Goal: Transaction & Acquisition: Purchase product/service

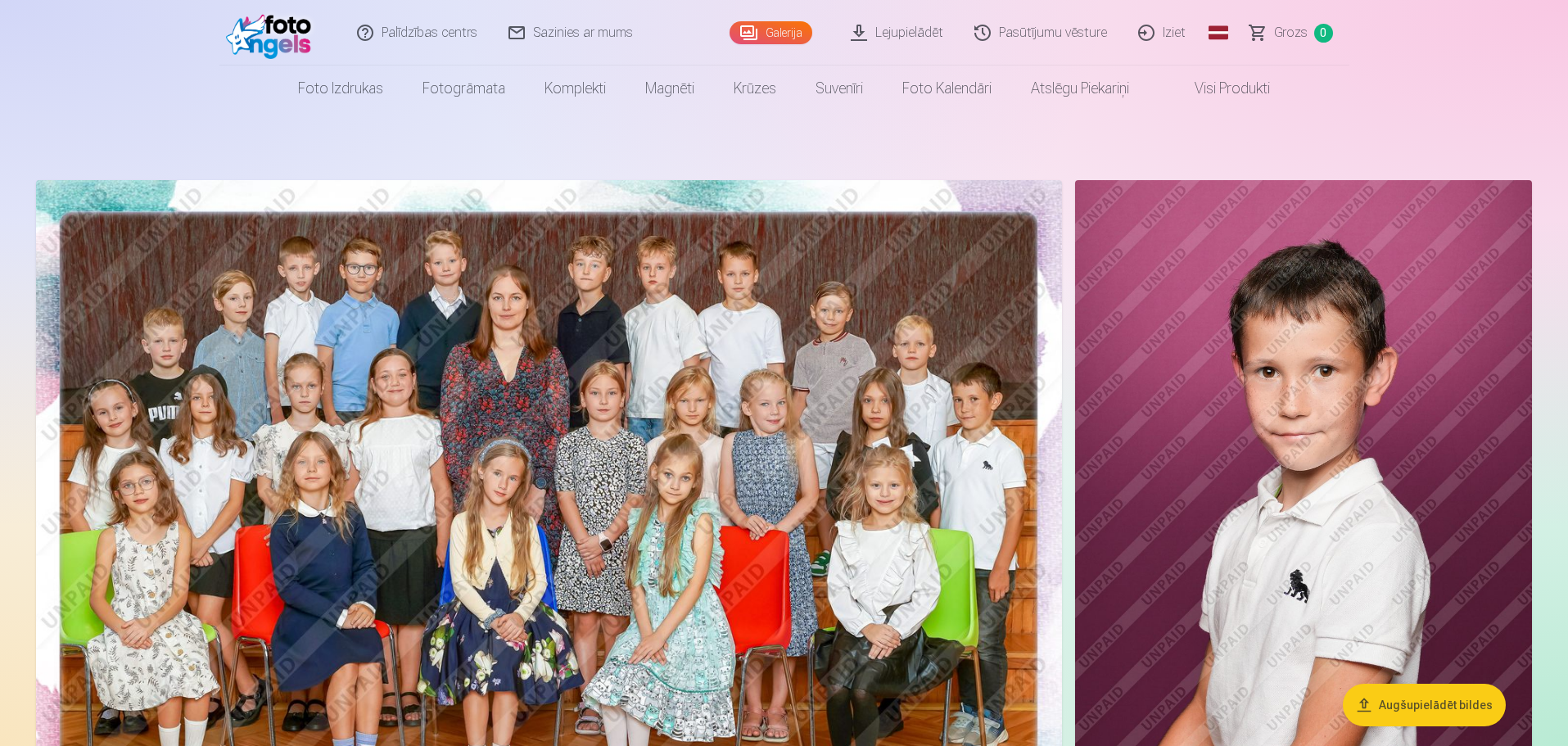
click at [1435, 707] on button "Augšupielādēt bildes" at bounding box center [1424, 705] width 163 height 43
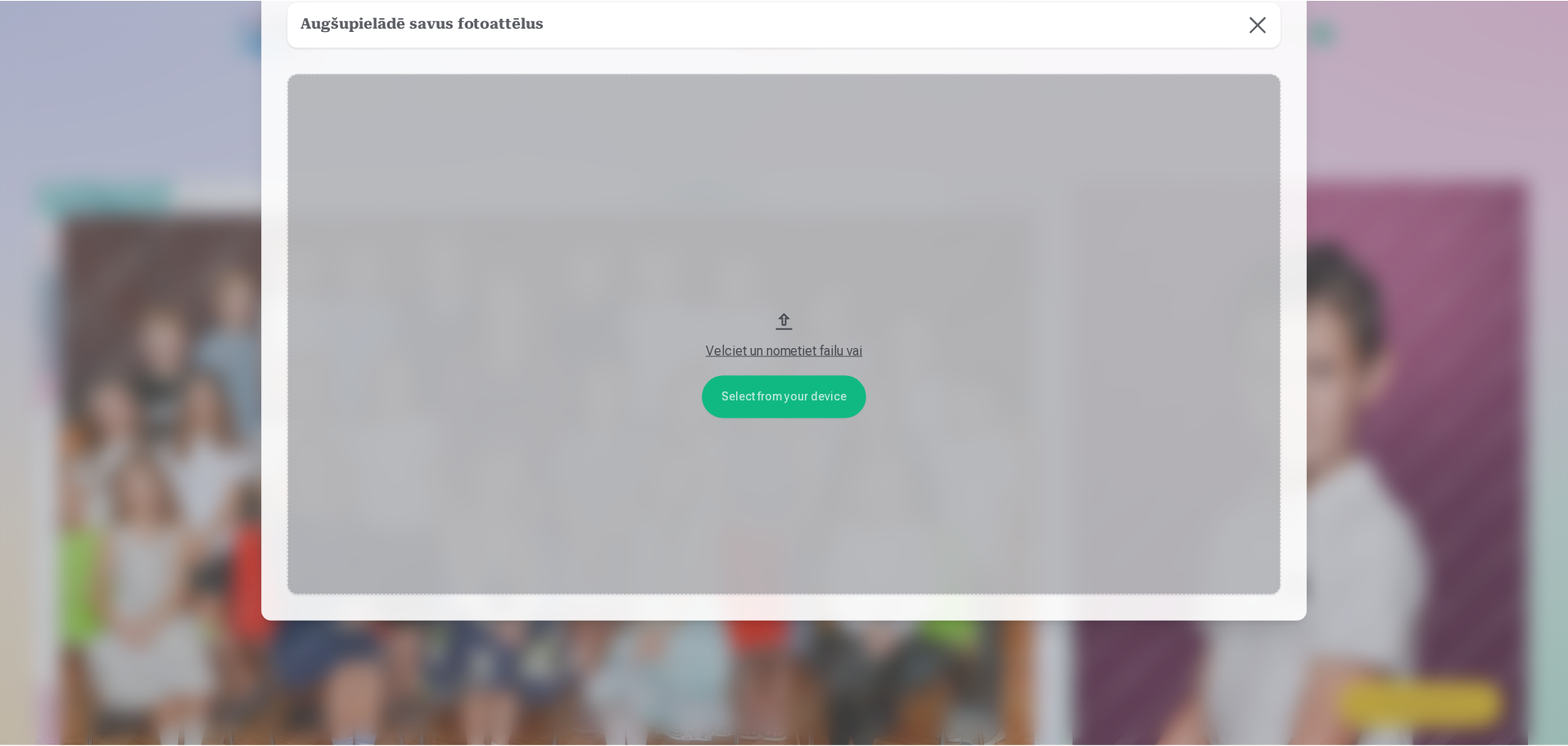
scroll to position [82, 0]
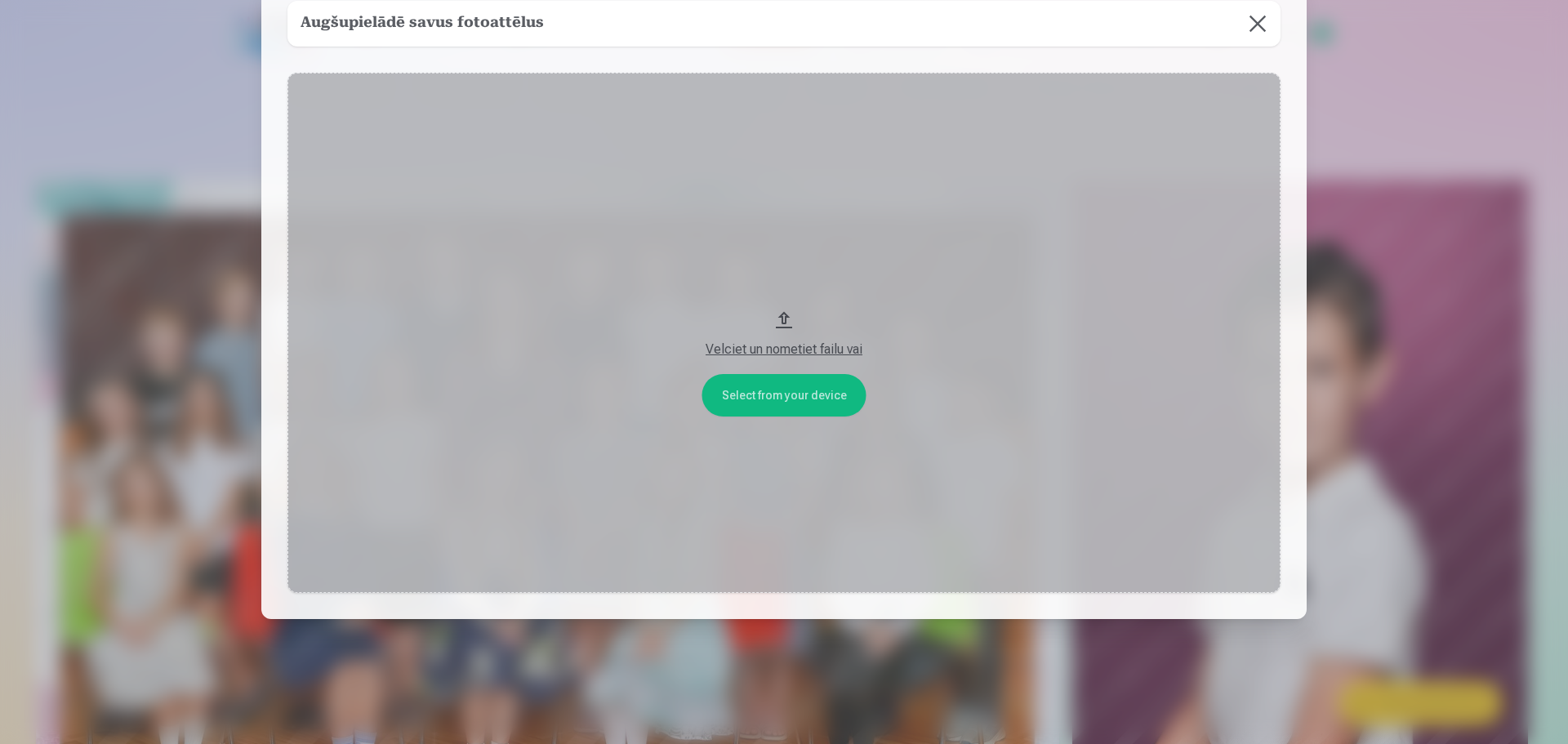
click at [1256, 31] on button at bounding box center [1257, 24] width 46 height 46
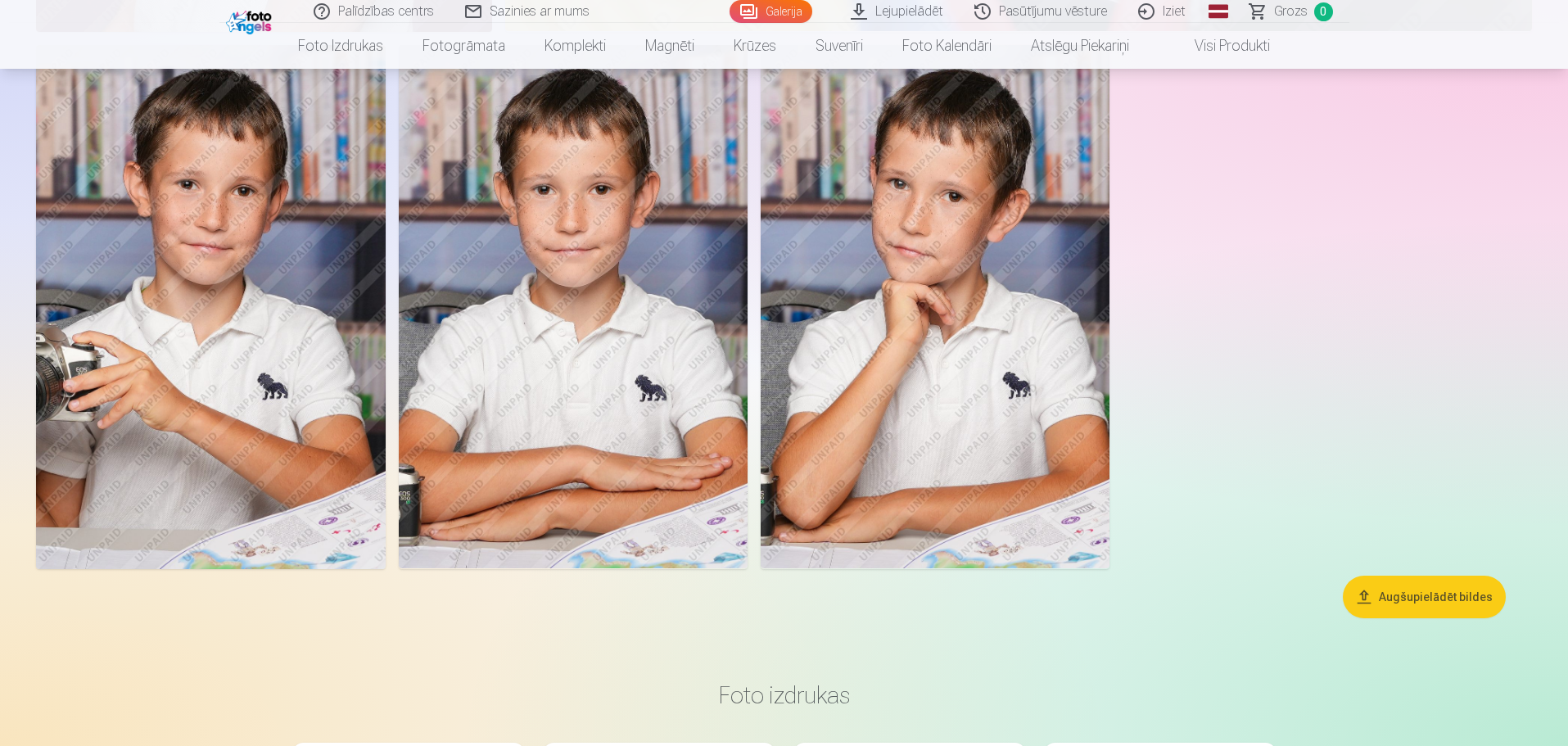
scroll to position [9906, 0]
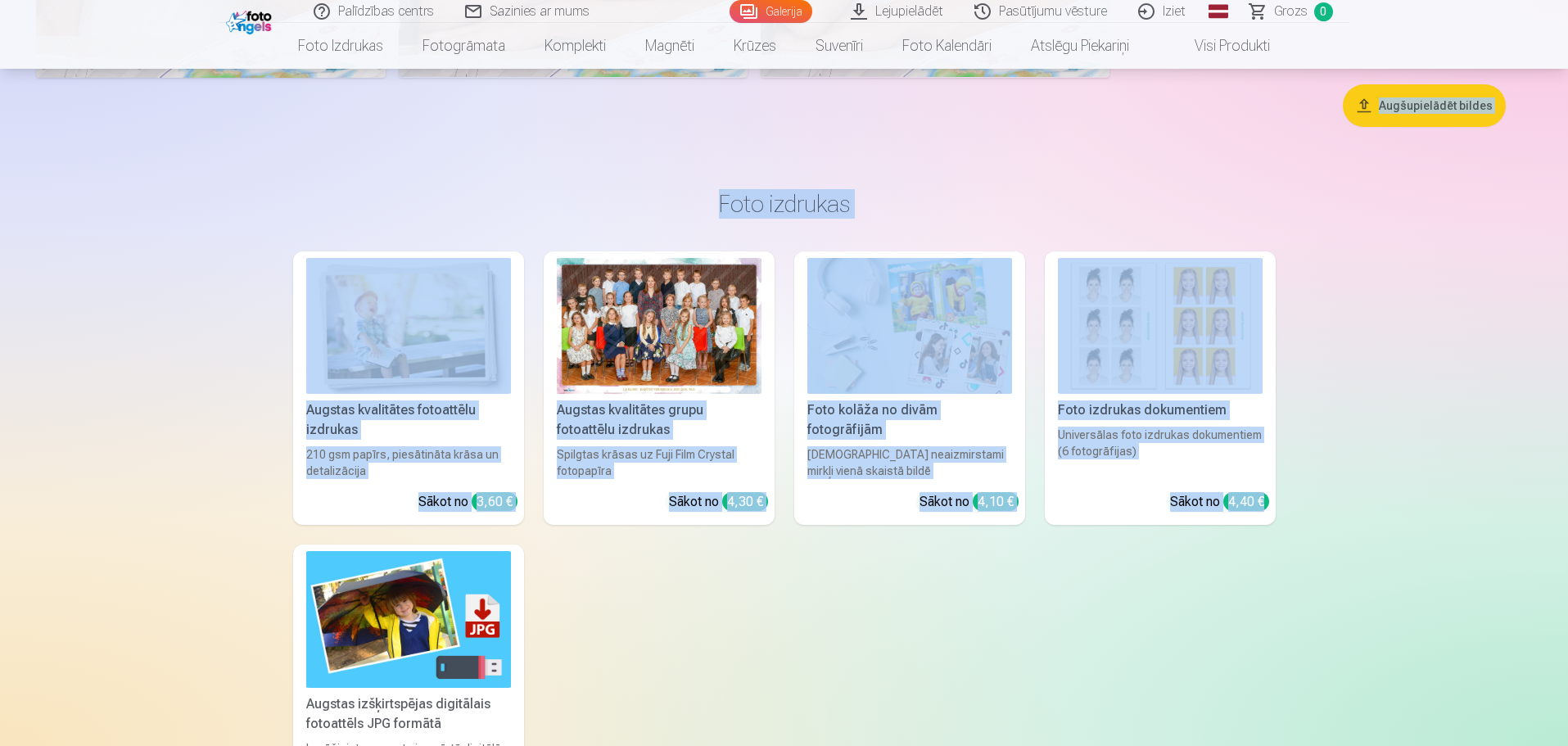
drag, startPoint x: 1566, startPoint y: 500, endPoint x: 1571, endPoint y: 90, distance: 410.0
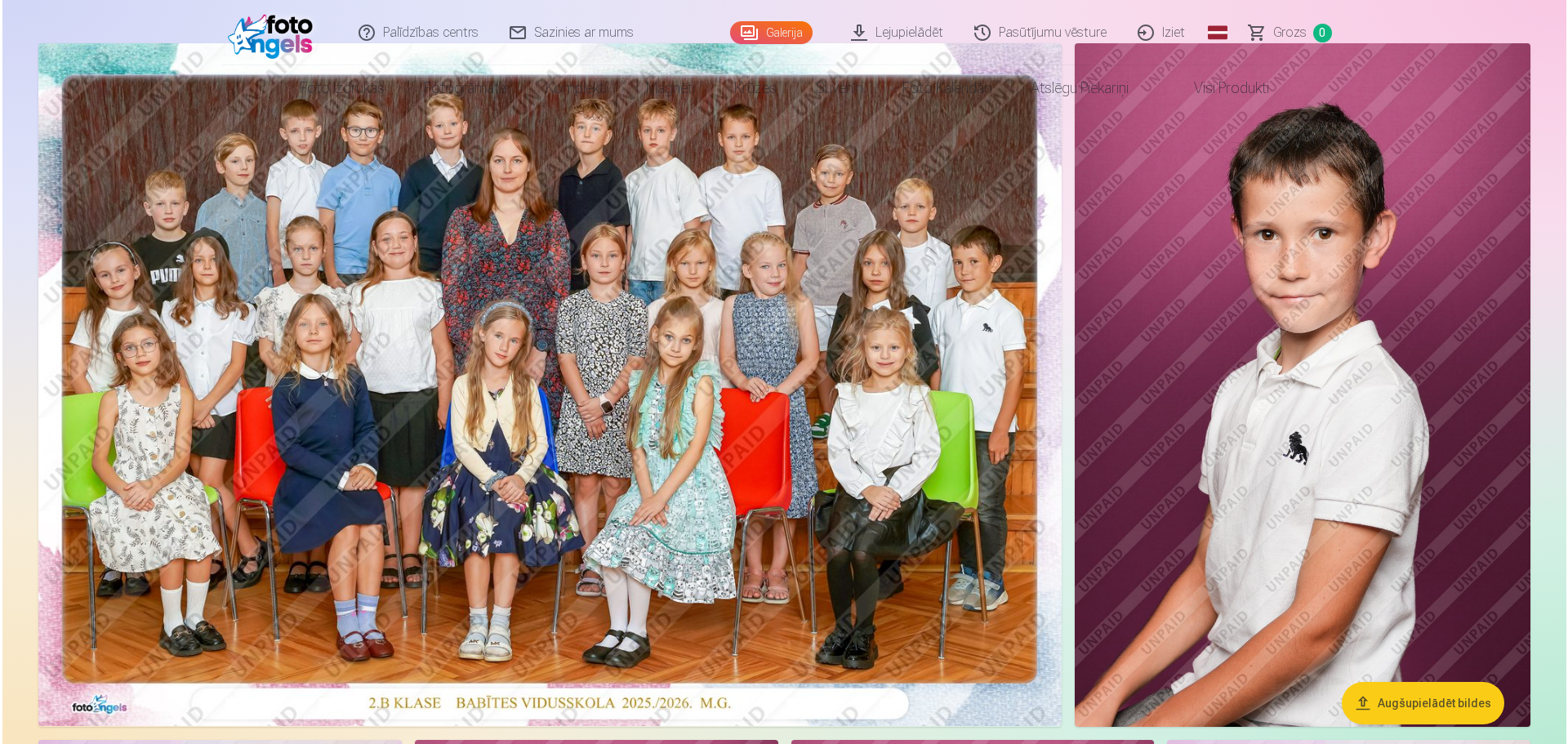
scroll to position [0, 0]
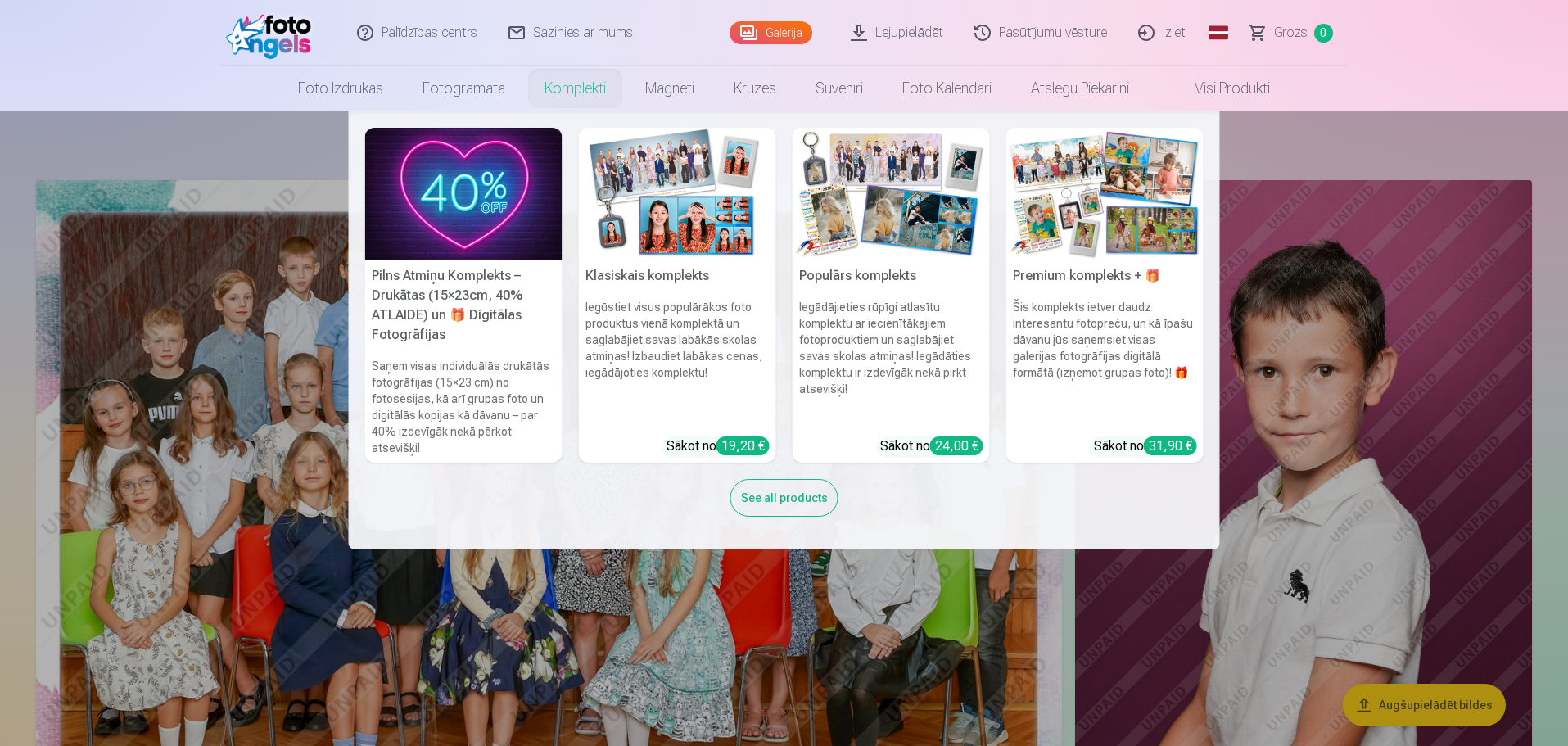
click at [577, 91] on link "Komplekti" at bounding box center [575, 89] width 101 height 46
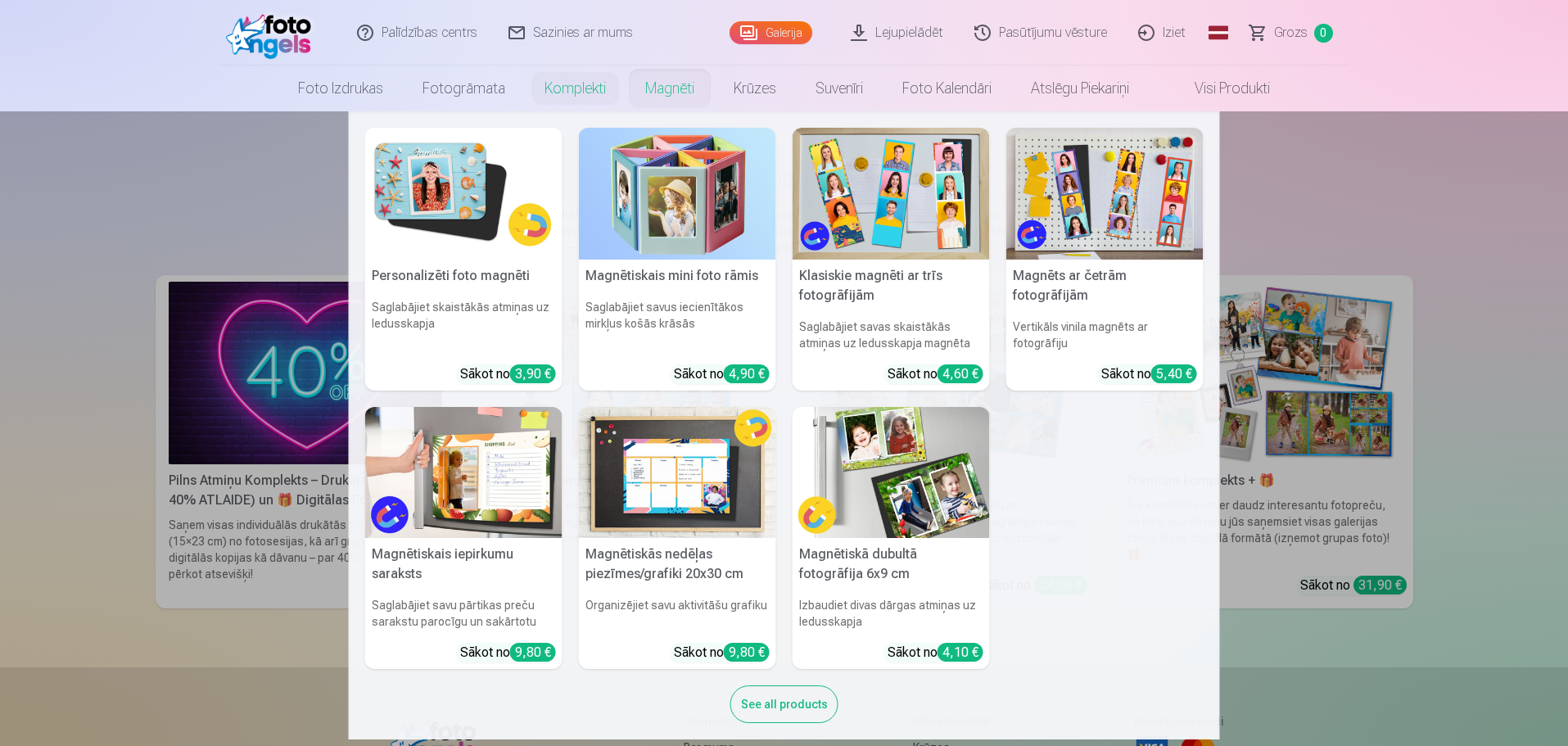
click at [681, 88] on link "Magnēti" at bounding box center [670, 89] width 89 height 46
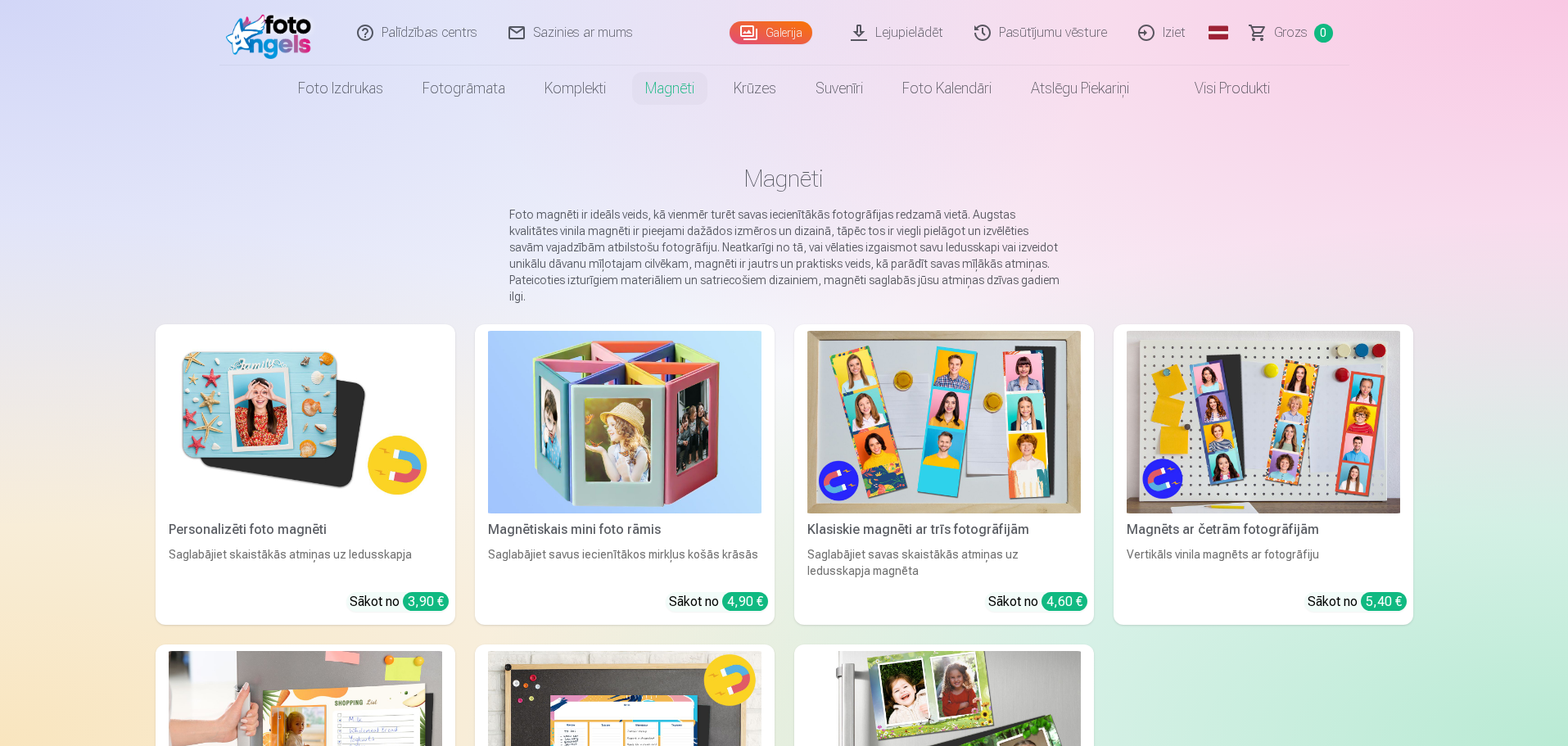
click at [1295, 460] on img at bounding box center [1263, 423] width 273 height 183
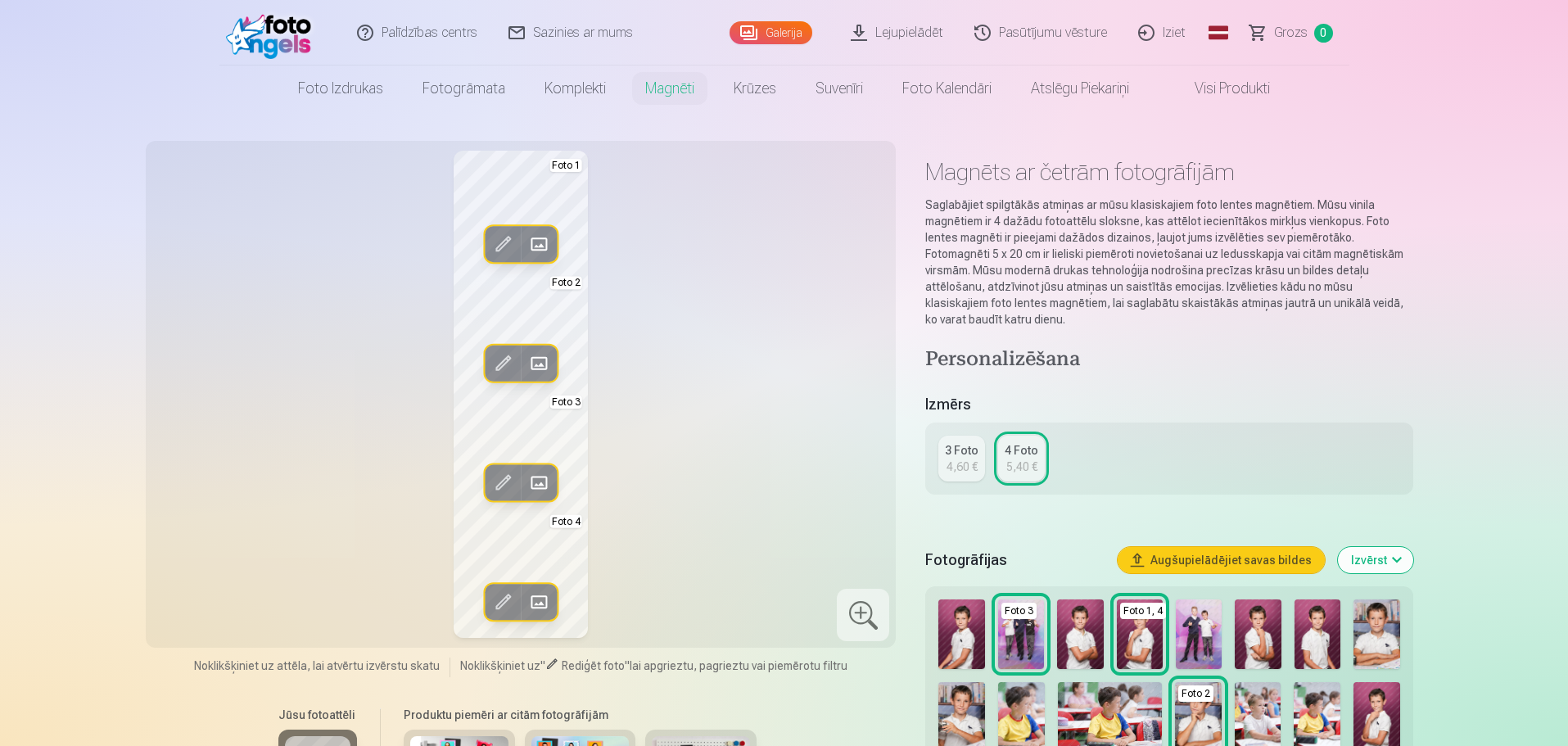
click at [494, 242] on span at bounding box center [503, 244] width 26 height 26
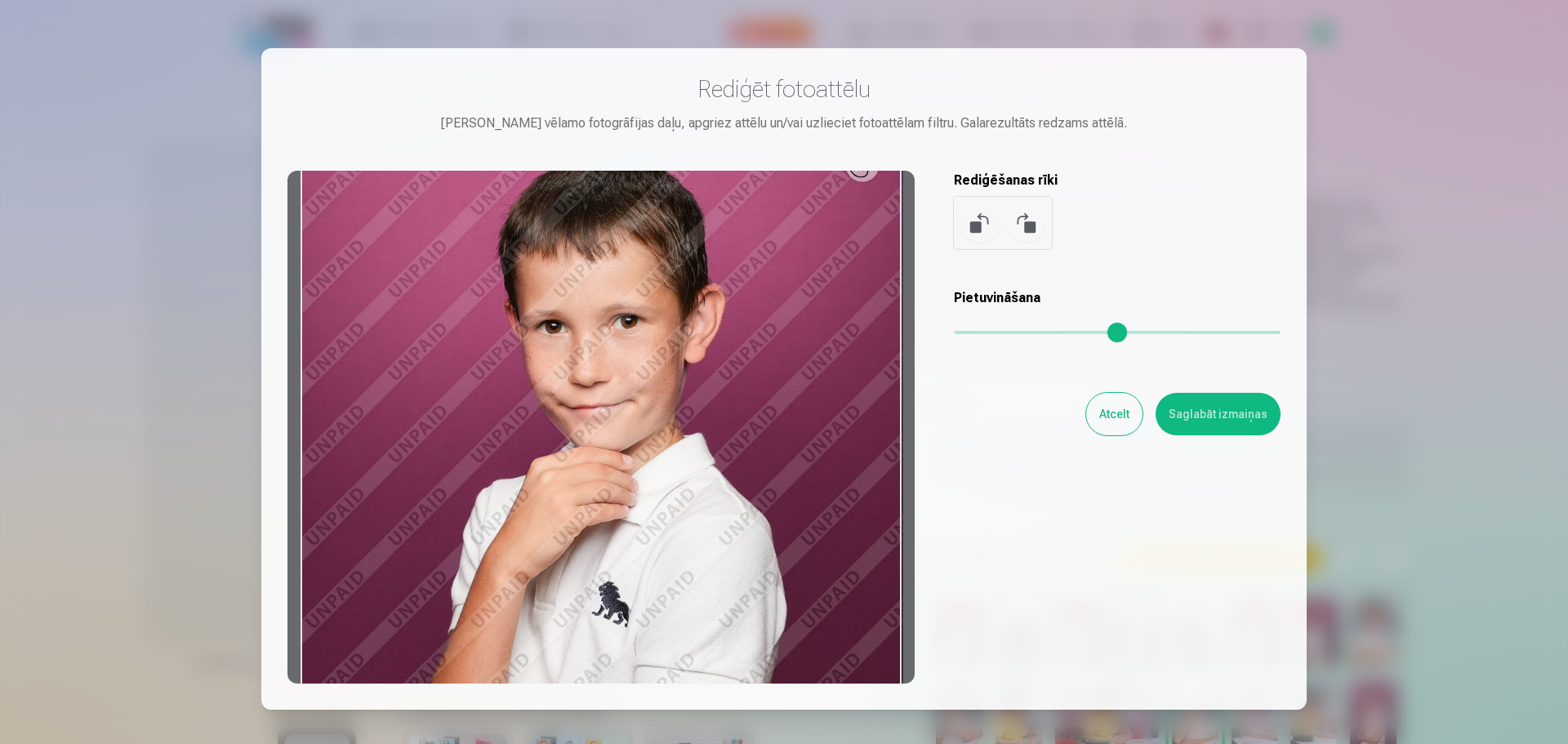
click at [1116, 417] on button "Atcelt" at bounding box center [1114, 414] width 56 height 43
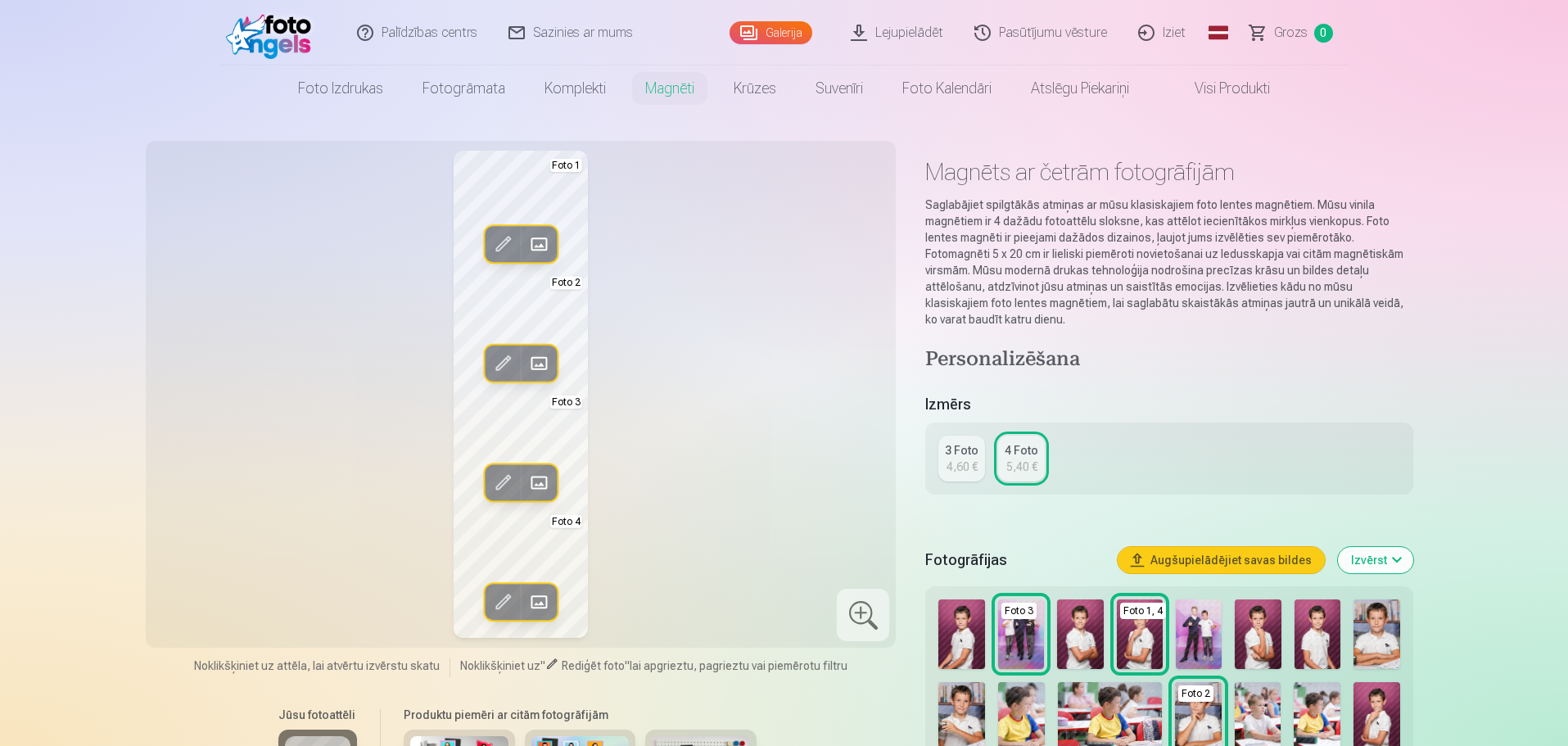
click at [534, 242] on span at bounding box center [539, 244] width 26 height 26
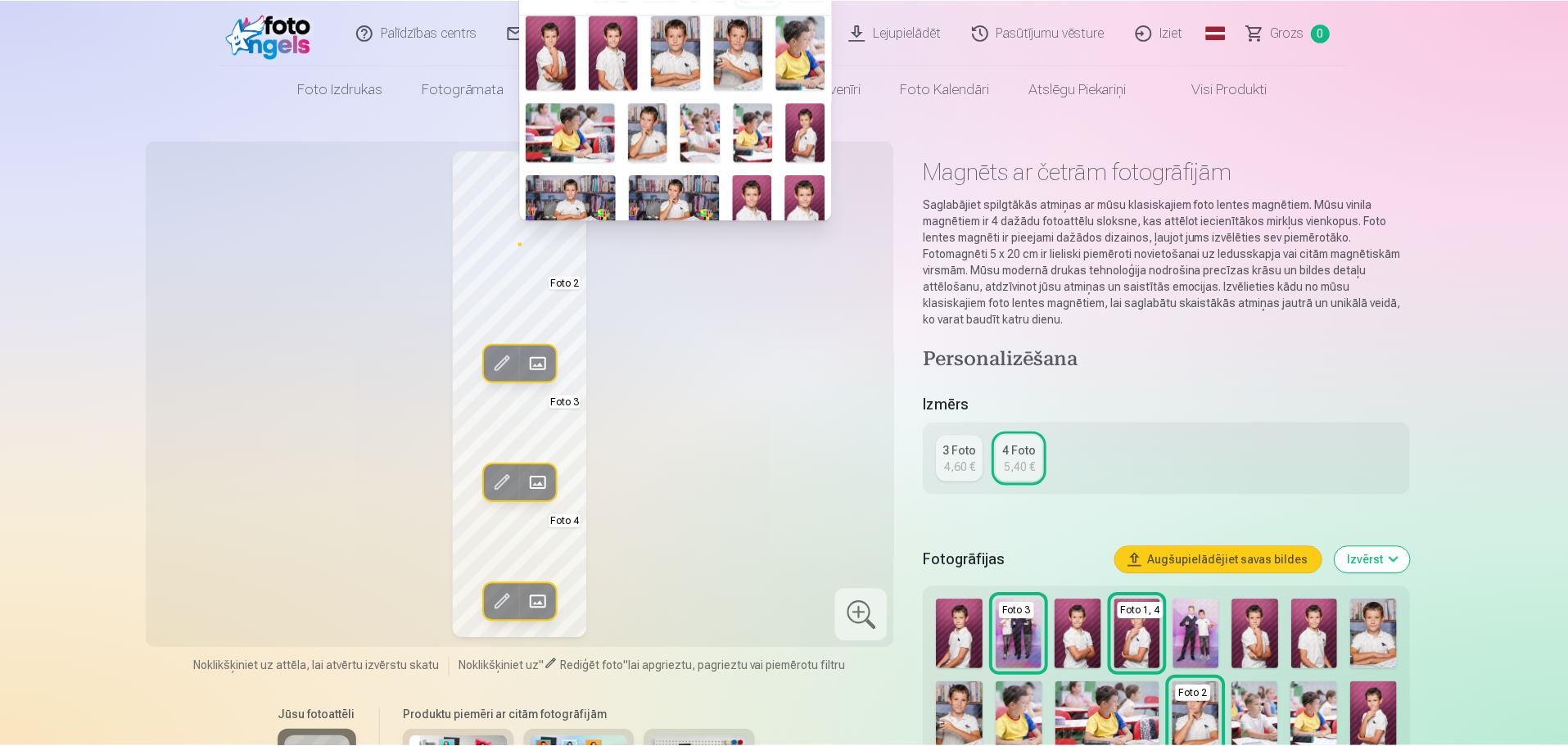
scroll to position [164, 0]
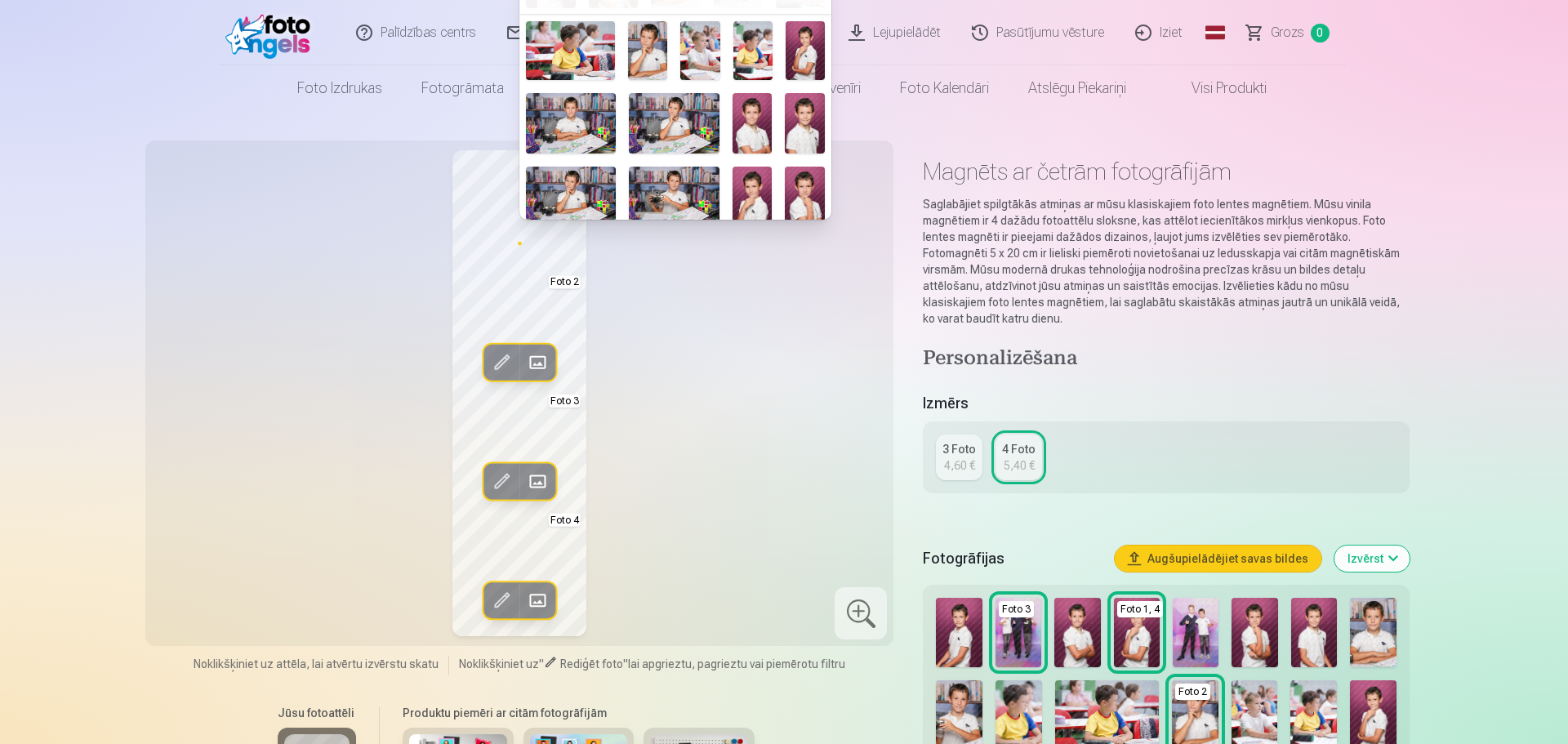
click at [748, 138] on img at bounding box center [752, 123] width 40 height 60
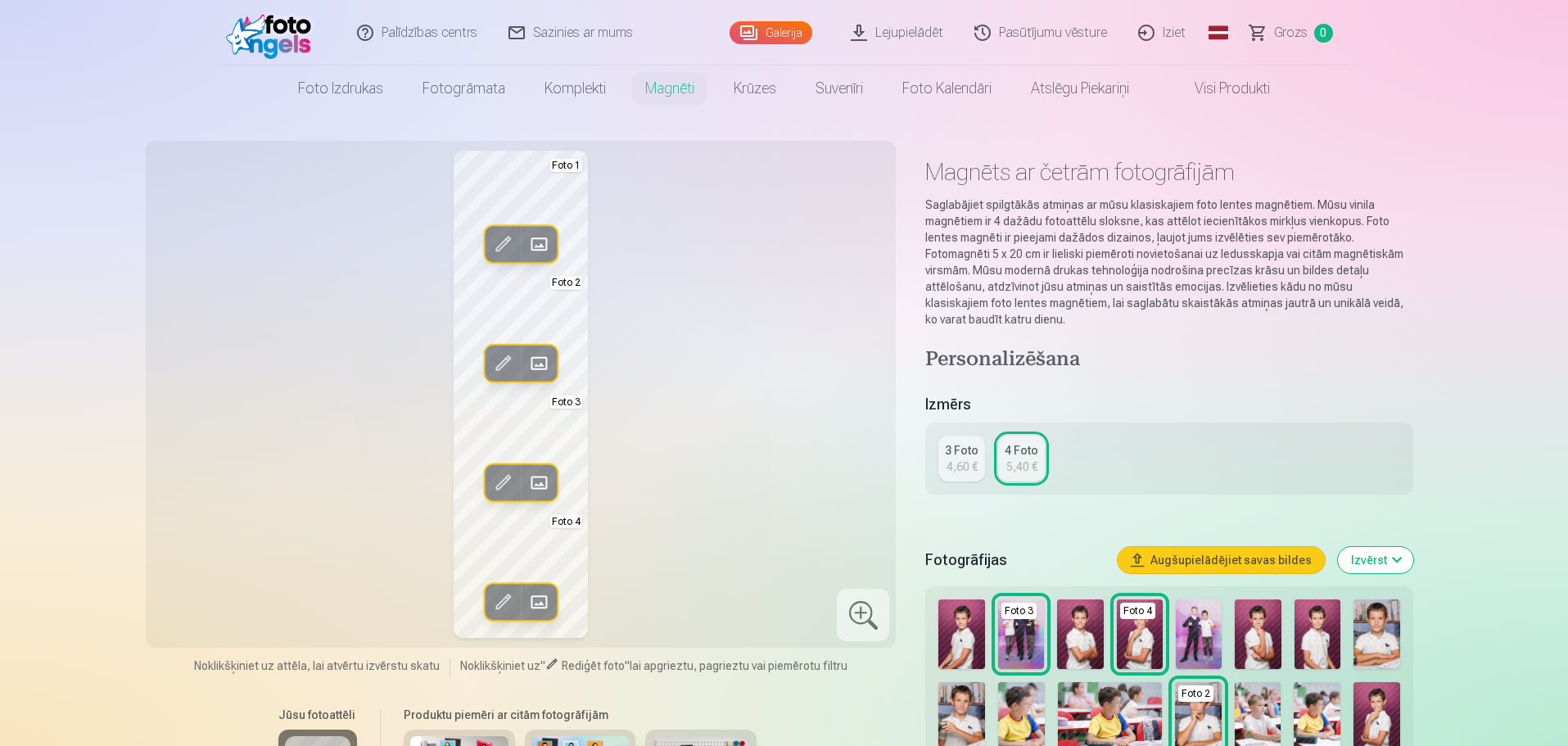
click at [540, 475] on span at bounding box center [539, 482] width 26 height 26
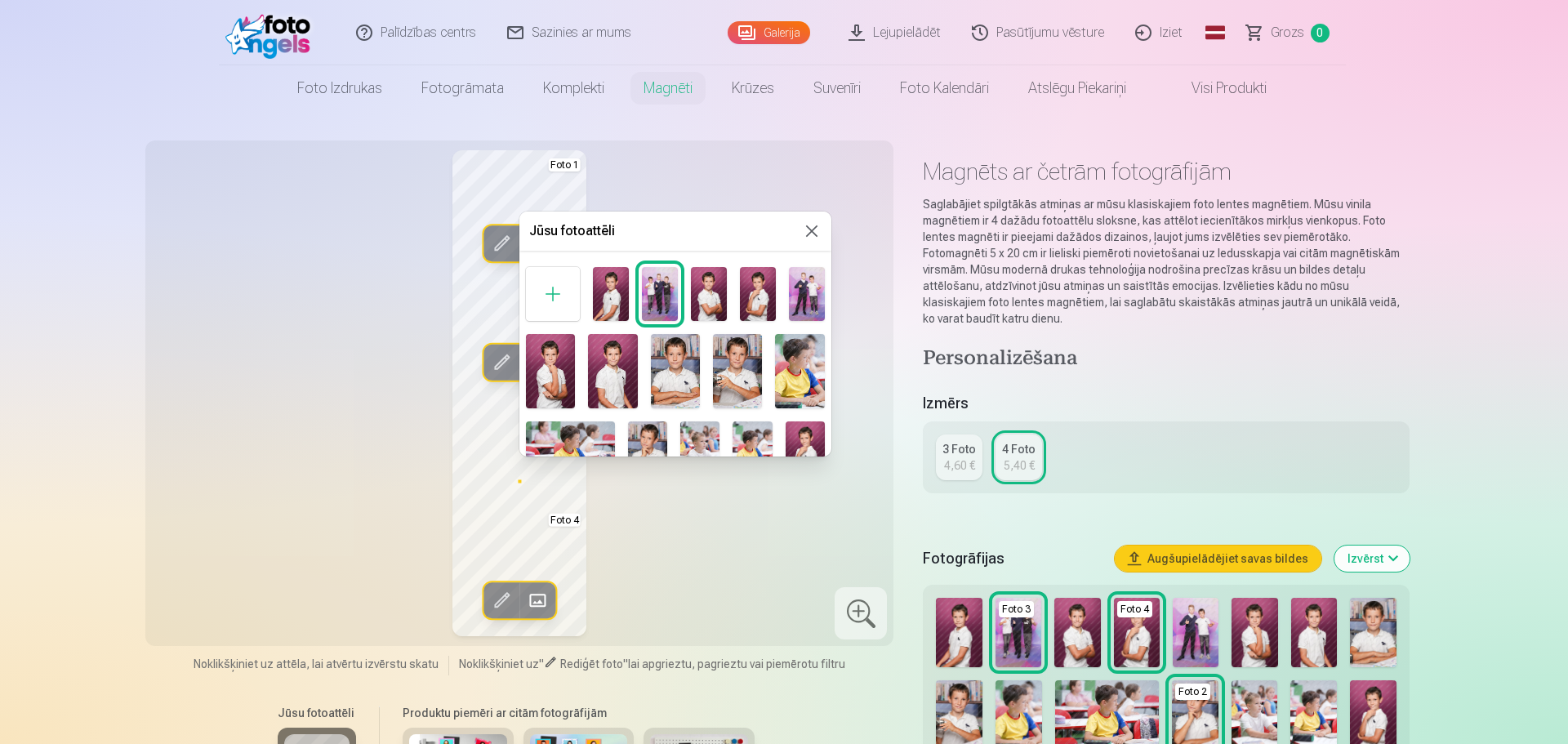
click at [739, 369] on img at bounding box center [737, 370] width 49 height 74
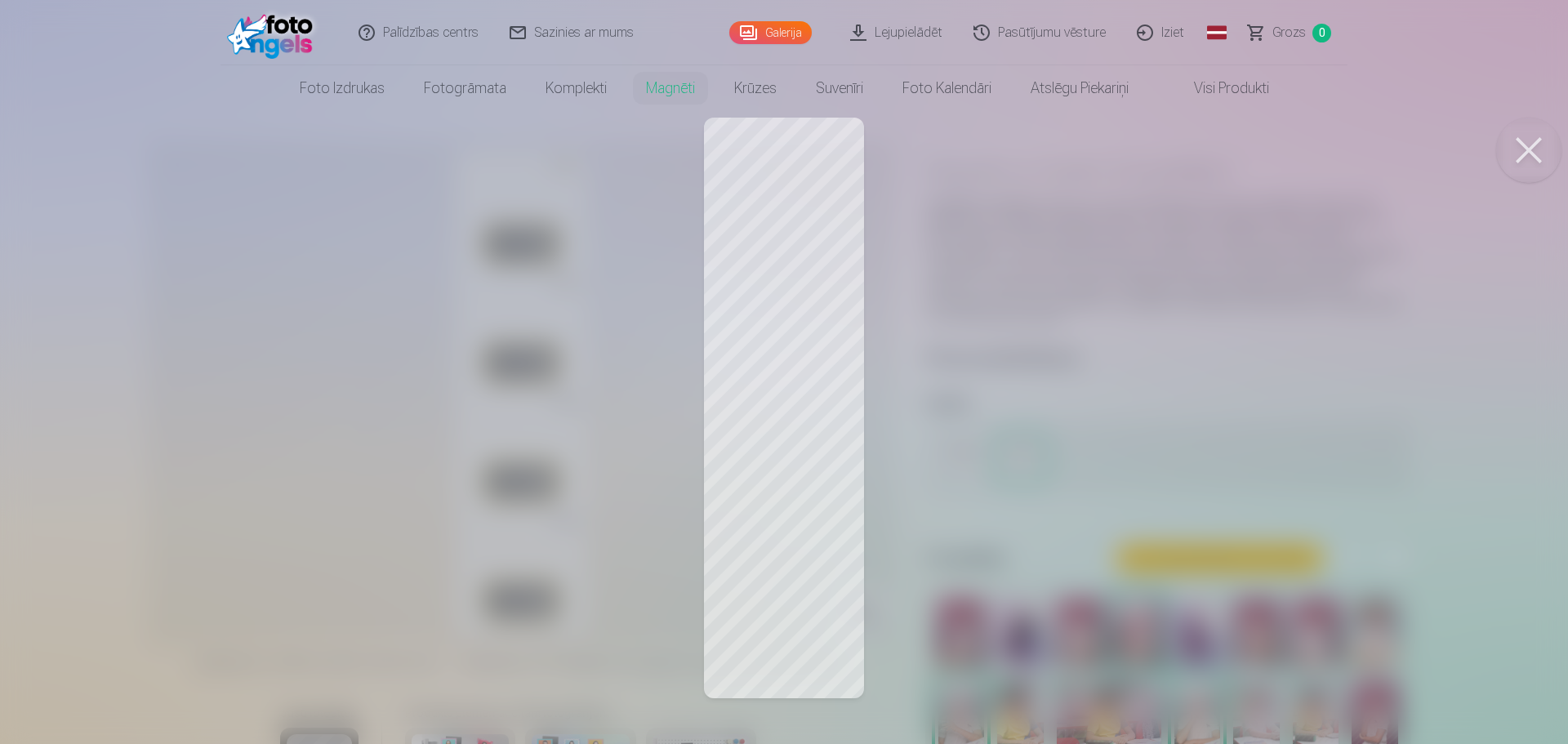
click at [796, 587] on div at bounding box center [784, 372] width 1568 height 744
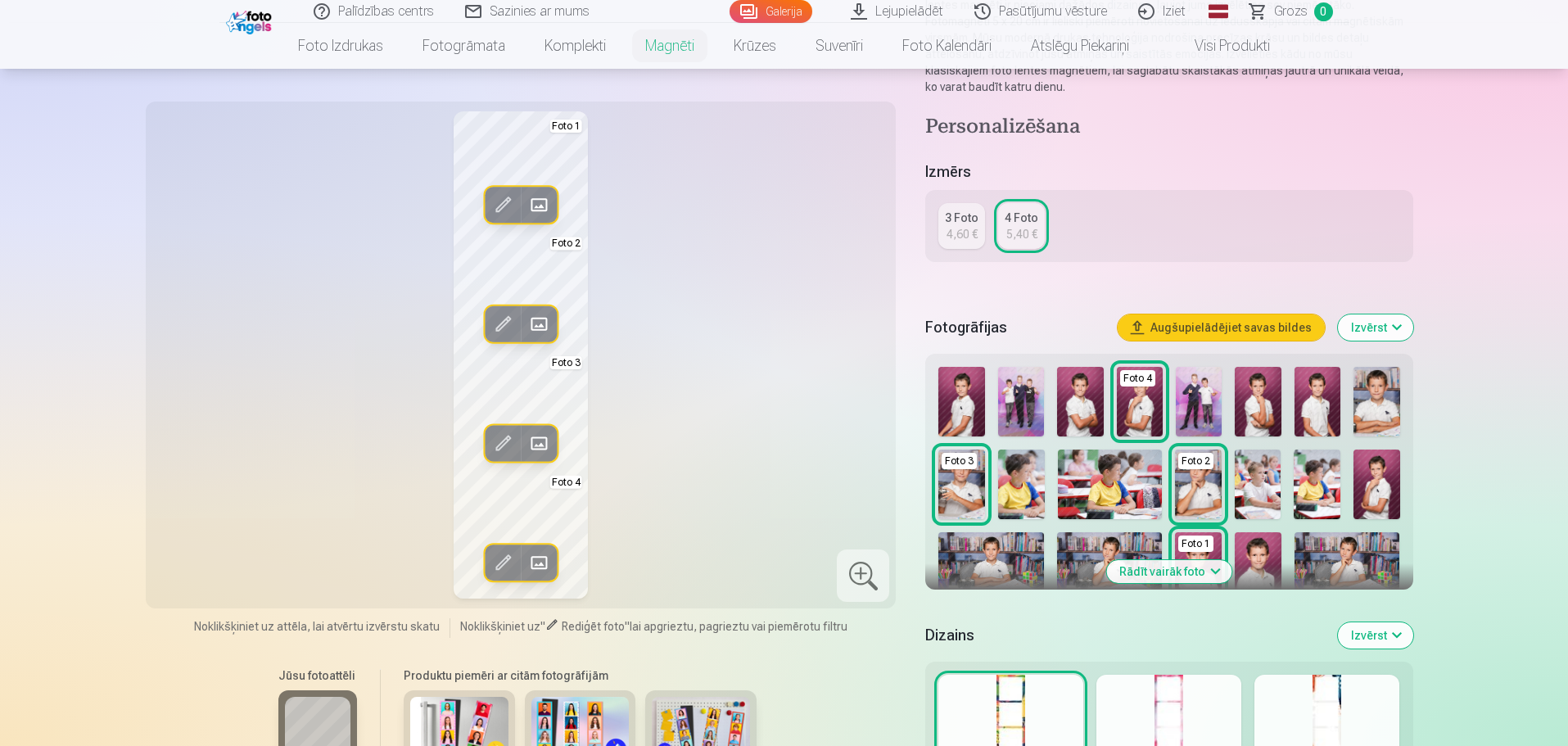
scroll to position [82, 0]
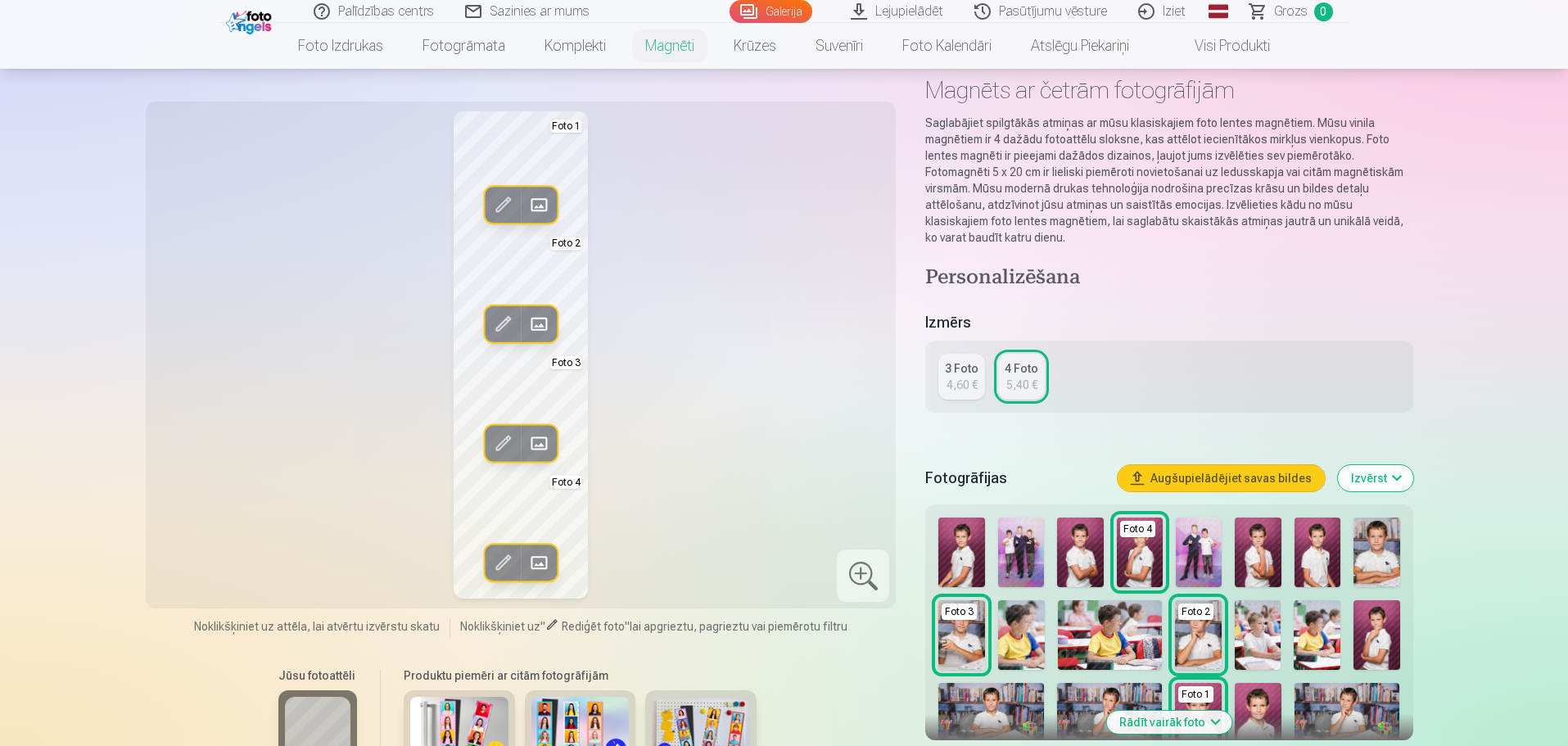
click at [1023, 382] on div "5,40 €" at bounding box center [1022, 384] width 31 height 16
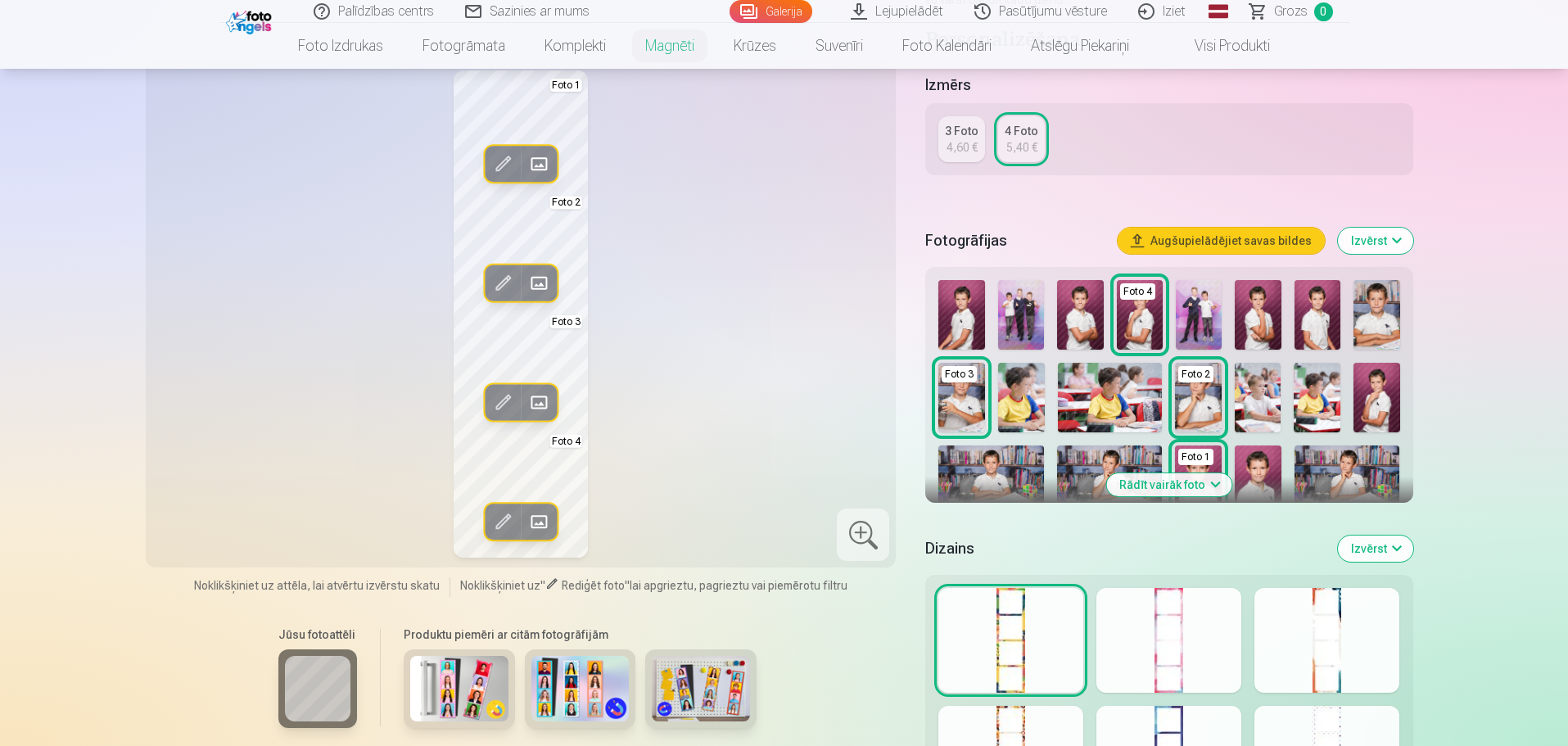
scroll to position [410, 0]
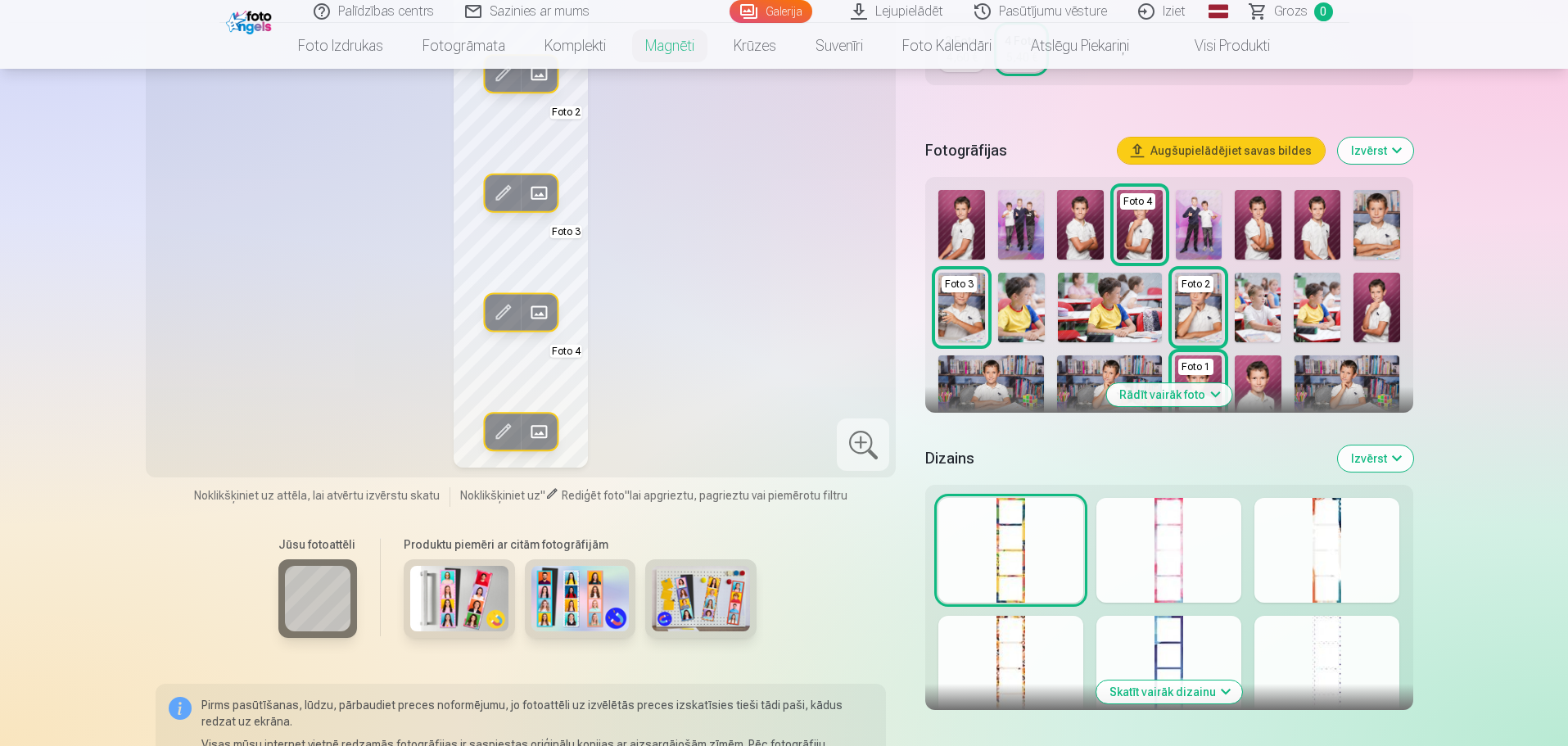
click at [1027, 545] on div at bounding box center [1011, 550] width 145 height 105
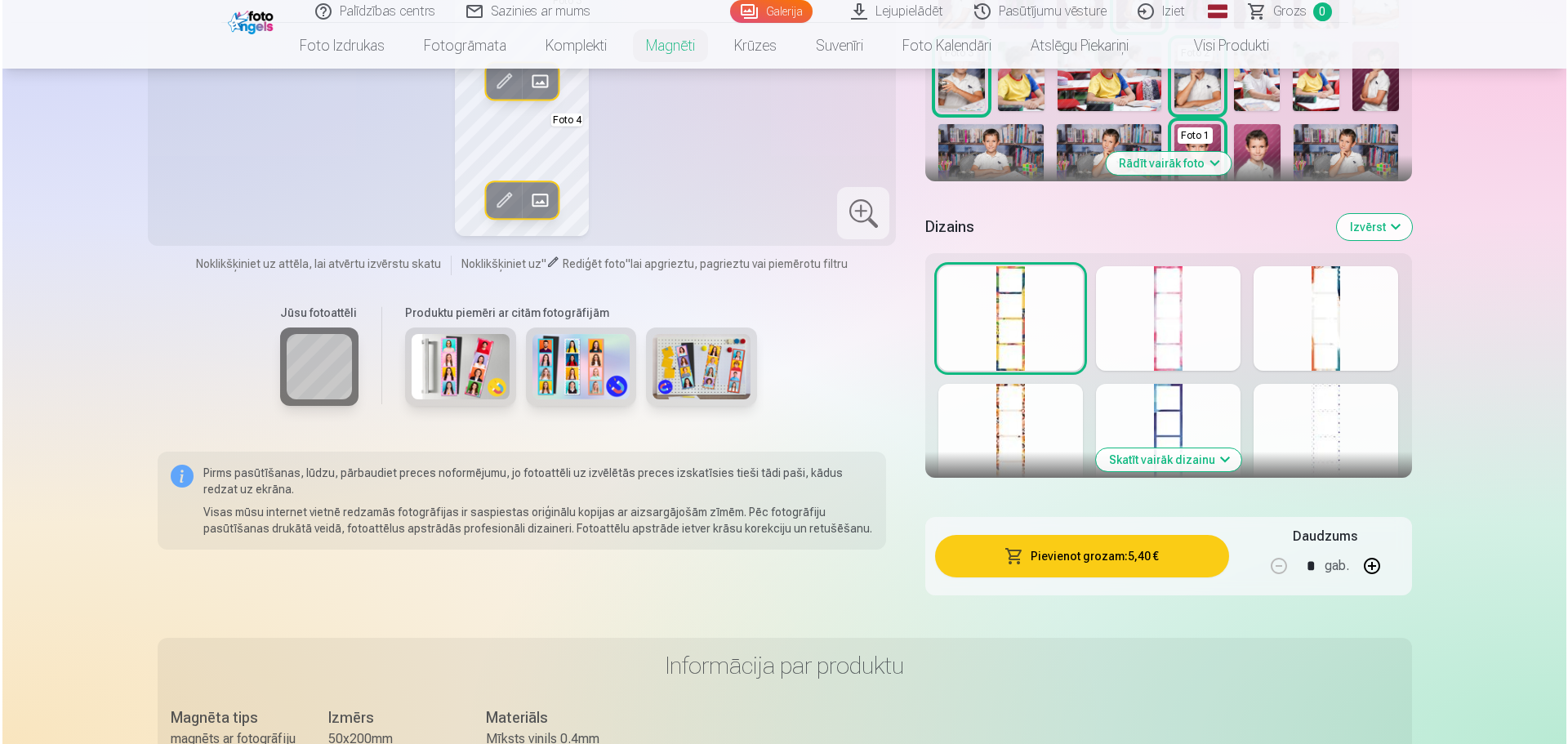
scroll to position [653, 0]
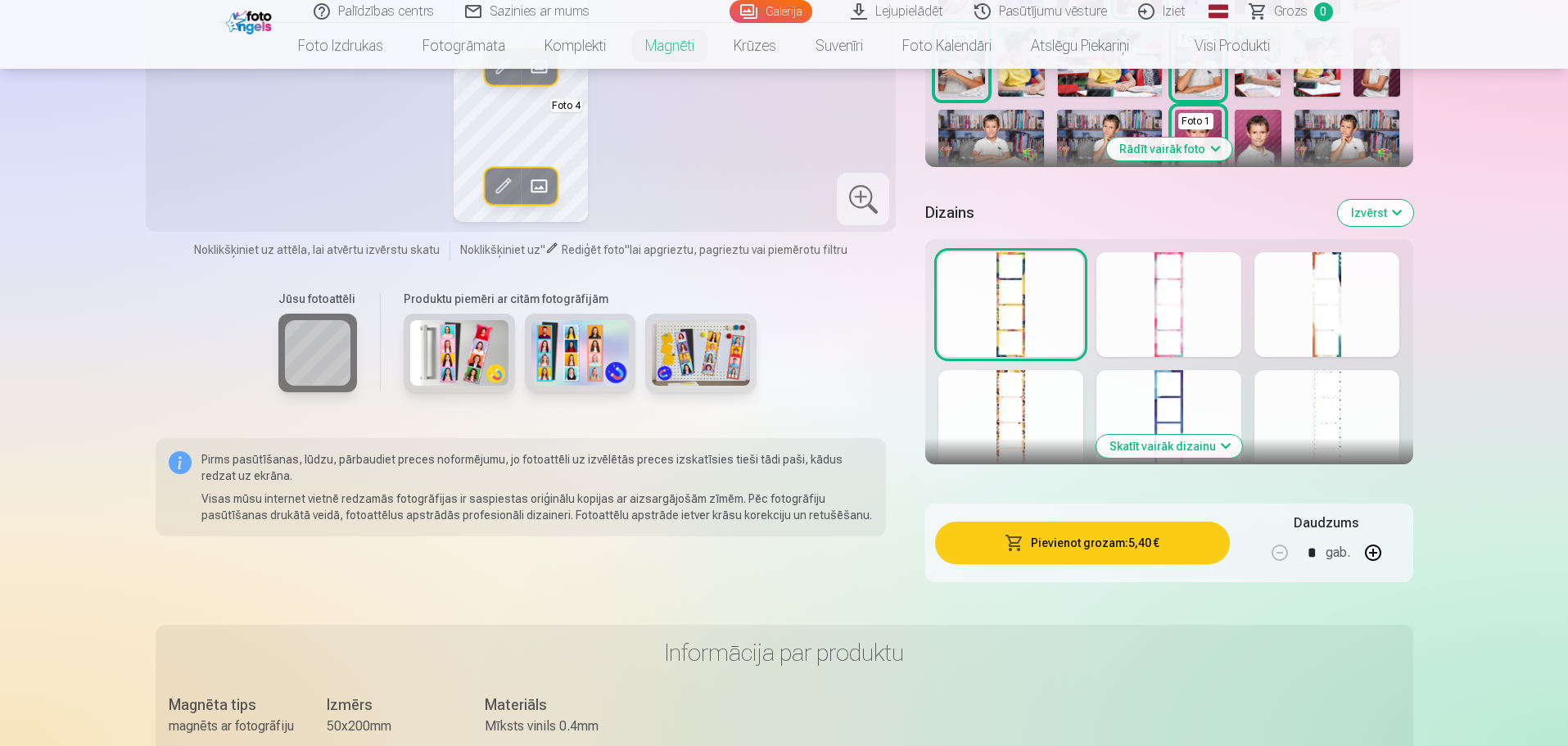
click at [1108, 550] on button "Pievienot grozam : 5,40 €" at bounding box center [1081, 543] width 294 height 43
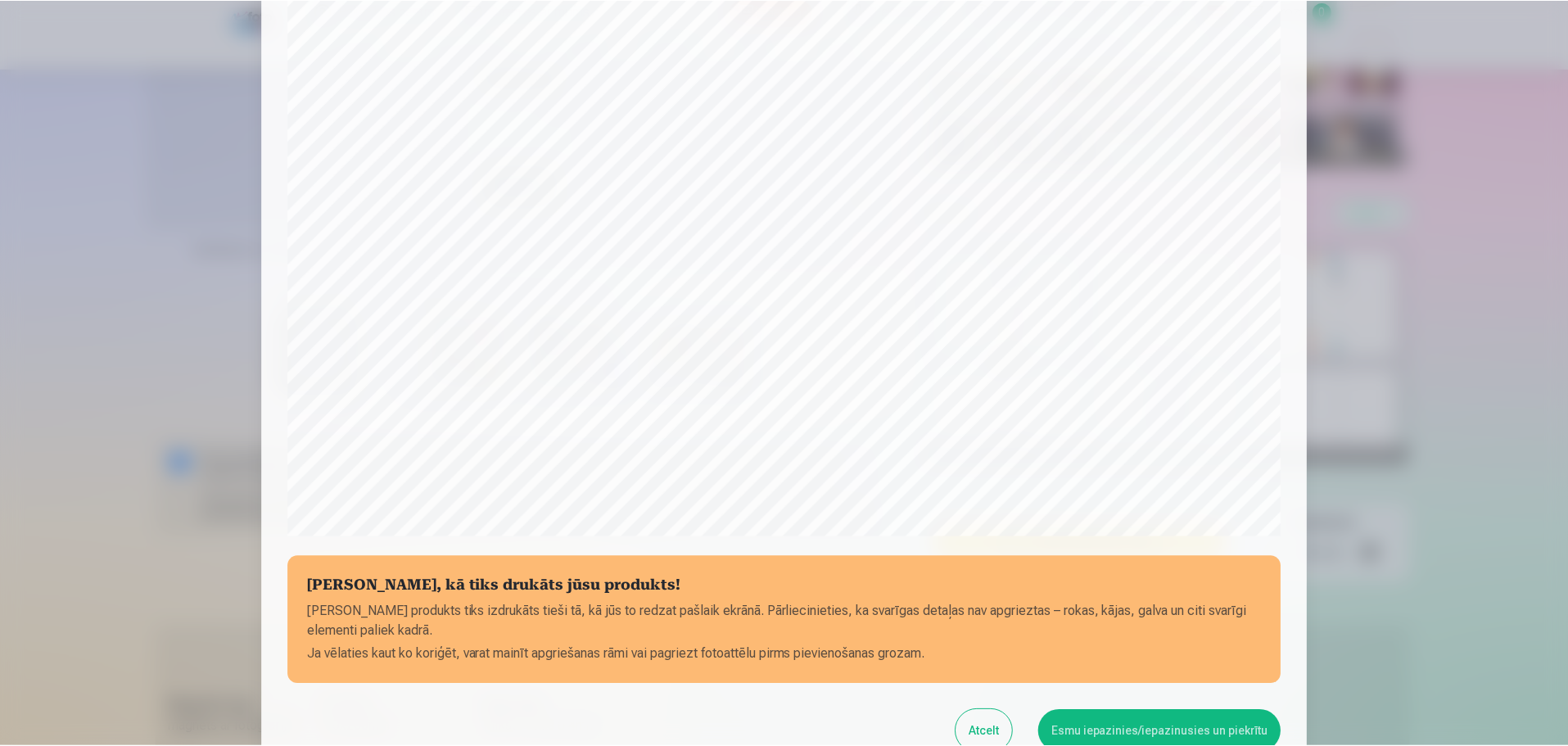
scroll to position [433, 0]
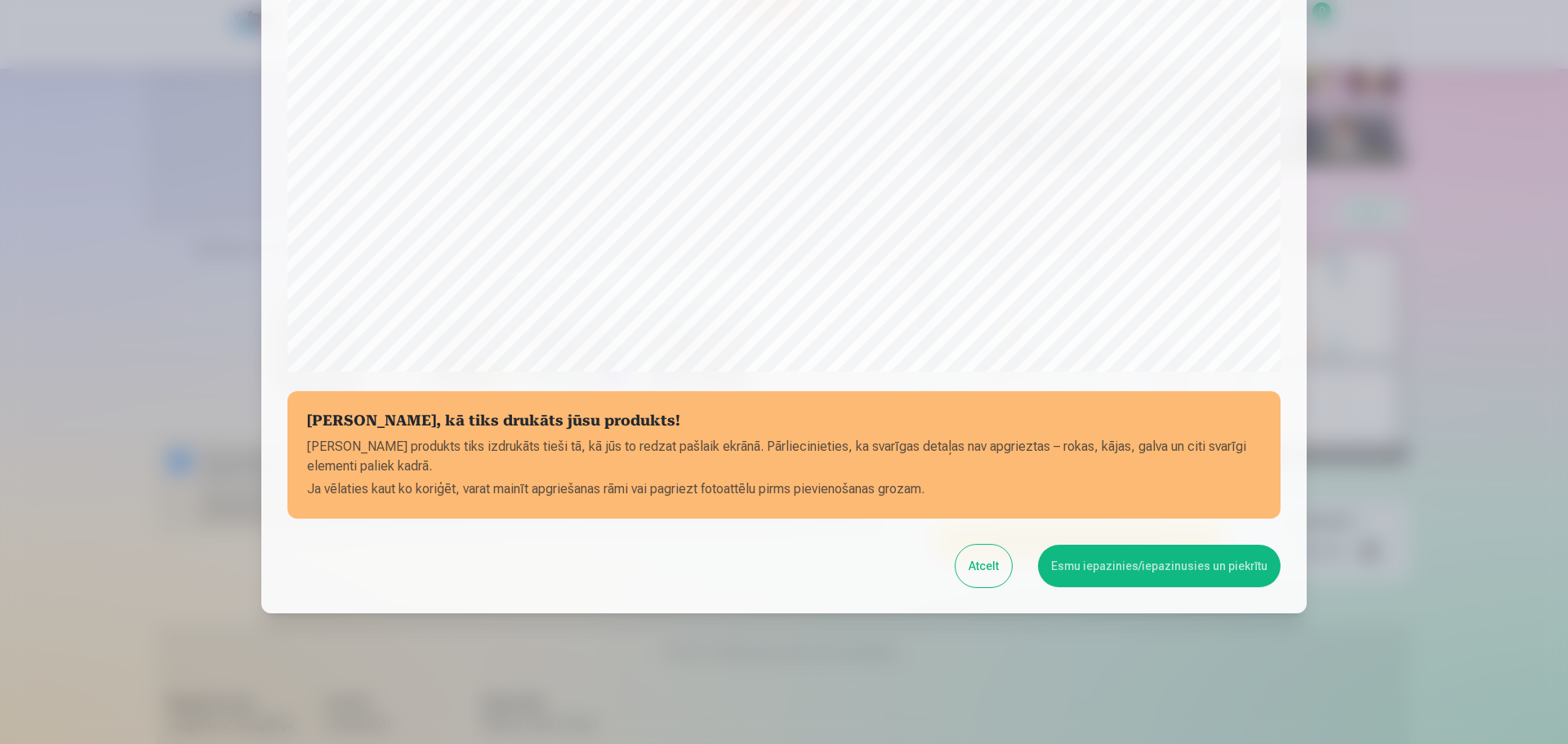
click at [1174, 575] on button "Esmu iepazinies/iepazinusies un piekrītu" at bounding box center [1159, 566] width 243 height 43
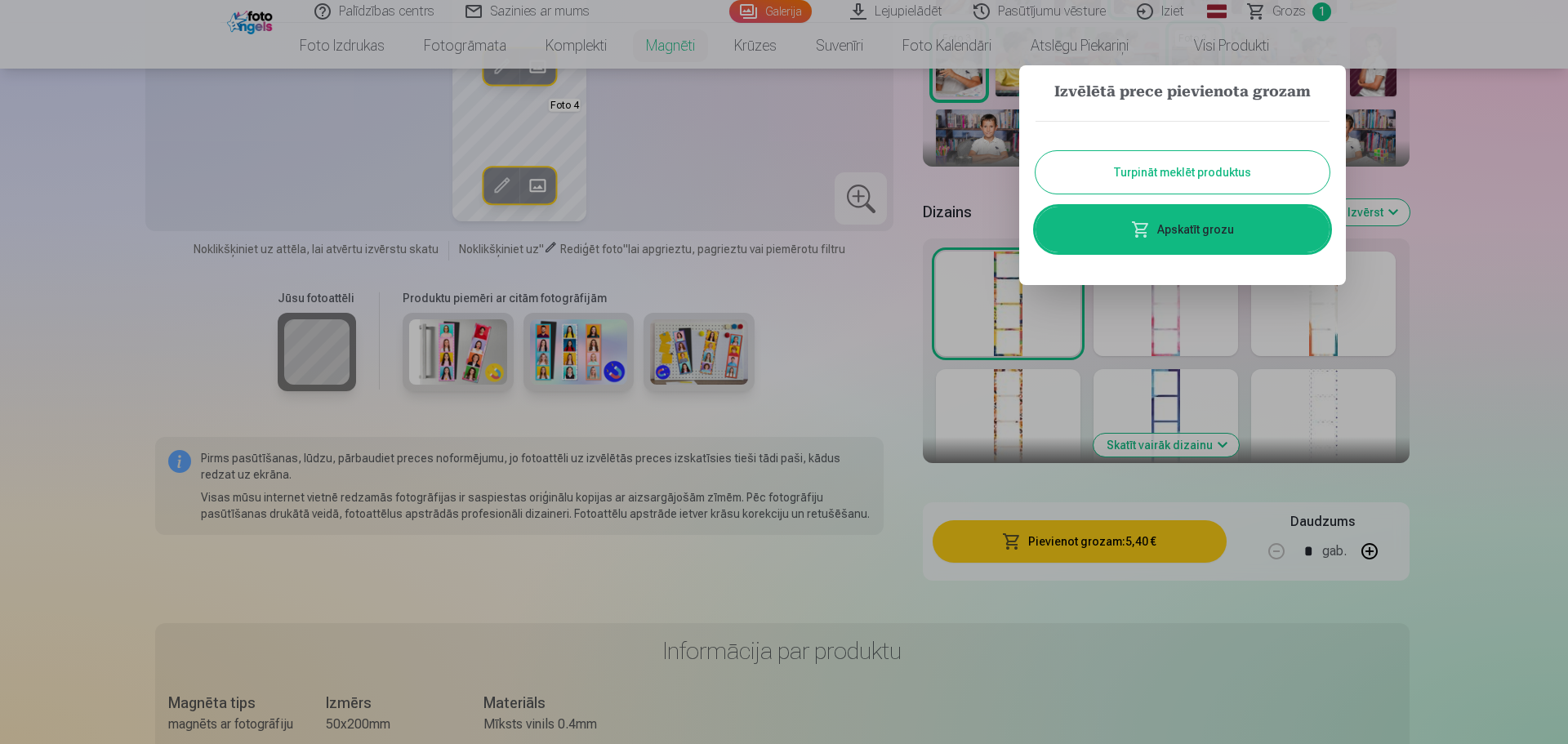
click at [1181, 164] on button "Turpināt meklēt produktus" at bounding box center [1182, 172] width 294 height 43
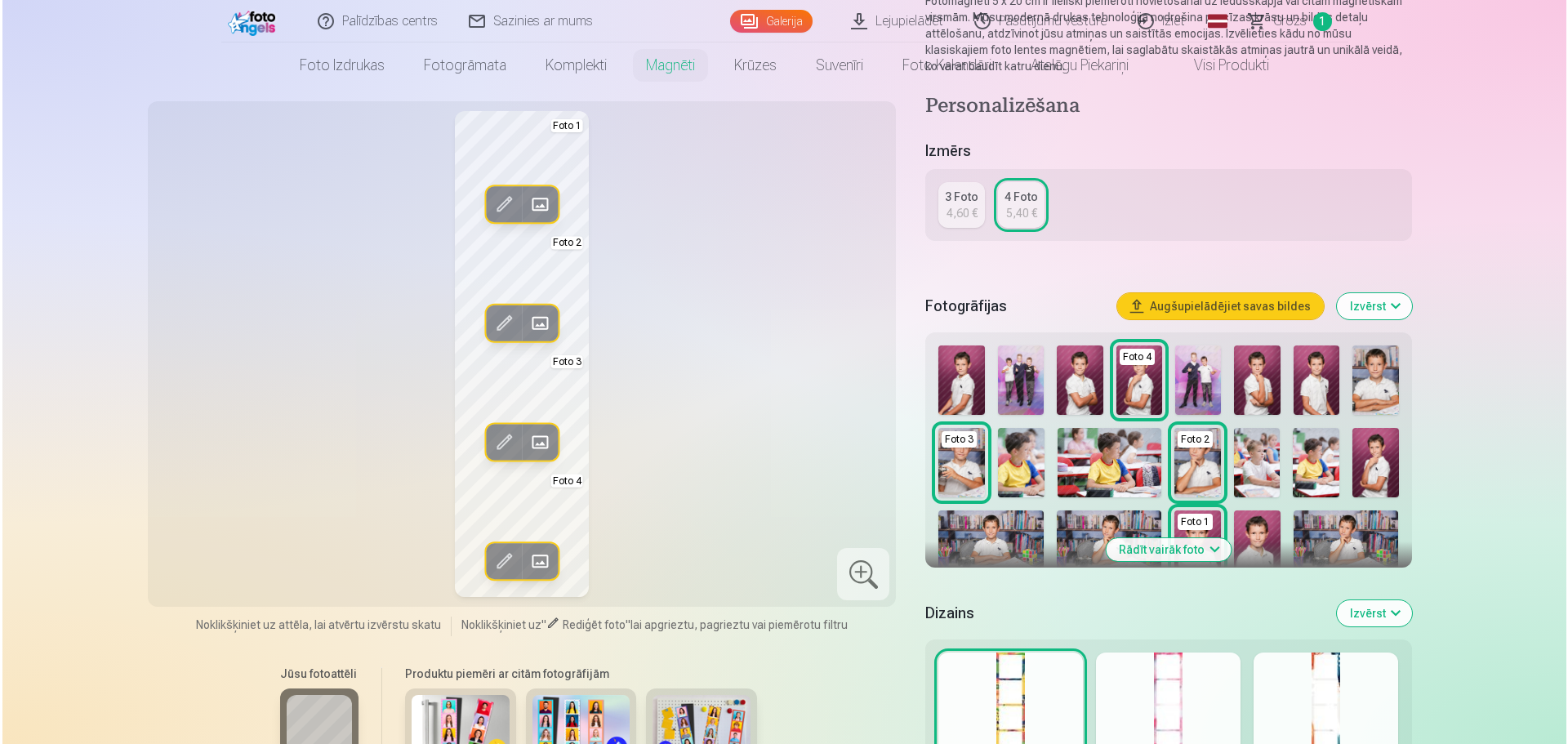
scroll to position [0, 0]
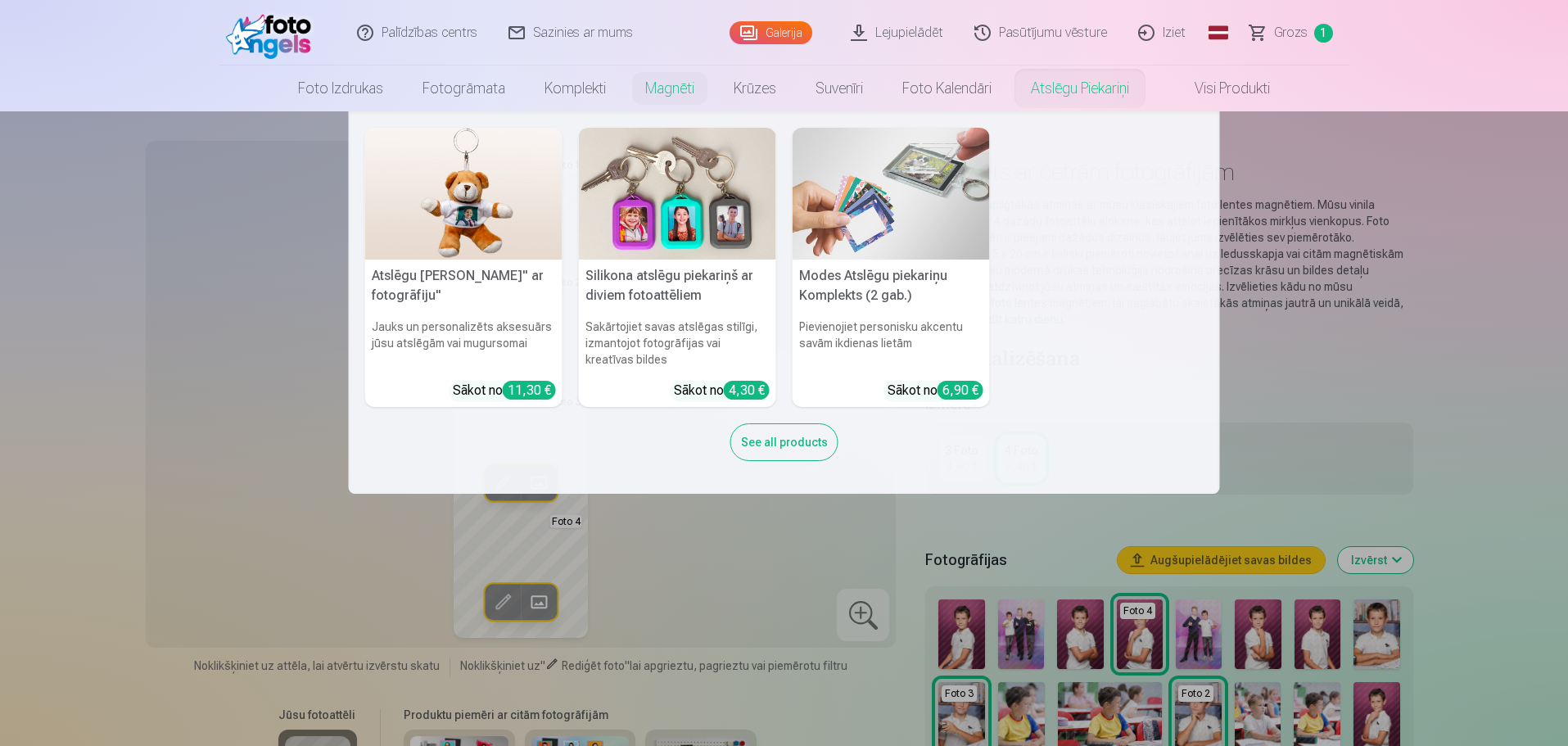
click at [675, 207] on img at bounding box center [677, 194] width 197 height 131
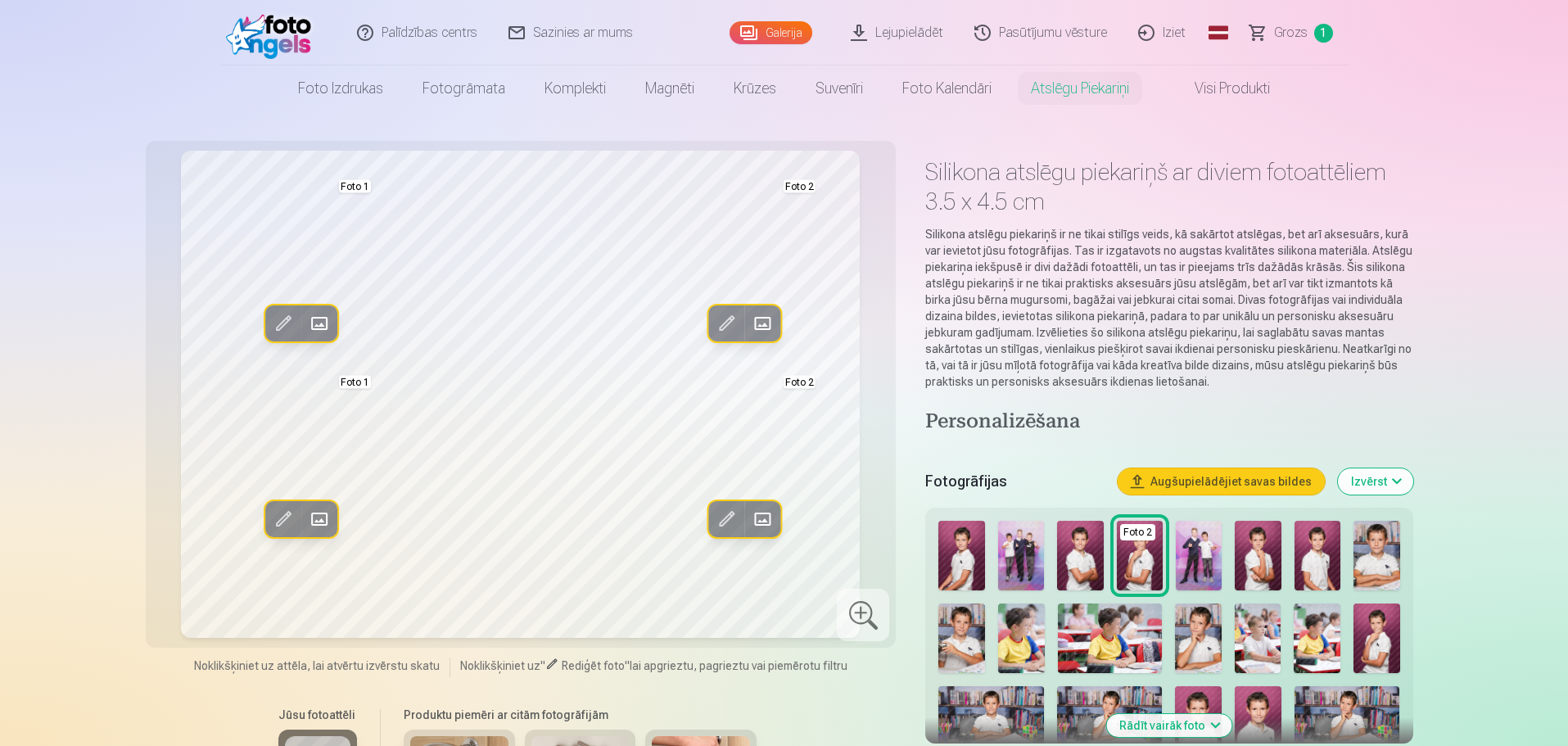
click at [766, 521] on span at bounding box center [763, 519] width 26 height 26
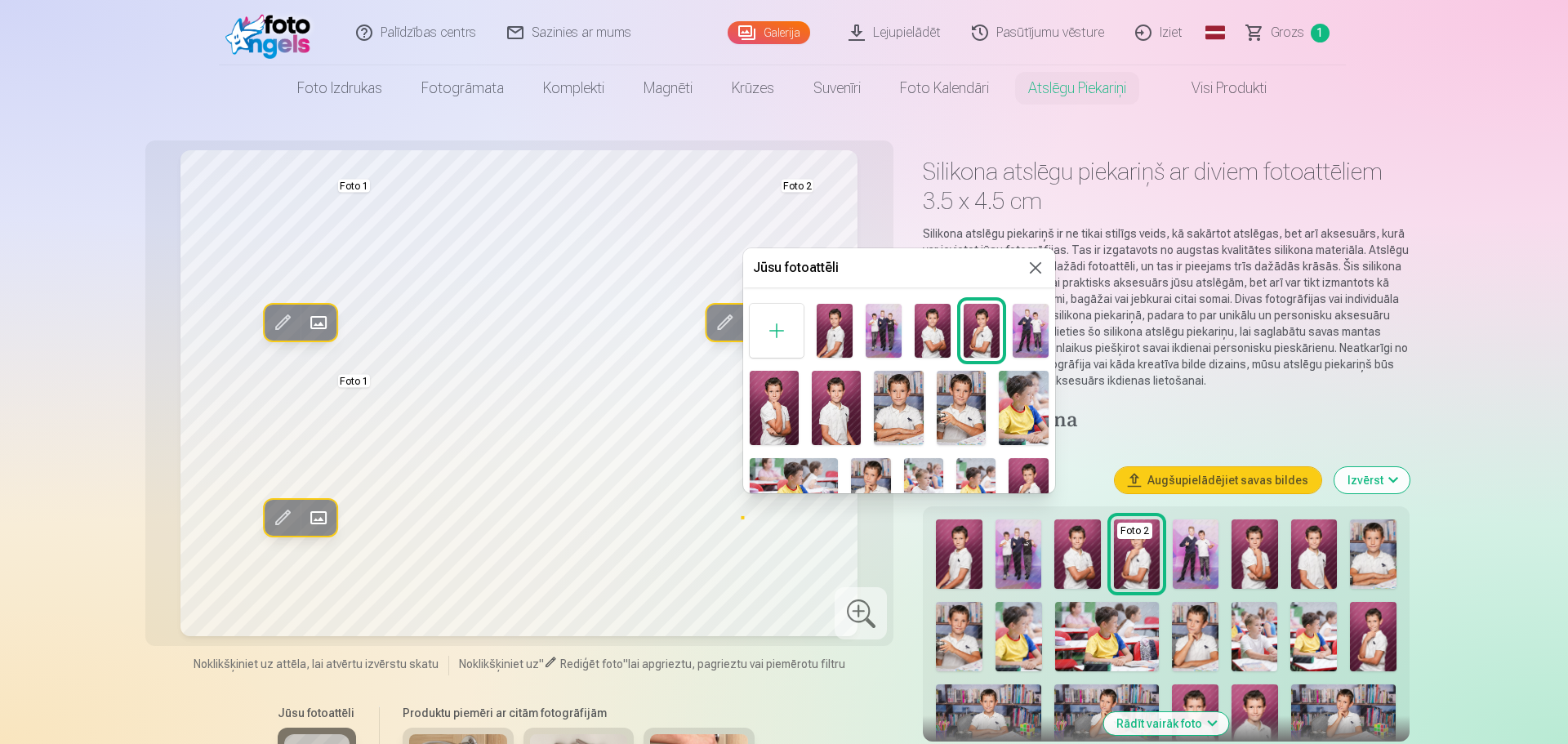
click at [894, 421] on img at bounding box center [898, 407] width 49 height 74
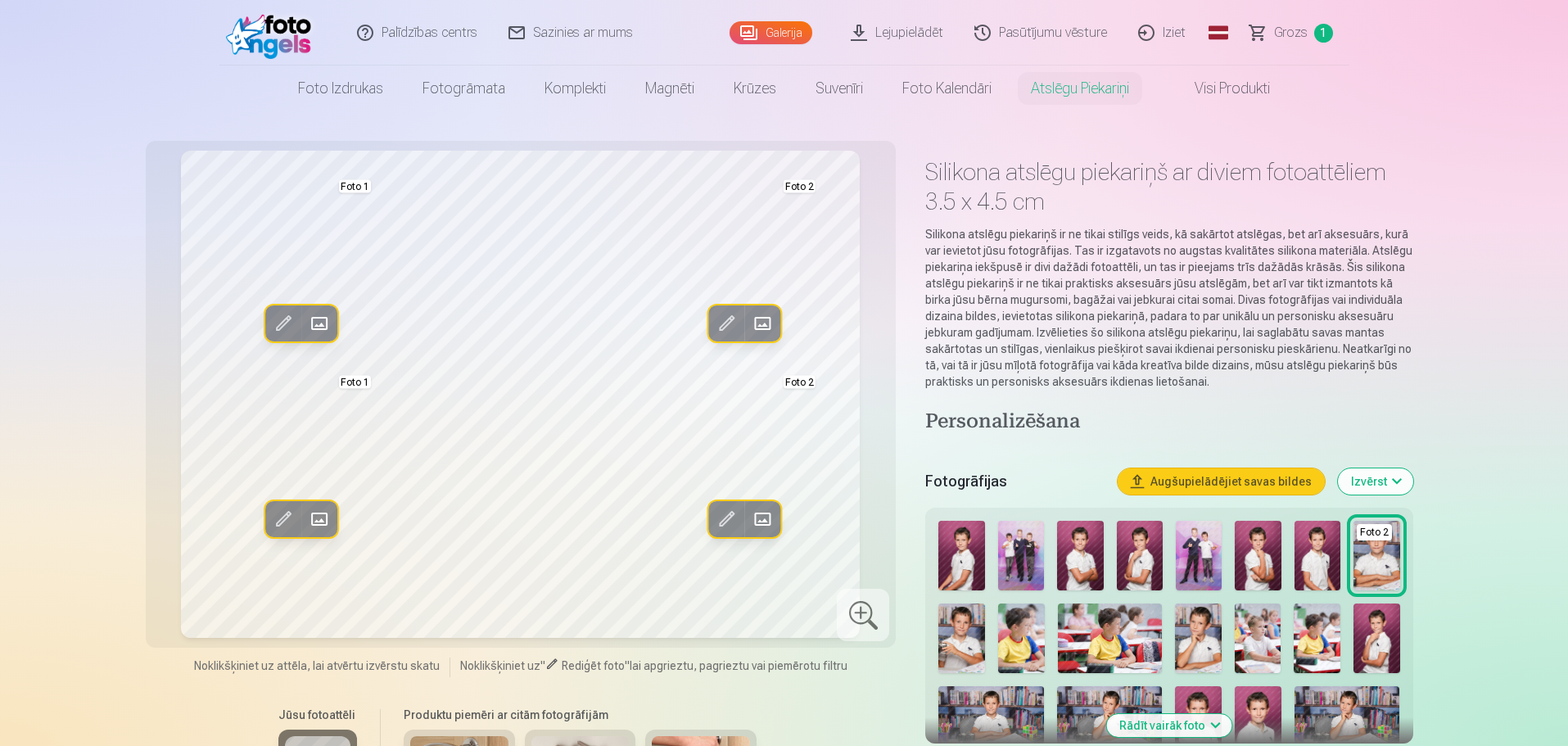
click at [316, 320] on span at bounding box center [319, 323] width 26 height 26
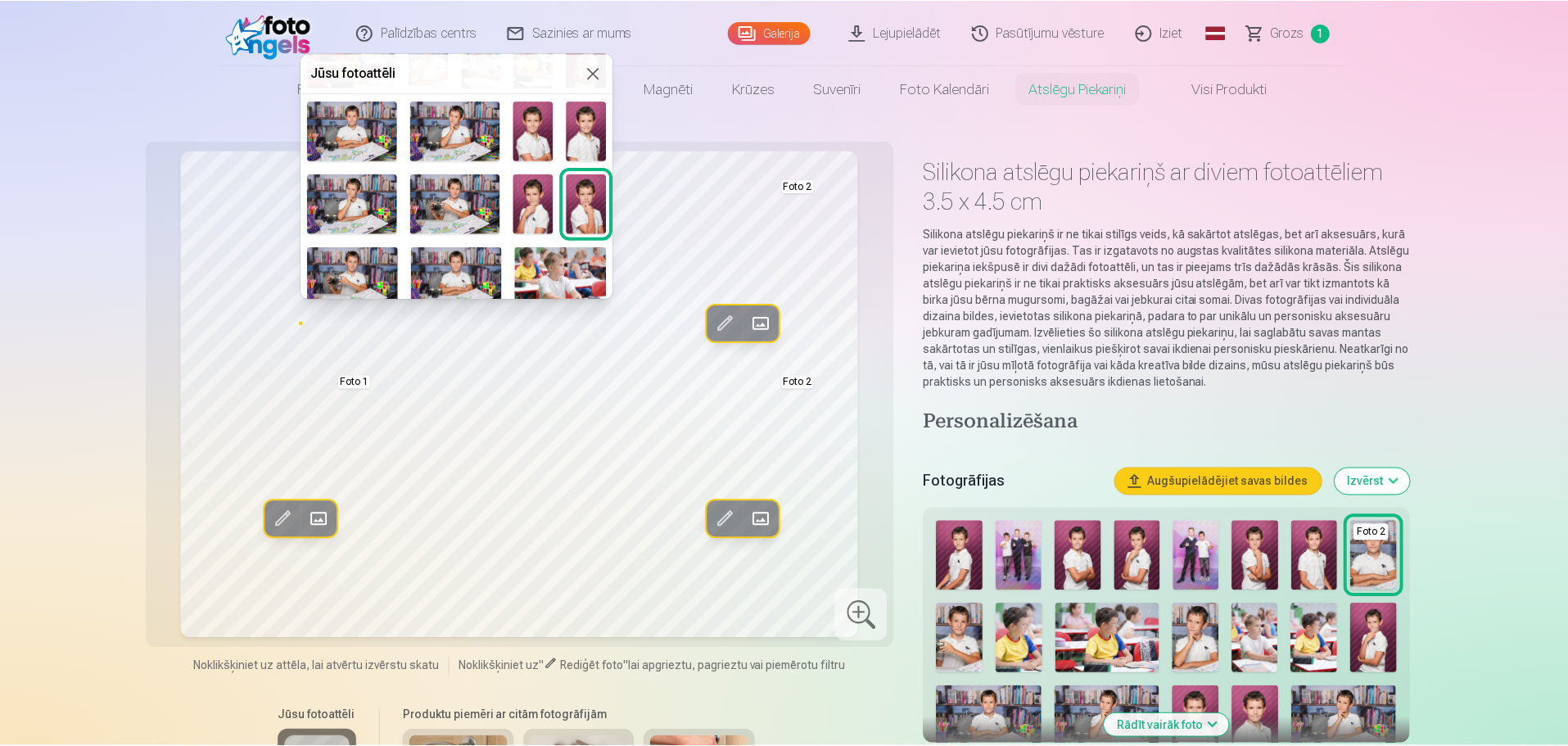
scroll to position [246, 0]
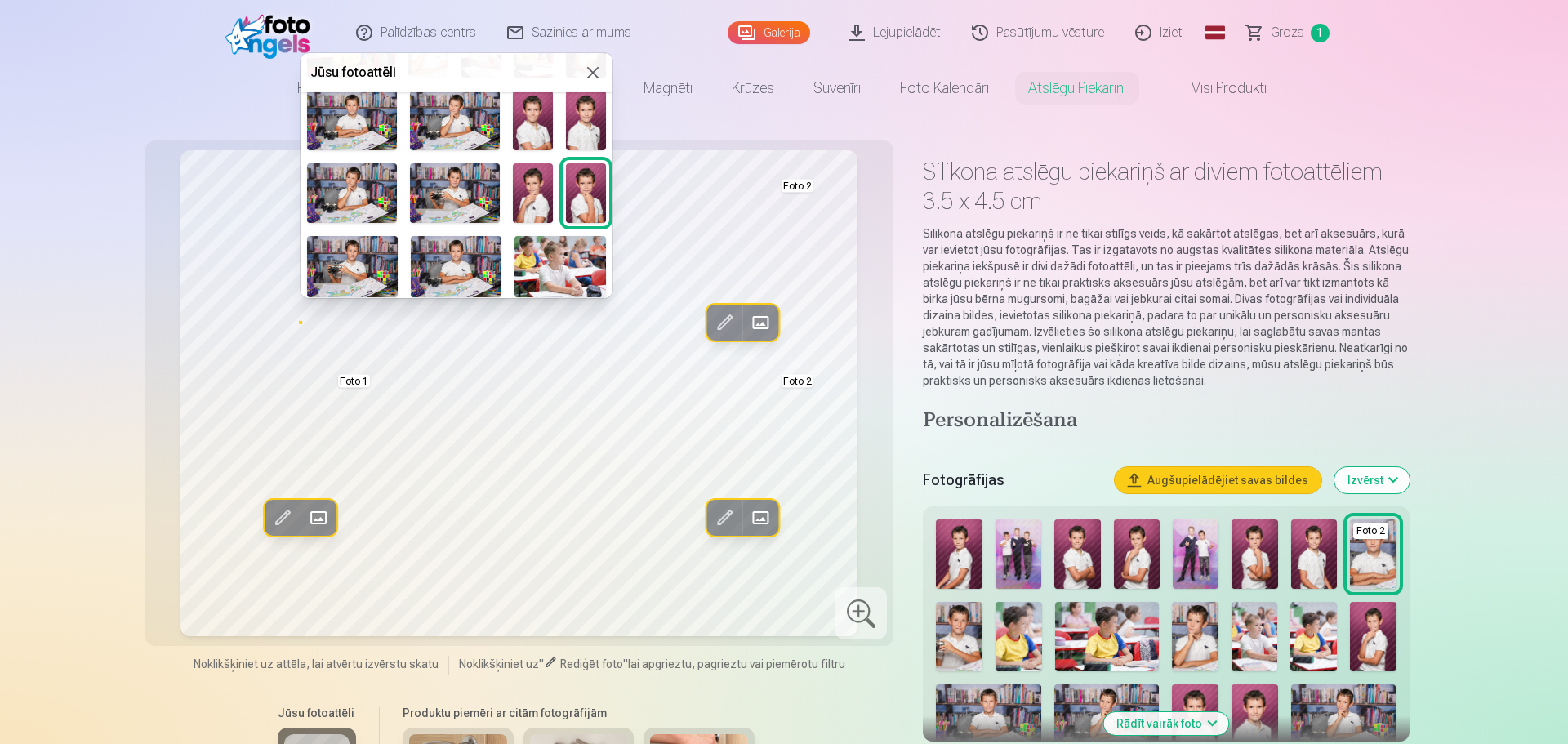
click at [337, 255] on img at bounding box center [352, 266] width 90 height 60
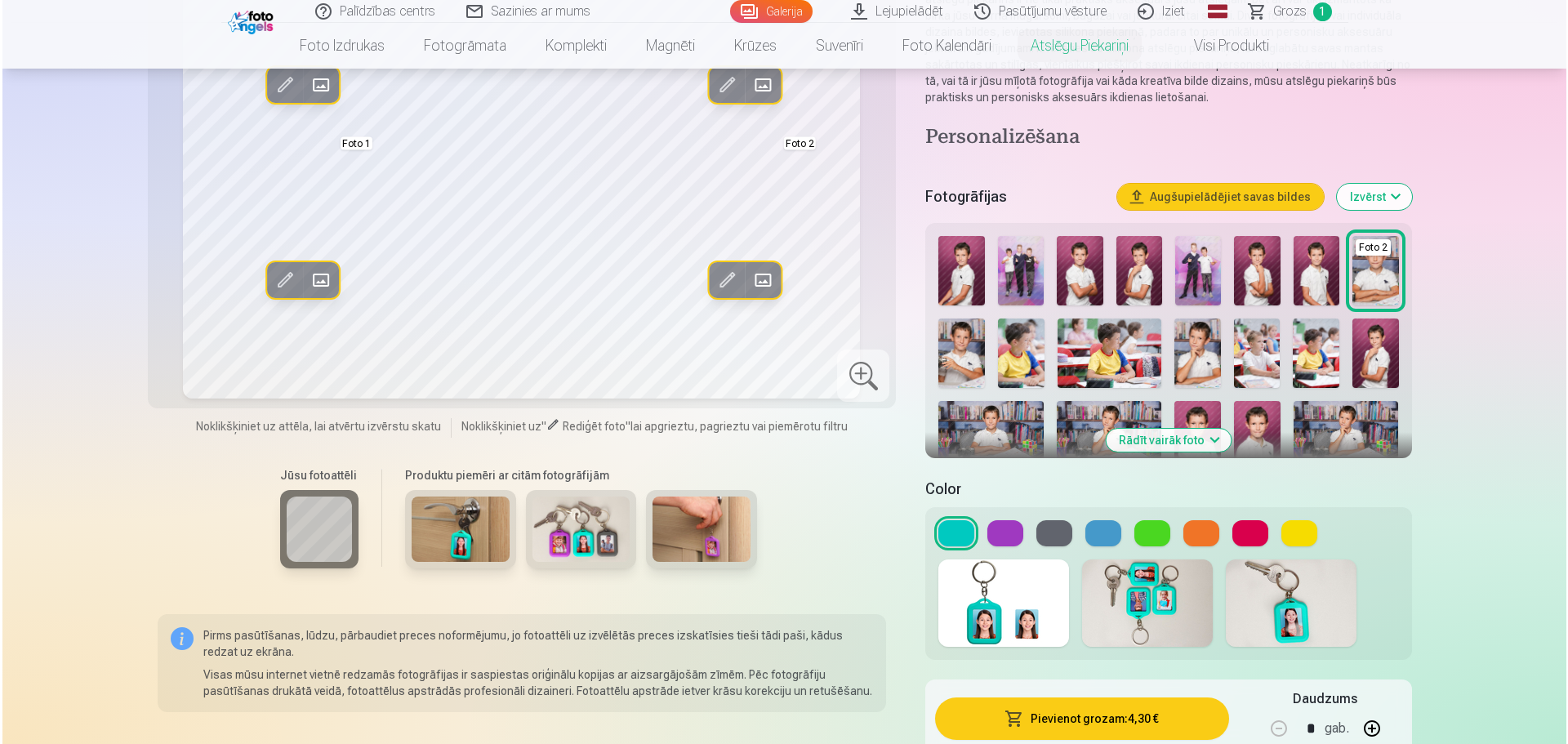
scroll to position [409, 0]
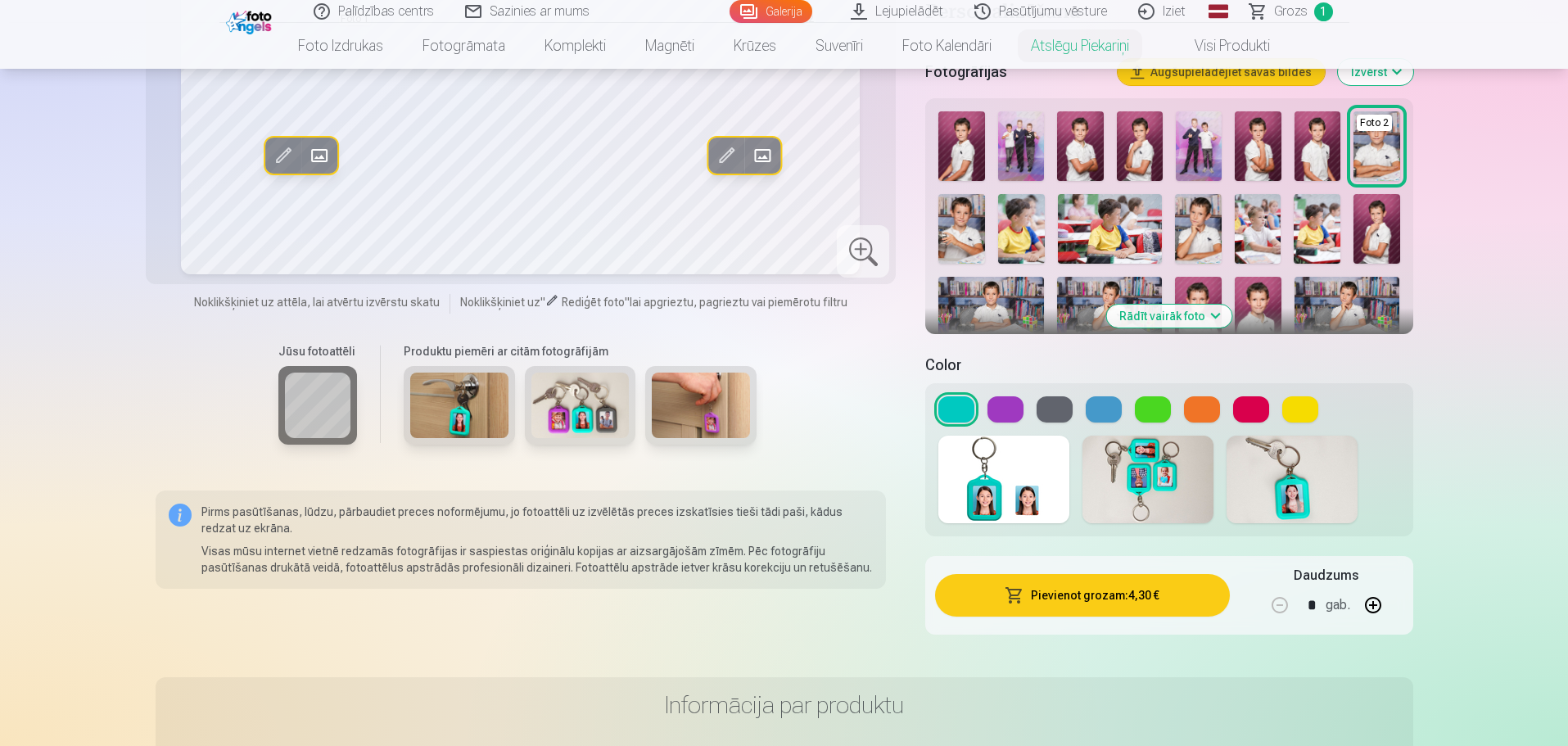
click at [1064, 601] on button "Pievienot grozam : 4,30 €" at bounding box center [1081, 595] width 294 height 43
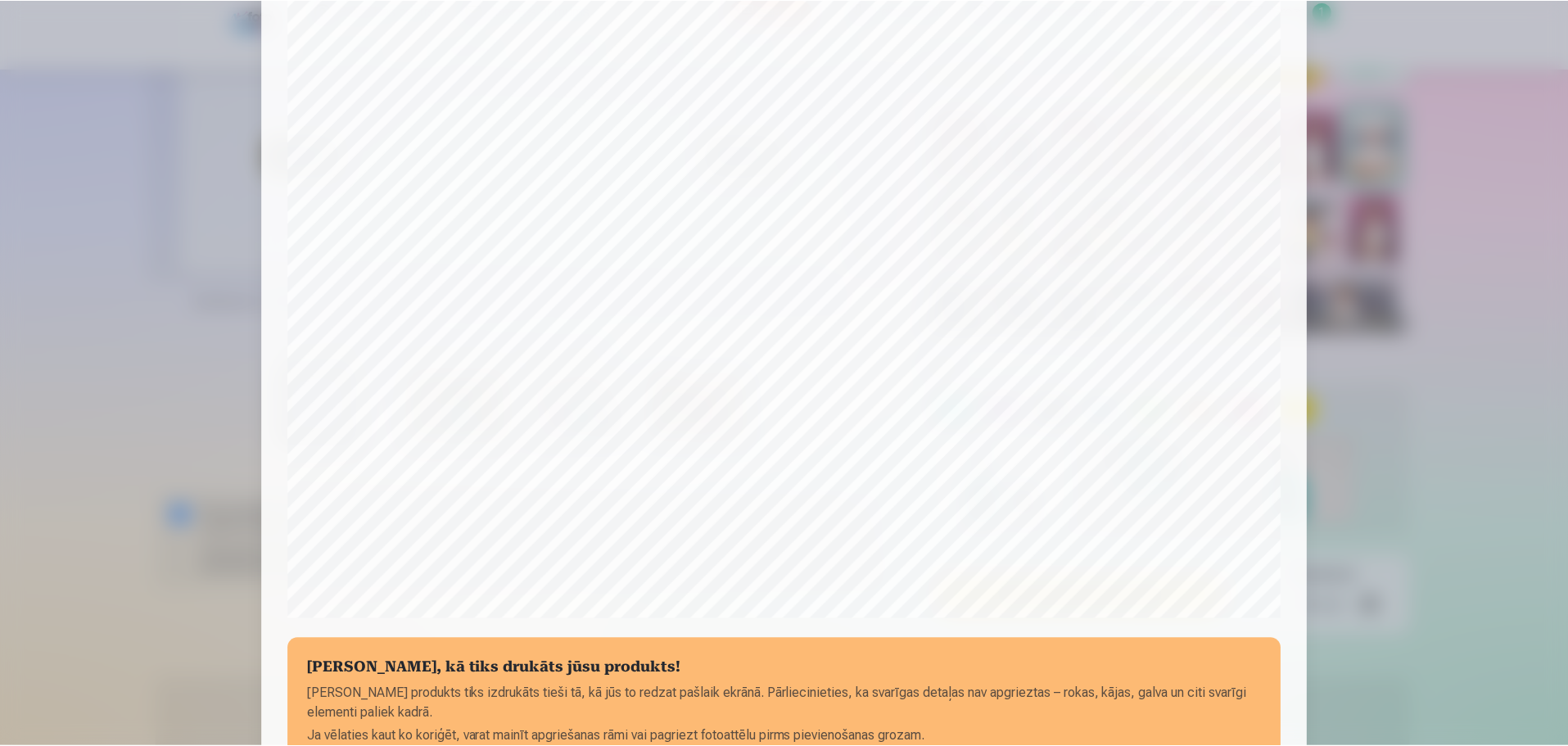
scroll to position [433, 0]
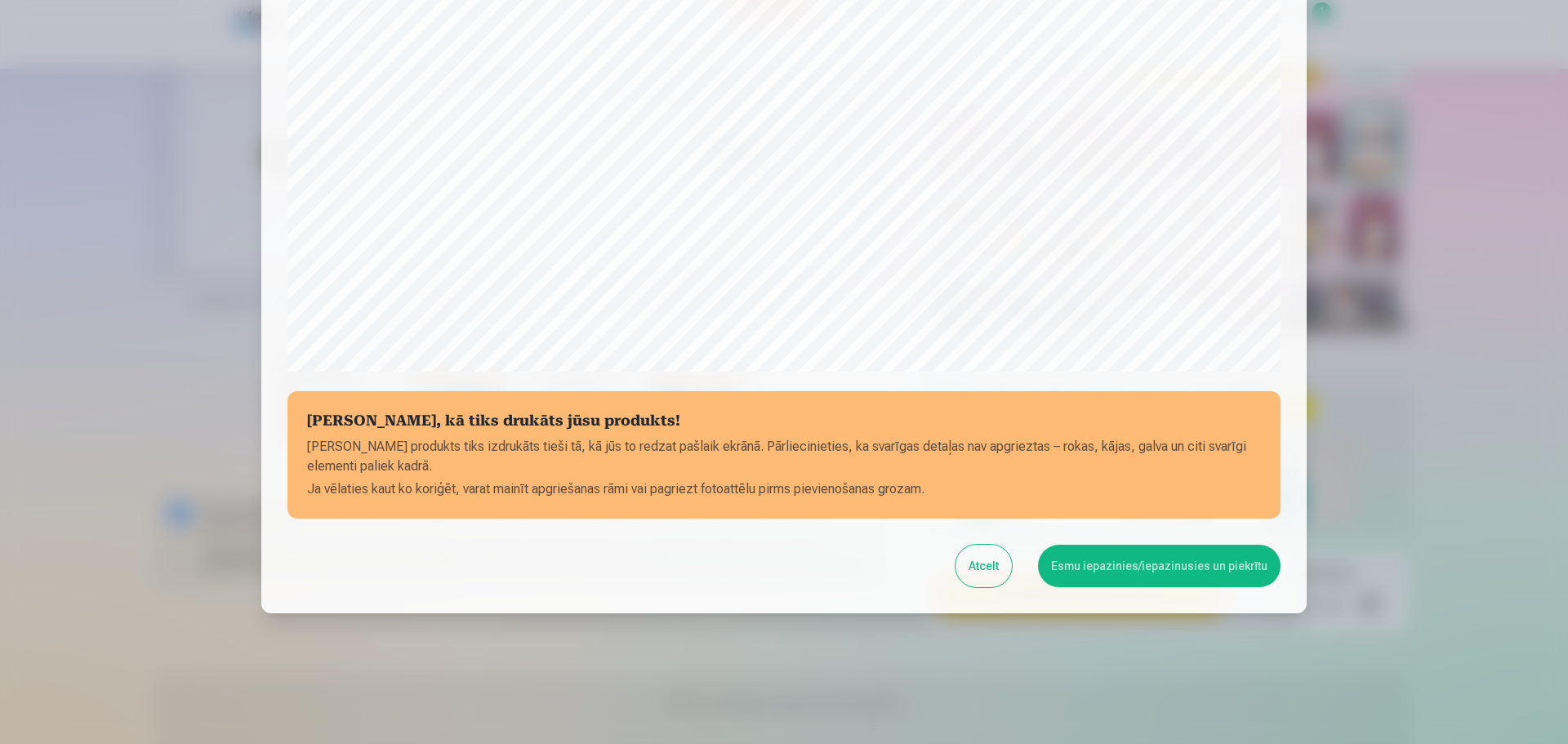
click at [1108, 571] on button "Esmu iepazinies/iepazinusies un piekrītu" at bounding box center [1159, 566] width 243 height 43
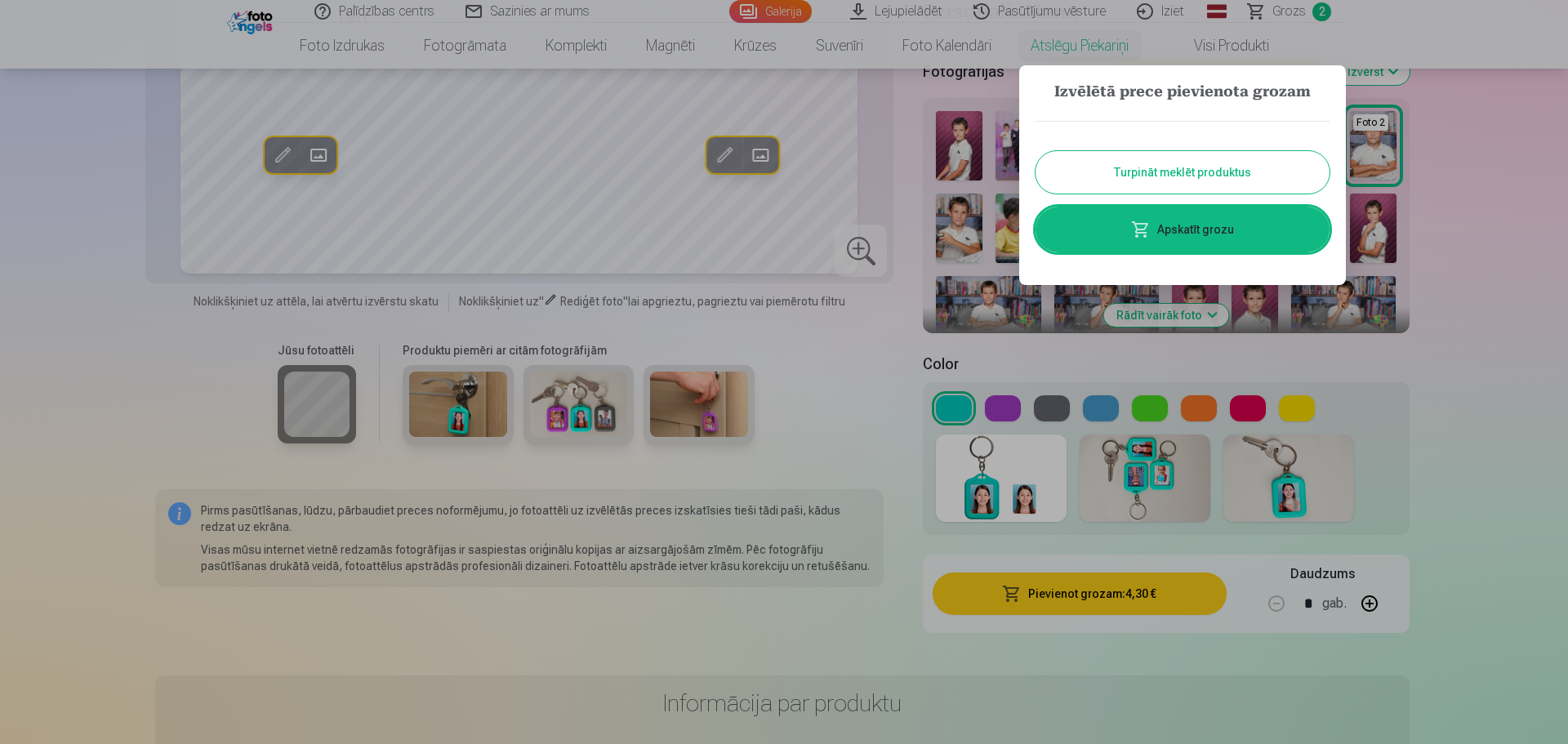
click at [1129, 169] on button "Turpināt meklēt produktus" at bounding box center [1182, 172] width 294 height 43
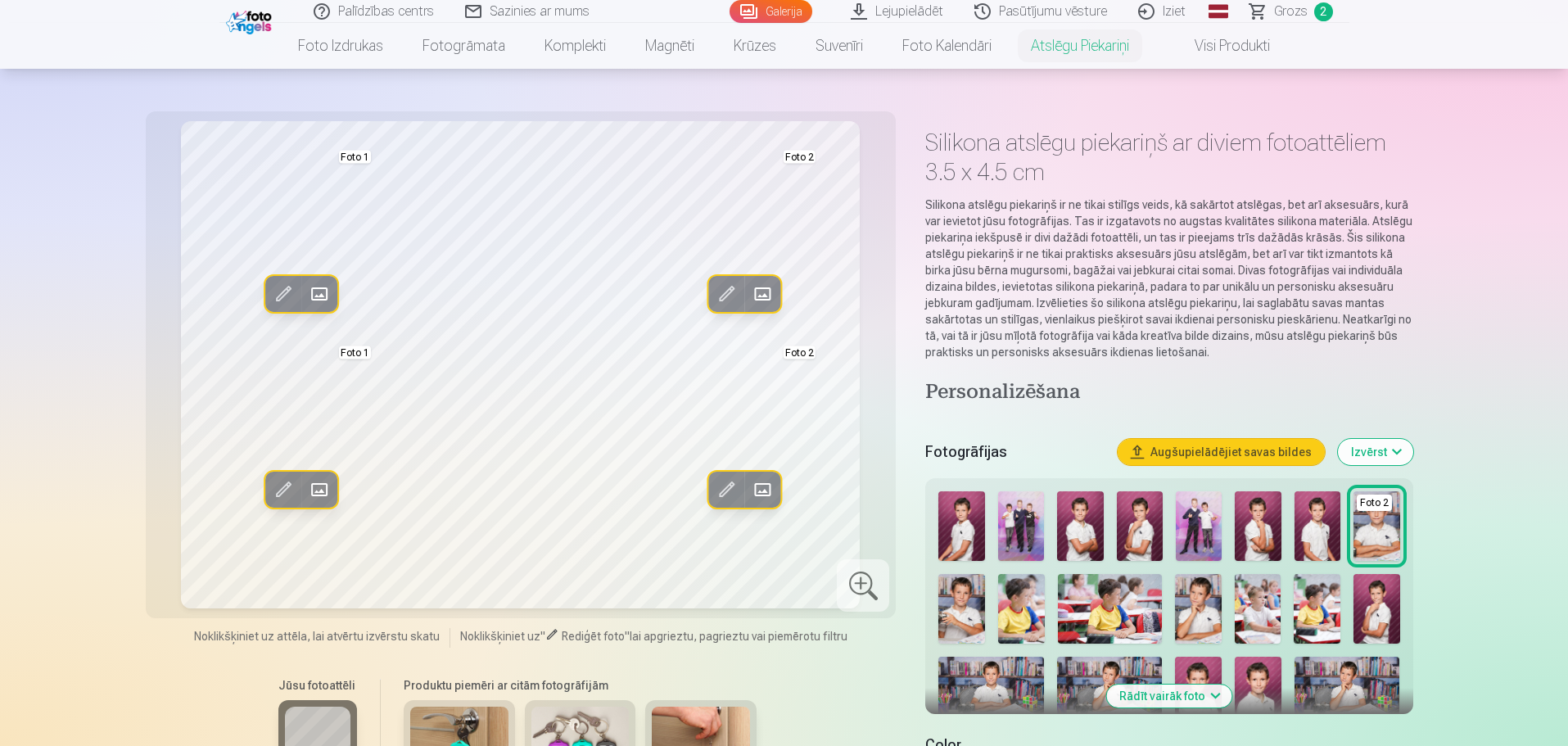
scroll to position [0, 0]
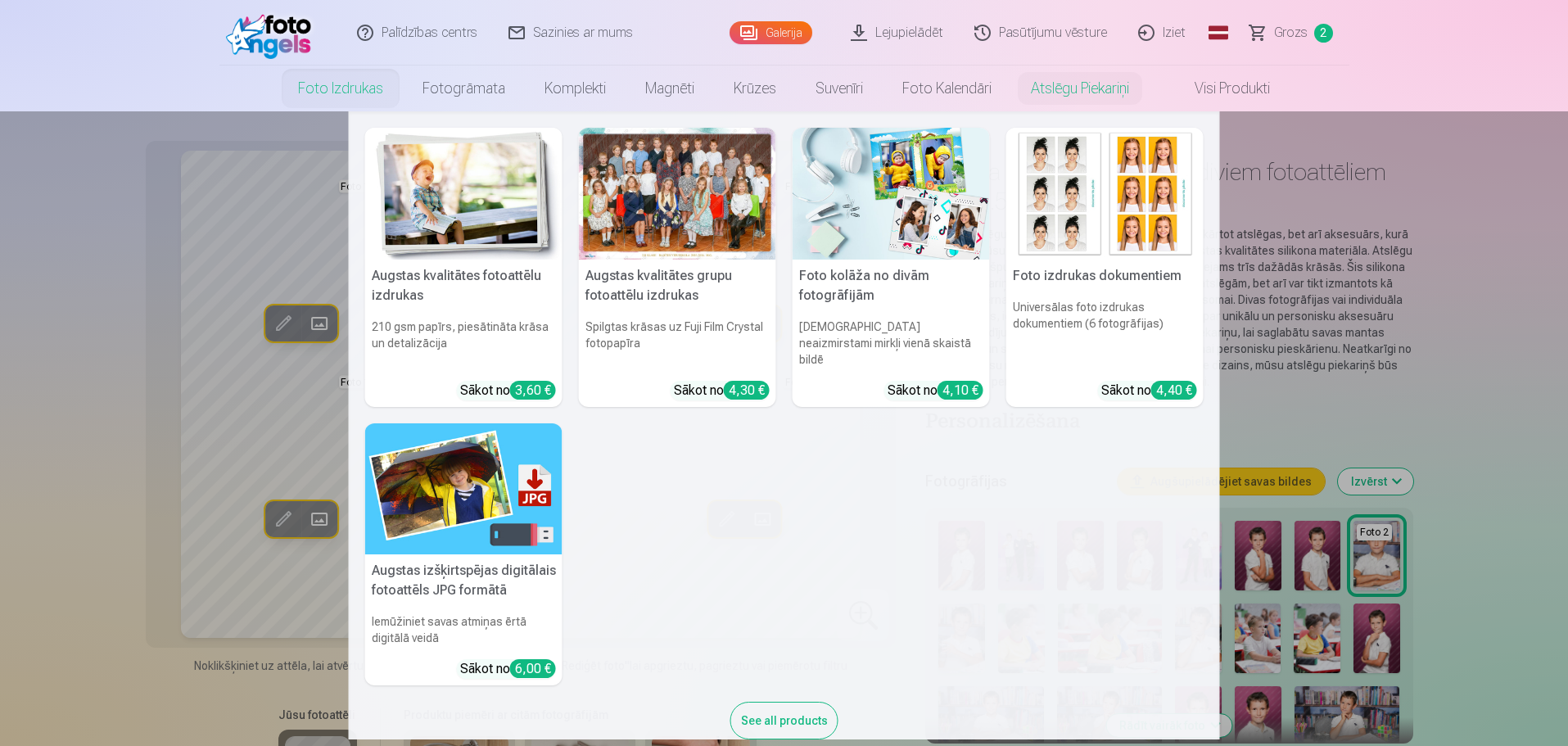
click at [480, 206] on img at bounding box center [463, 194] width 197 height 131
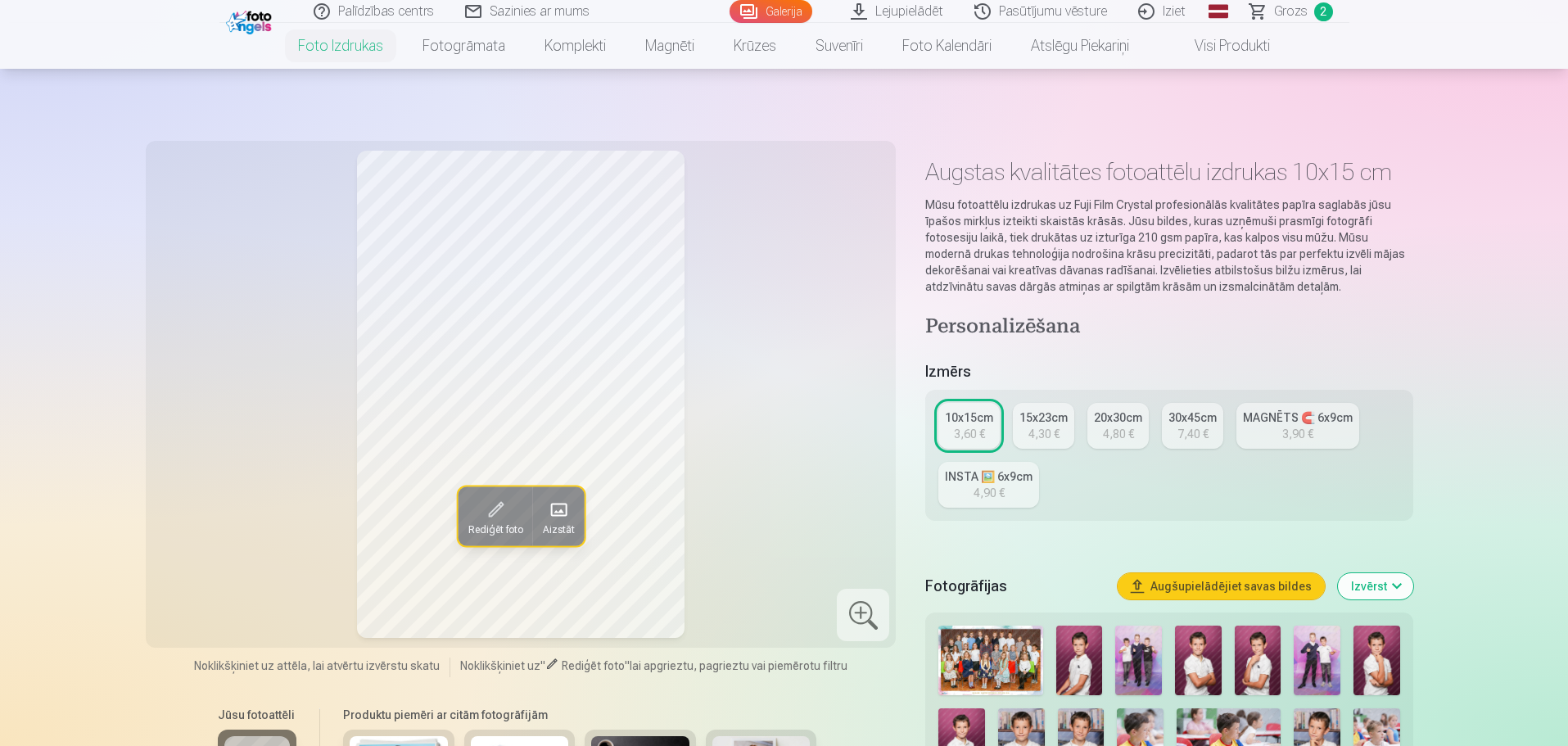
scroll to position [246, 0]
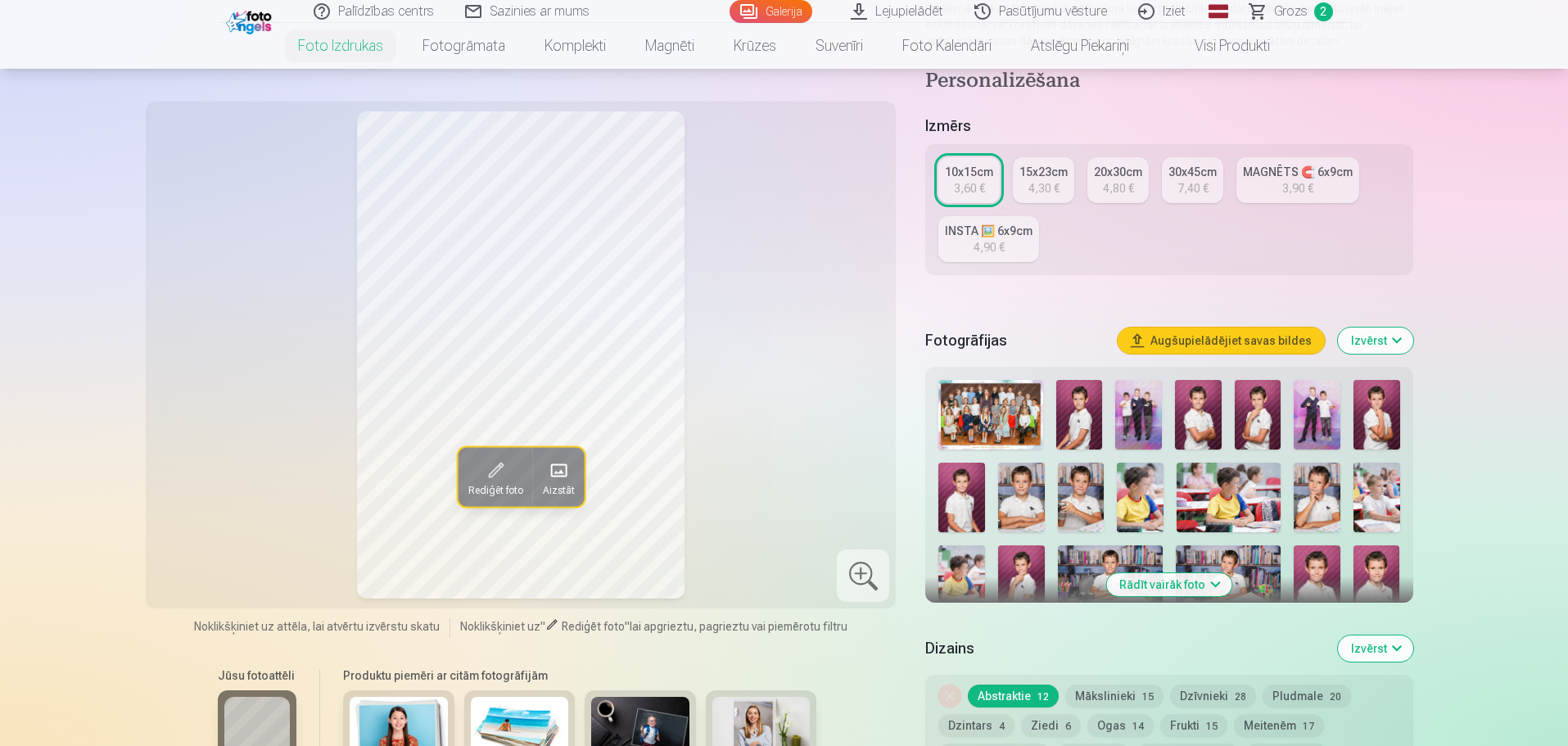
click at [1085, 416] on img at bounding box center [1079, 415] width 47 height 70
click at [1192, 412] on img at bounding box center [1198, 415] width 47 height 70
click at [1255, 414] on img at bounding box center [1257, 415] width 47 height 70
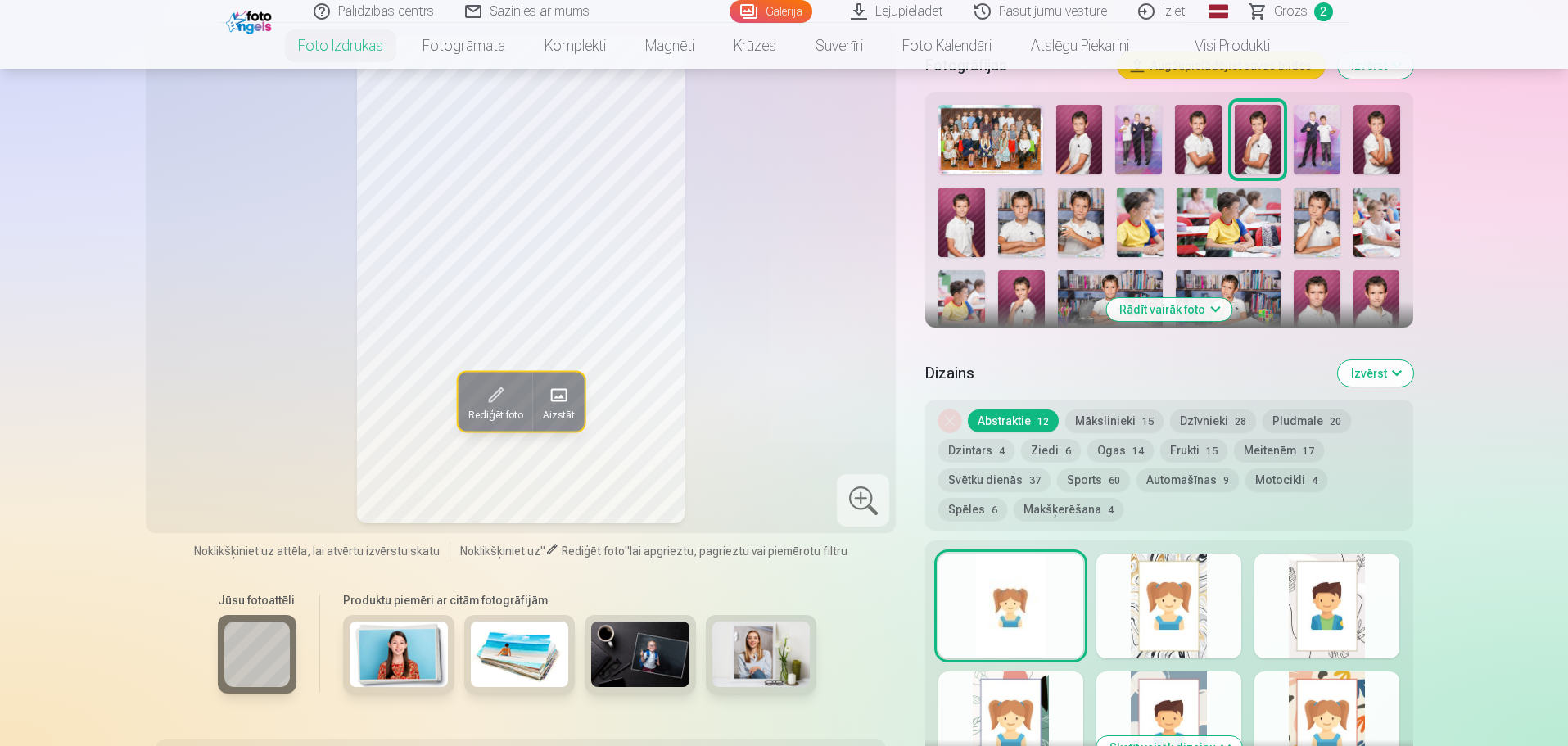
scroll to position [491, 0]
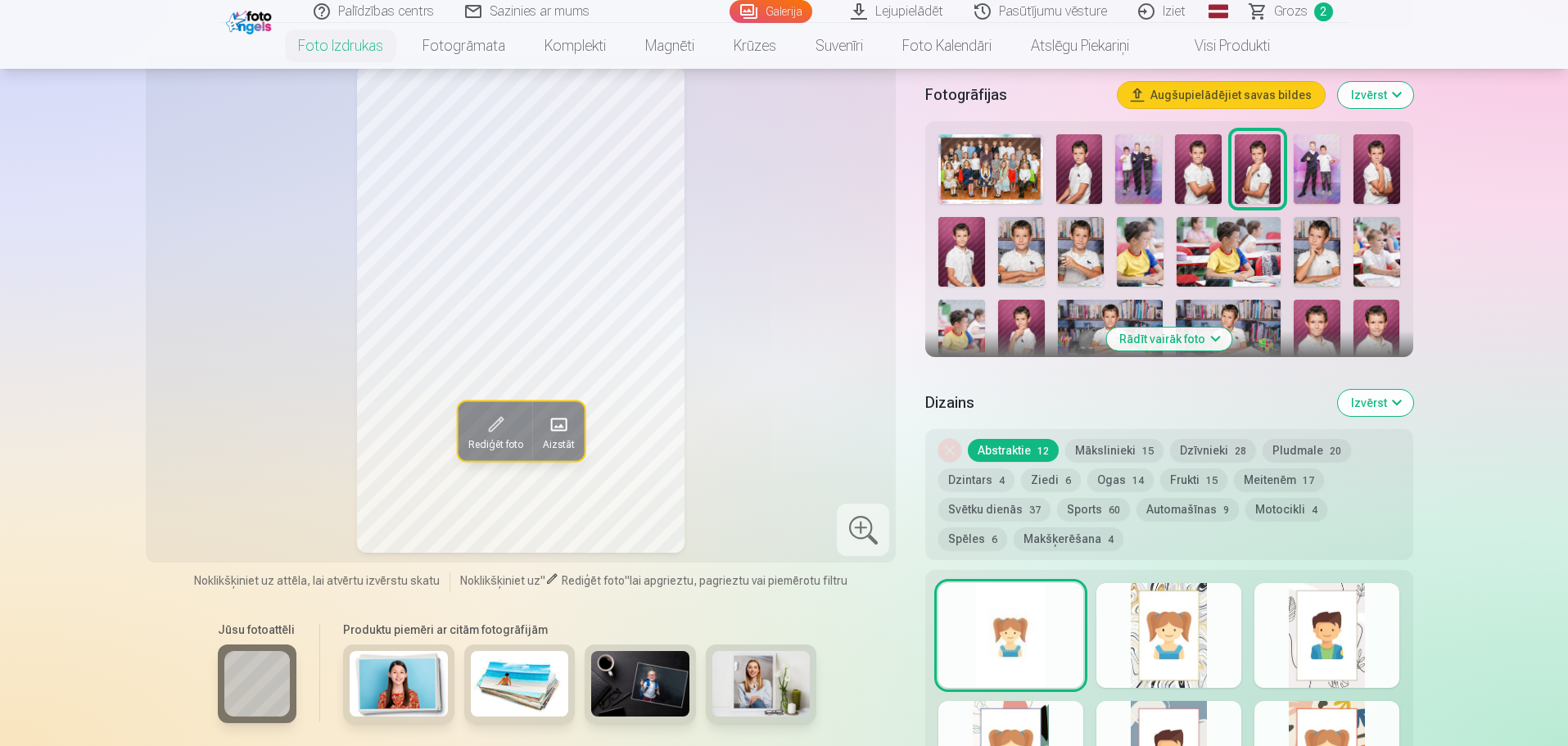
click at [968, 248] on img at bounding box center [961, 252] width 47 height 70
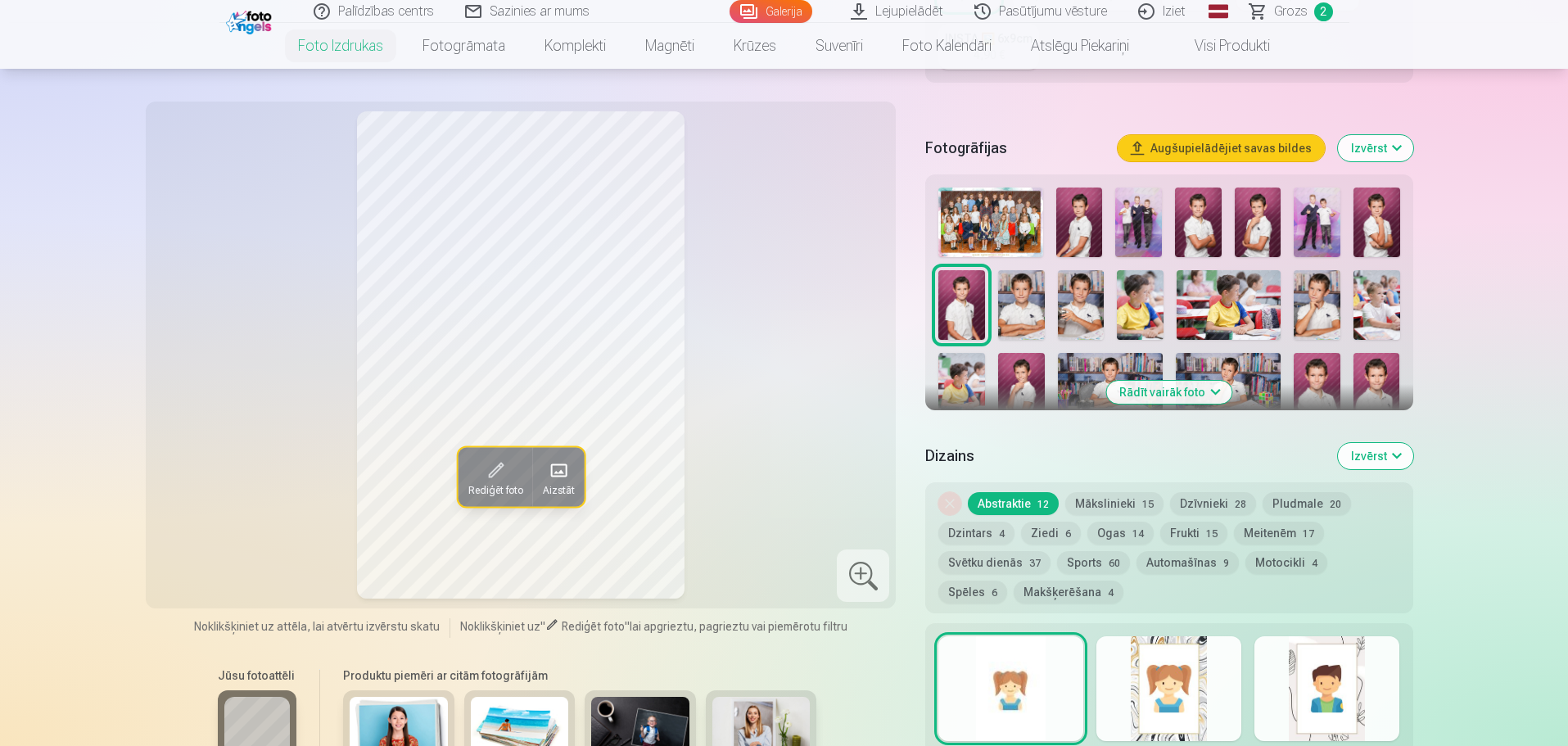
scroll to position [410, 0]
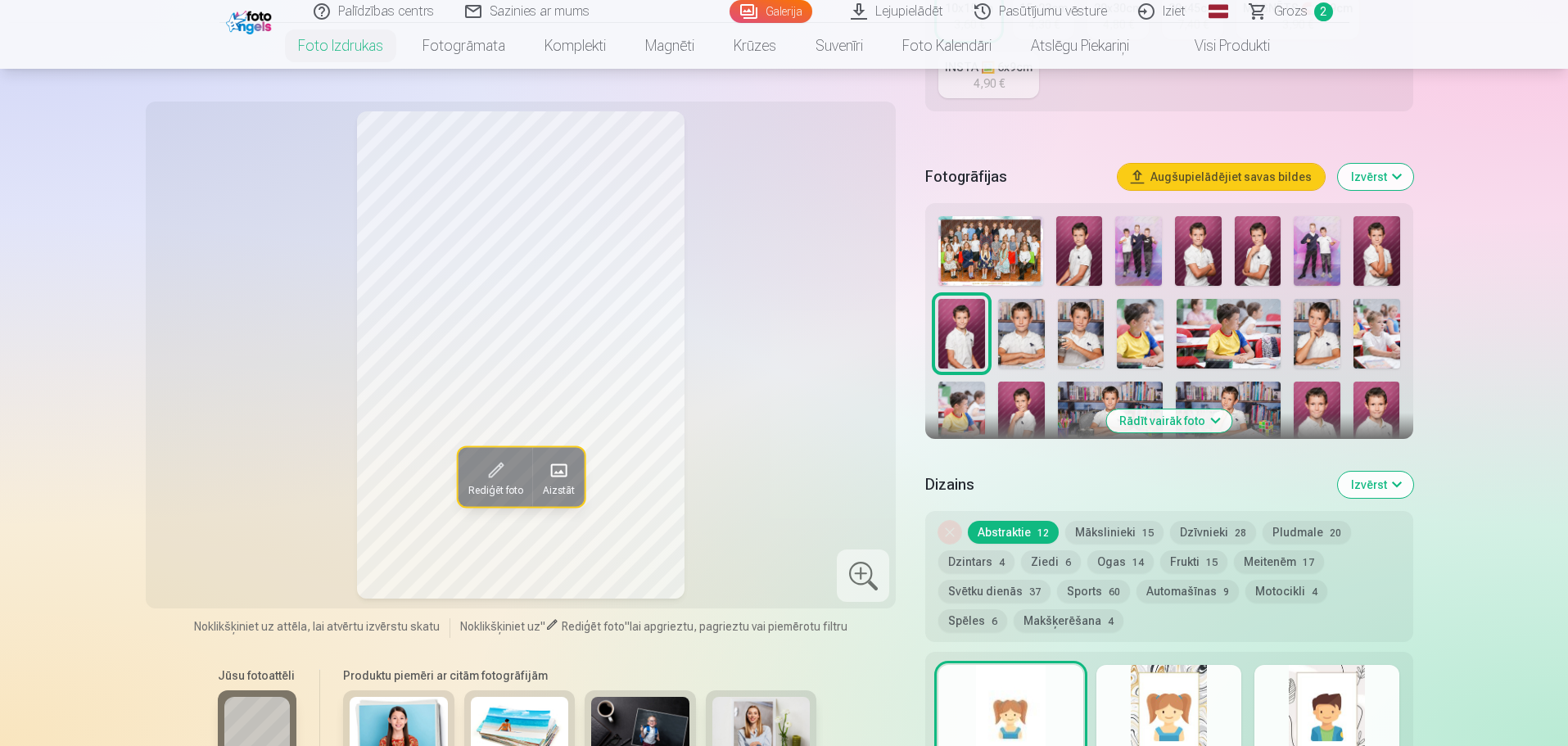
click at [1273, 250] on img at bounding box center [1257, 251] width 47 height 70
click at [1386, 237] on img at bounding box center [1376, 251] width 47 height 70
click at [1068, 234] on img at bounding box center [1079, 251] width 47 height 70
click at [1252, 242] on img at bounding box center [1257, 251] width 47 height 70
click at [1370, 242] on img at bounding box center [1376, 251] width 47 height 70
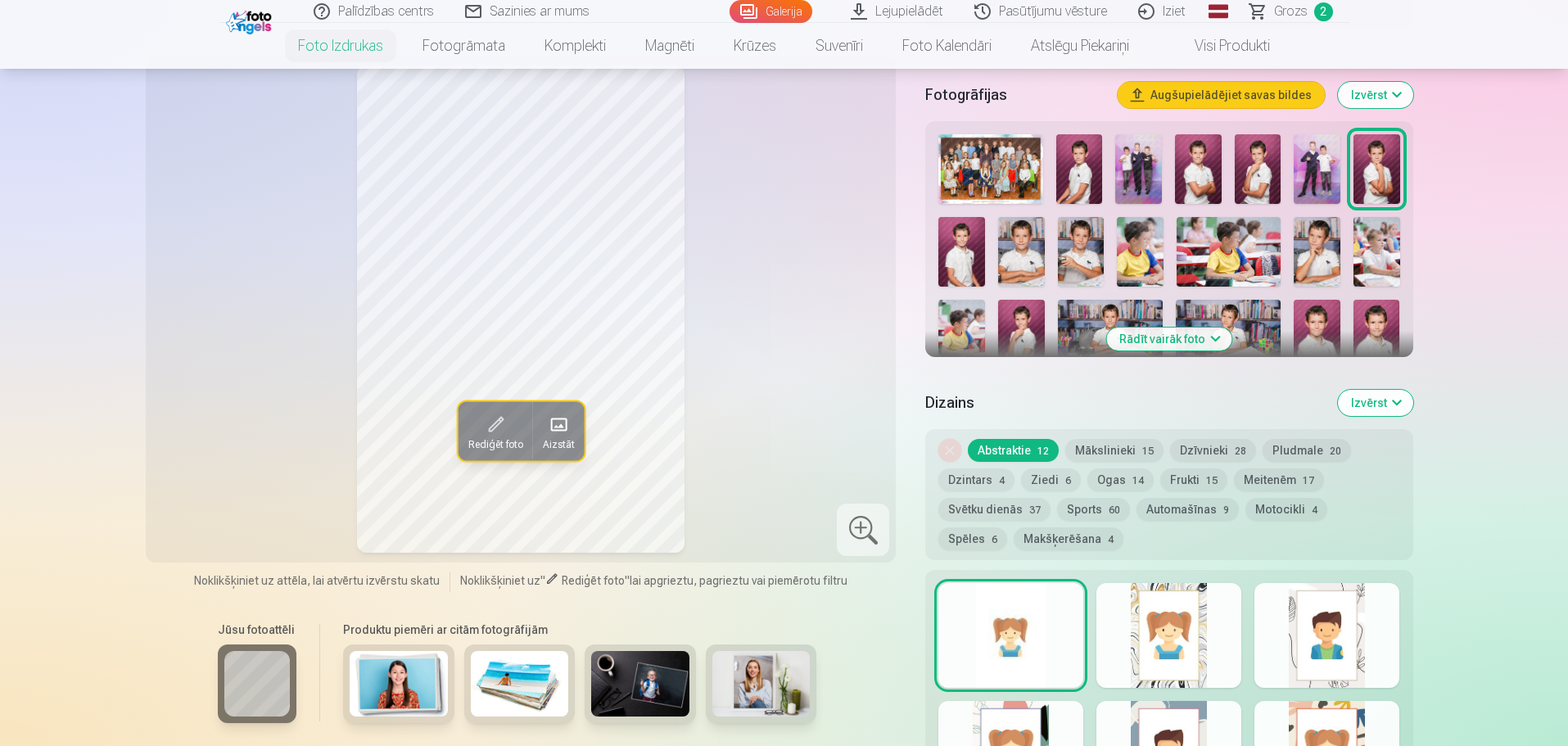
scroll to position [573, 0]
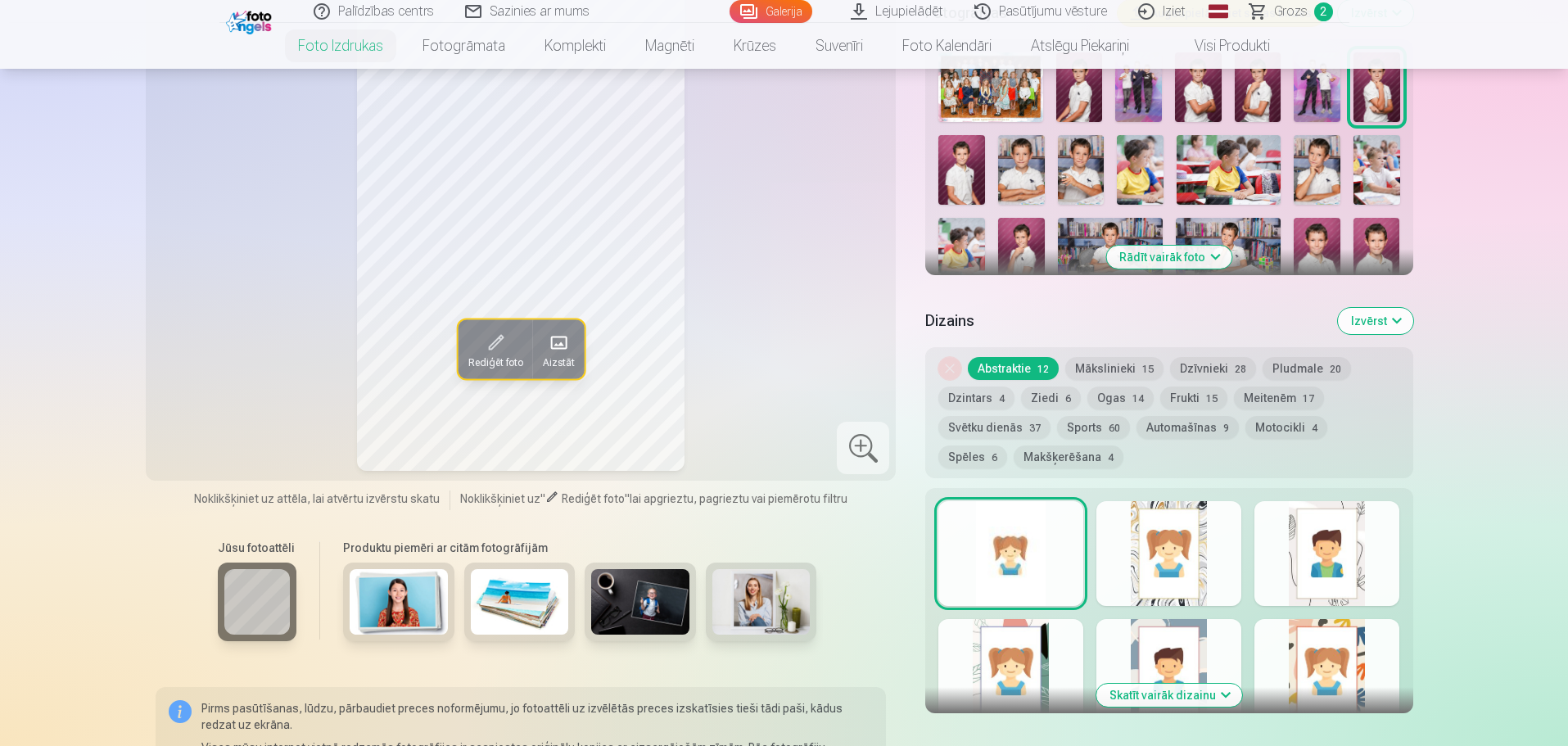
click at [1018, 256] on img at bounding box center [1021, 253] width 47 height 70
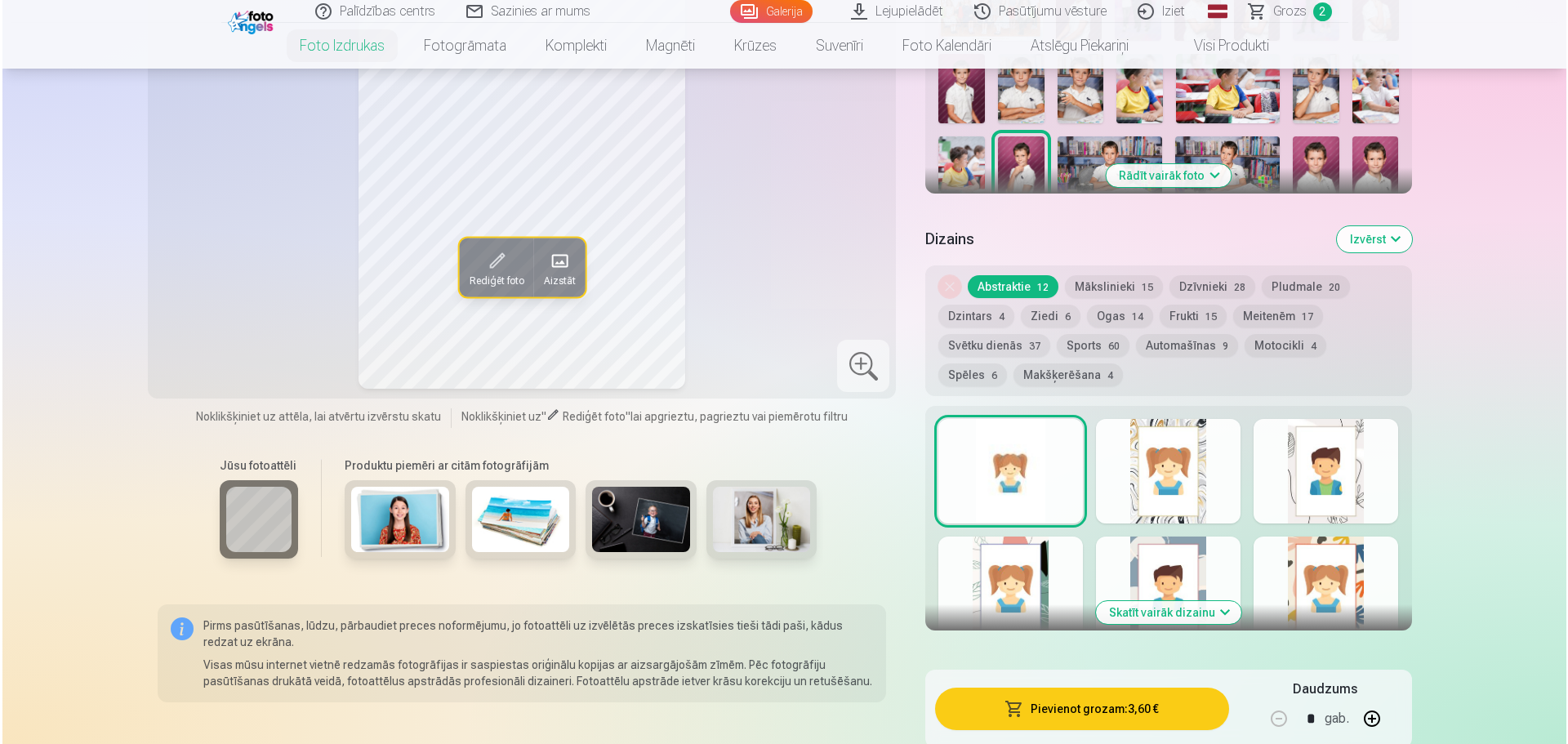
scroll to position [816, 0]
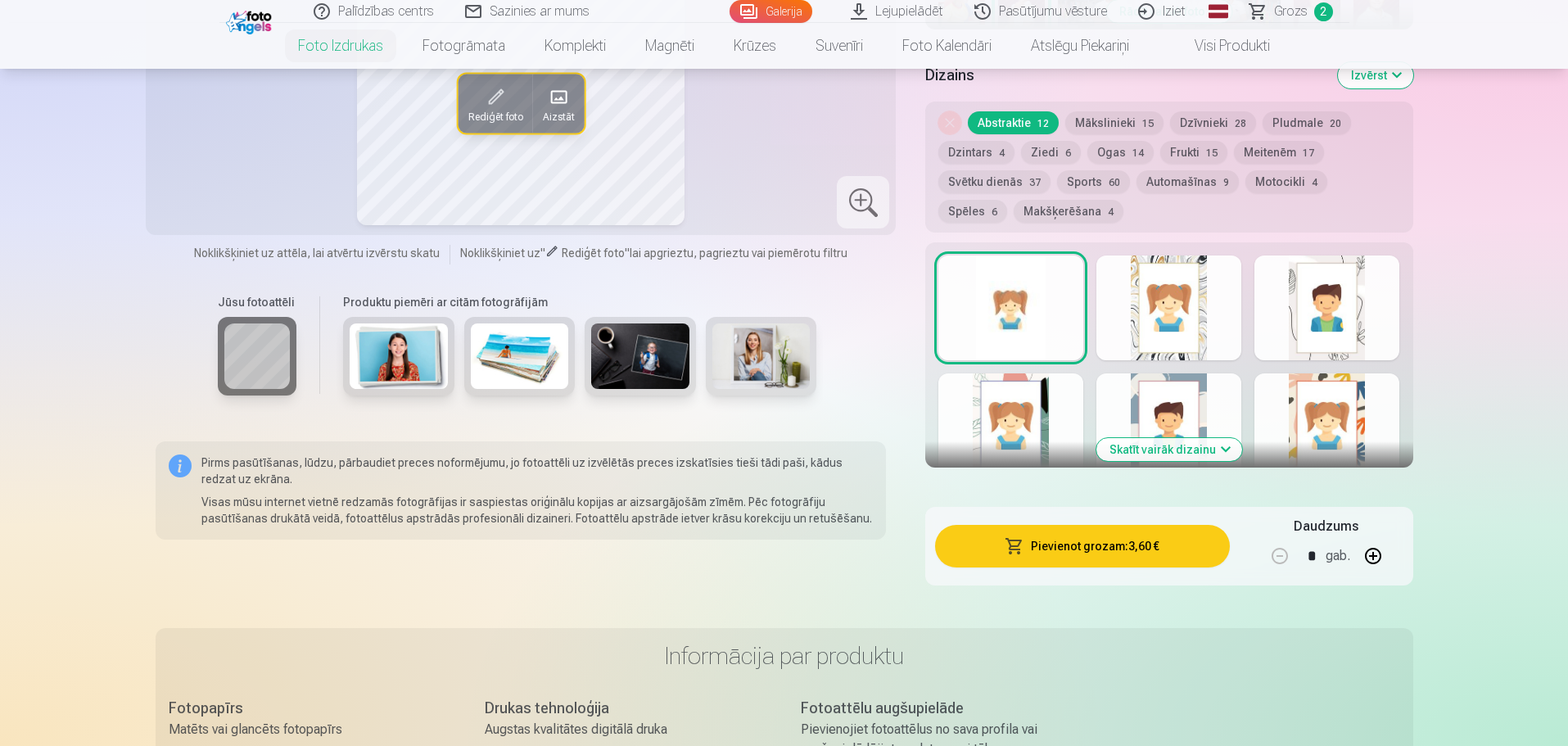
click at [1160, 543] on button "Pievienot grozam : 3,60 €" at bounding box center [1081, 546] width 294 height 43
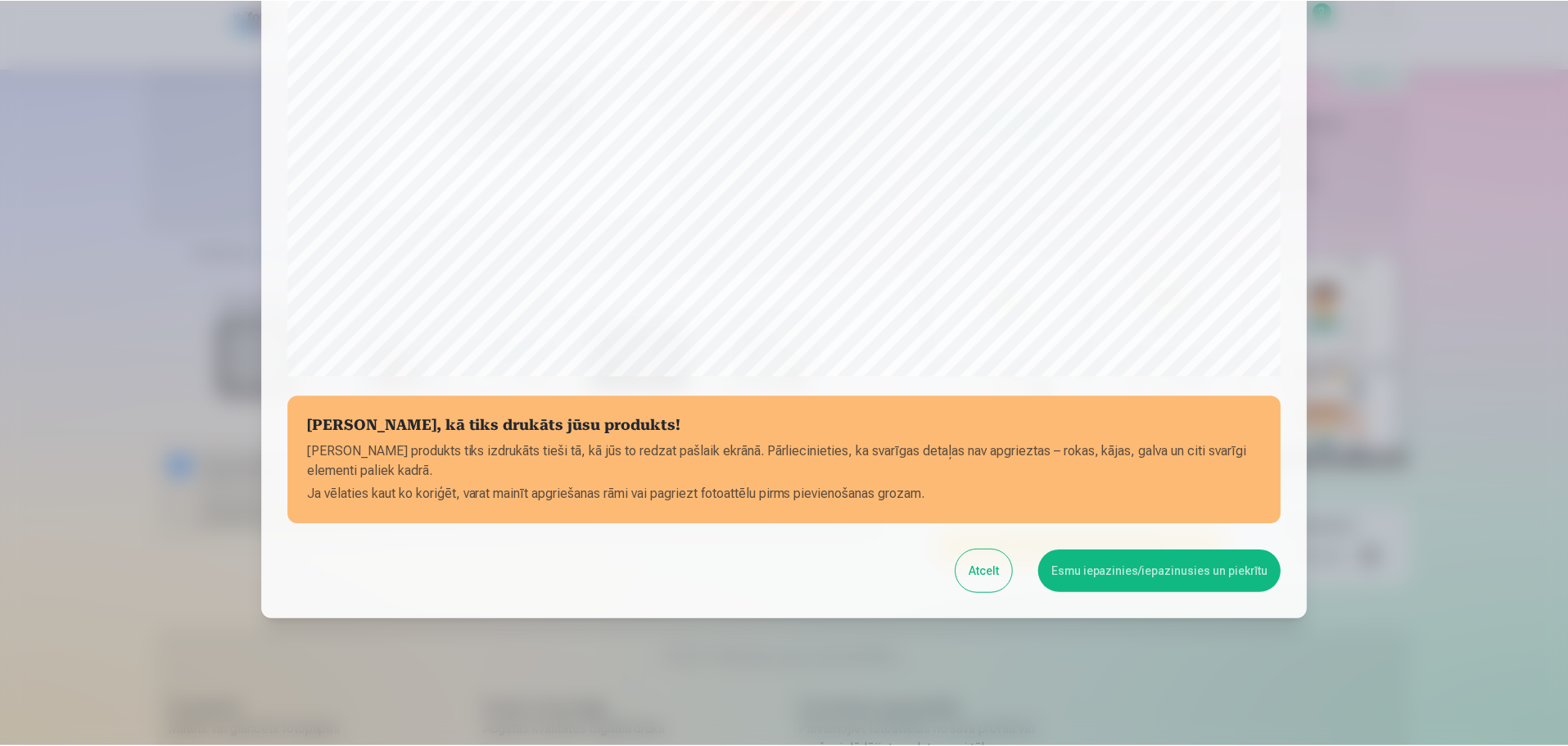
scroll to position [433, 0]
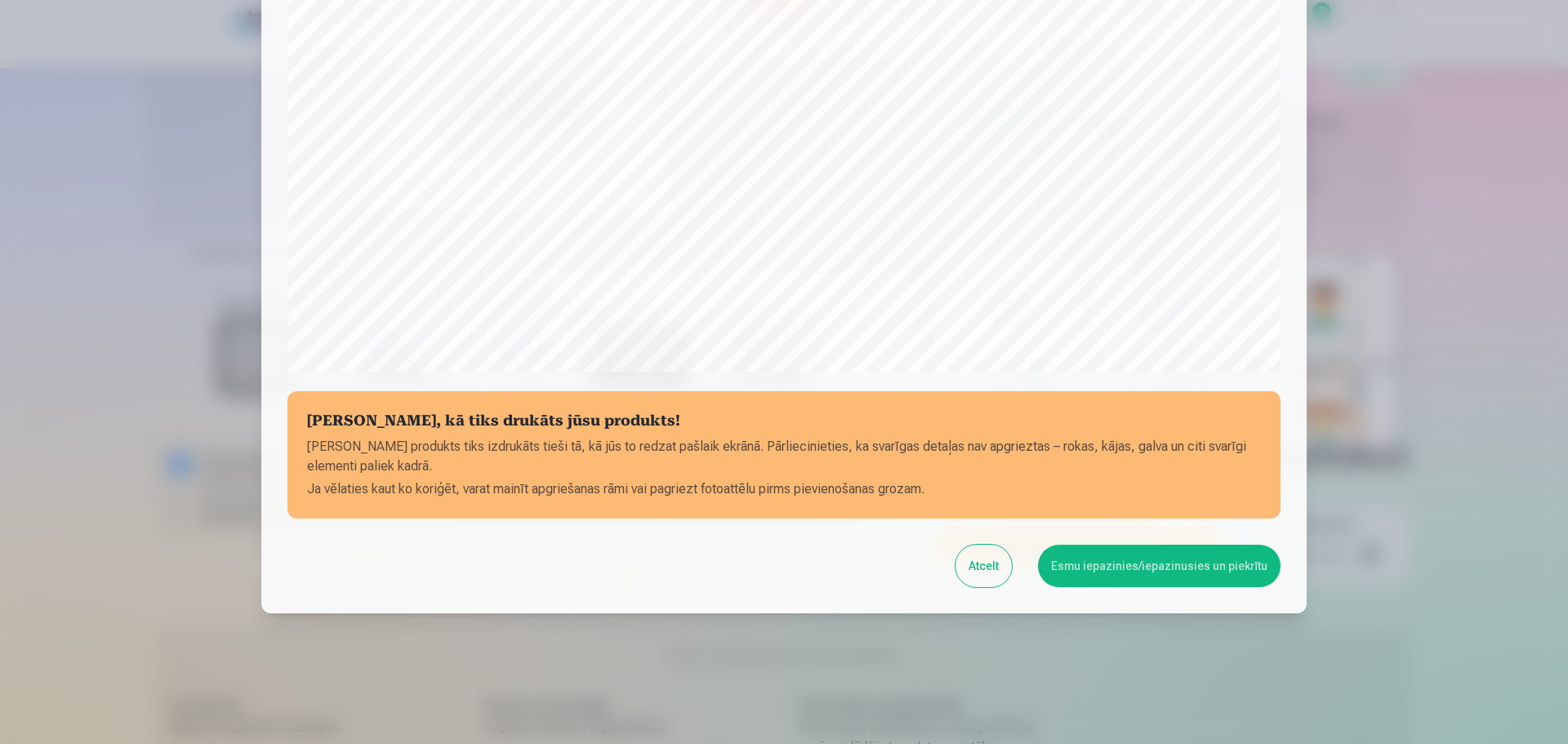
click at [1153, 569] on button "Esmu iepazinies/iepazinusies un piekrītu" at bounding box center [1159, 566] width 243 height 43
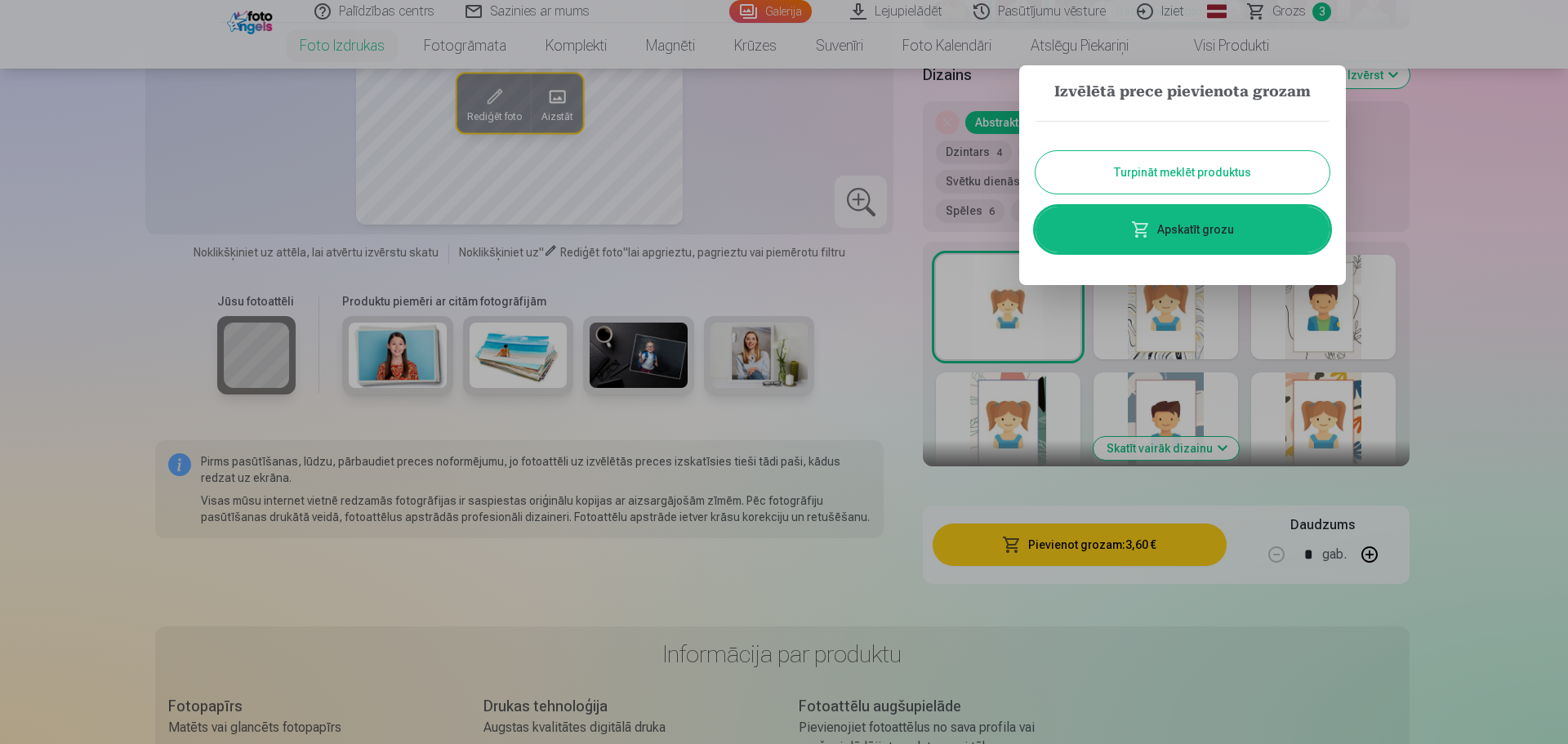
click at [1231, 222] on link "Apskatīt grozu" at bounding box center [1182, 230] width 294 height 46
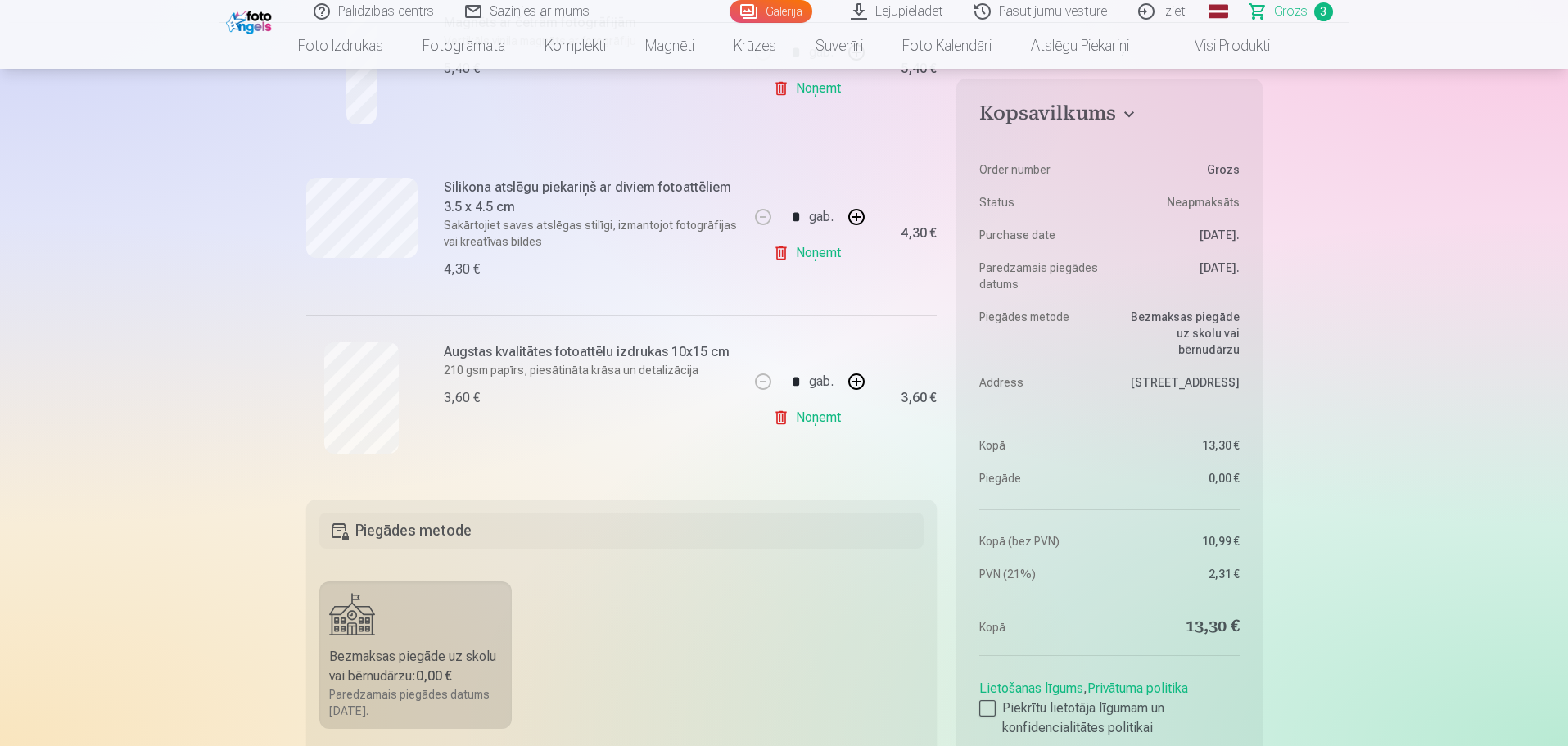
scroll to position [246, 0]
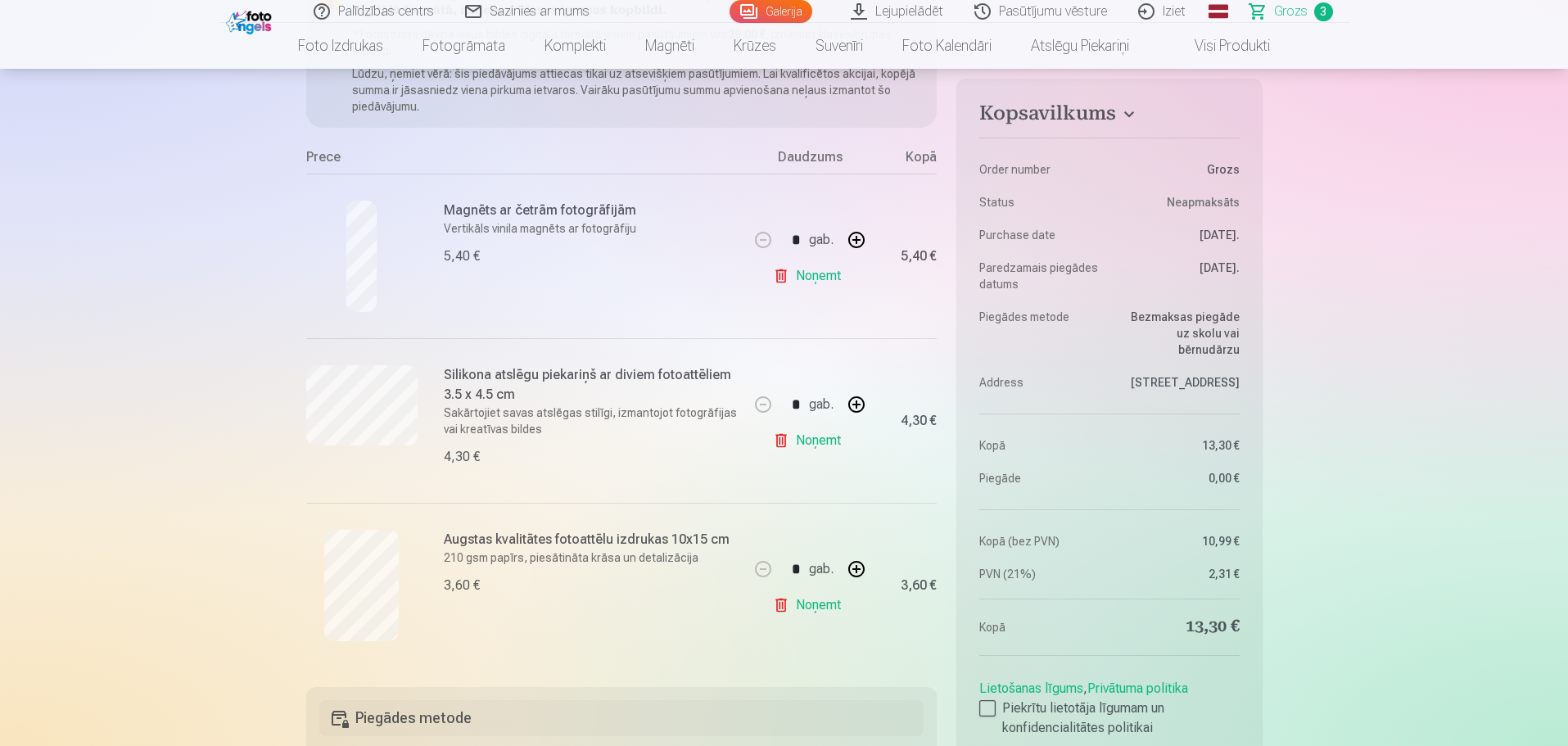
click at [899, 8] on link "Lejupielādēt" at bounding box center [897, 11] width 124 height 23
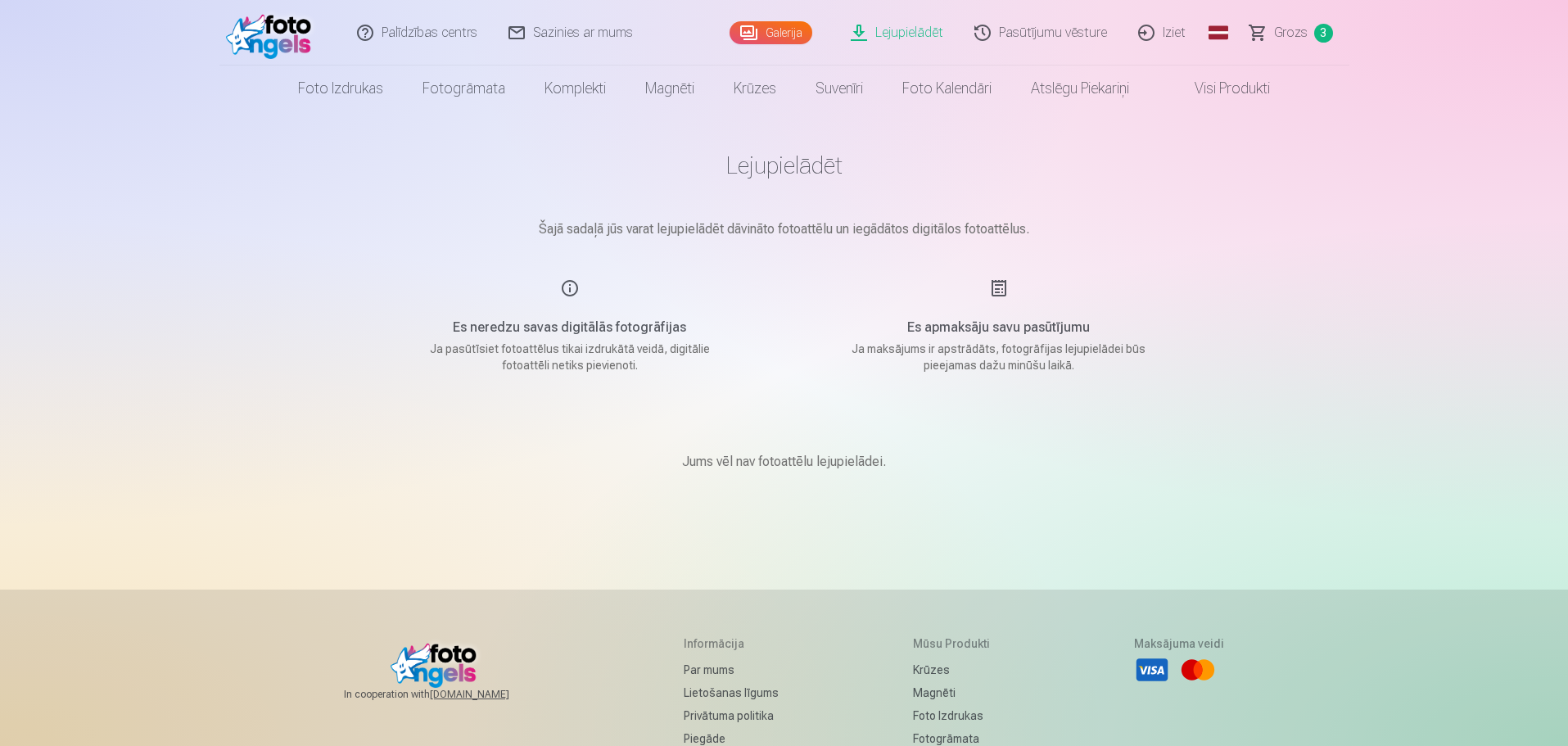
click at [1296, 33] on span "Grozs" at bounding box center [1290, 32] width 33 height 20
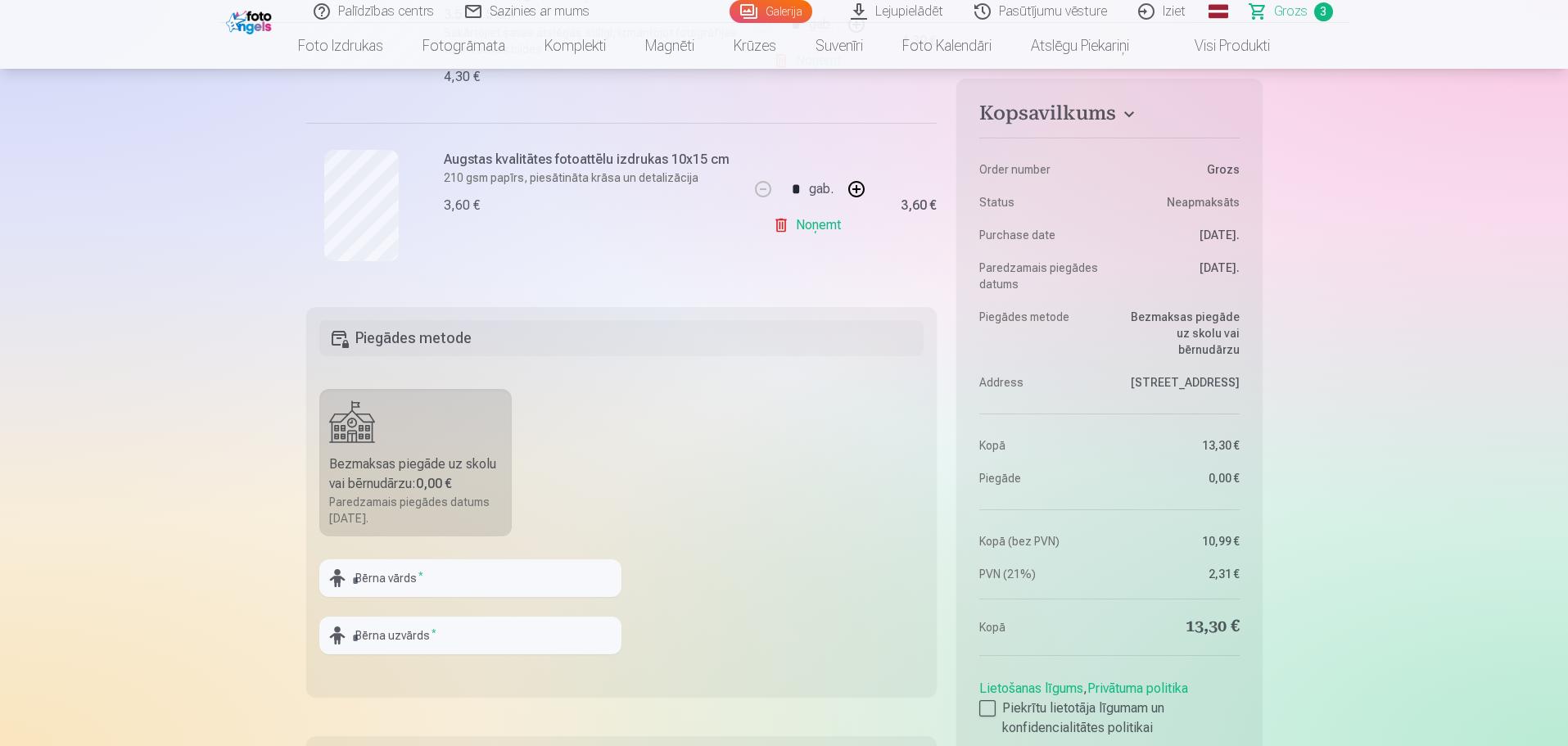
scroll to position [655, 0]
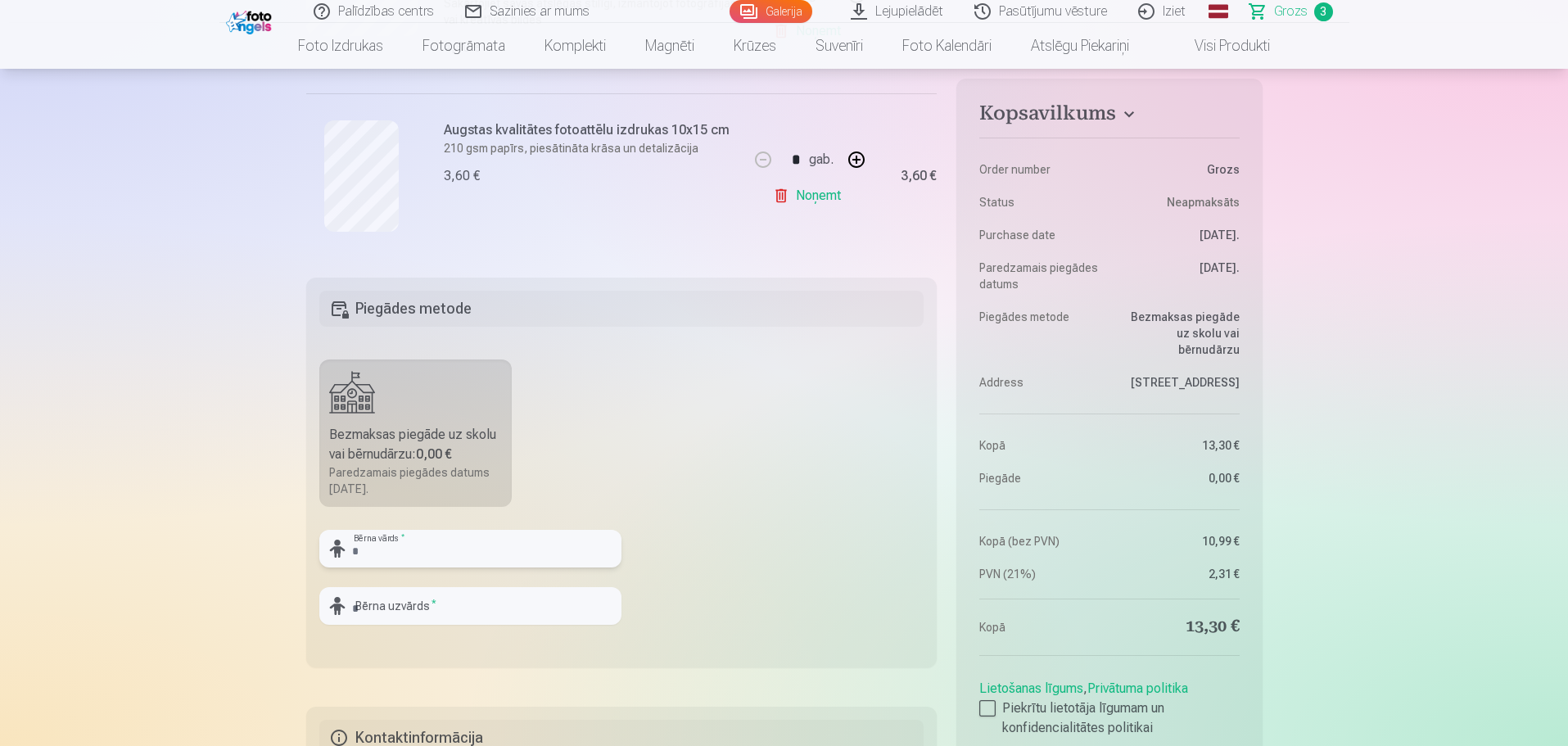
click at [531, 545] on input "text" at bounding box center [470, 549] width 302 height 38
type input "*******"
click at [492, 605] on input "********" at bounding box center [470, 606] width 302 height 38
type input "*********"
click at [739, 410] on fieldset "Piegādes metode Bezmaksas piegāde uz skolu vai bērnudārzu : 0,00 € Paredzamais …" at bounding box center [622, 472] width 632 height 390
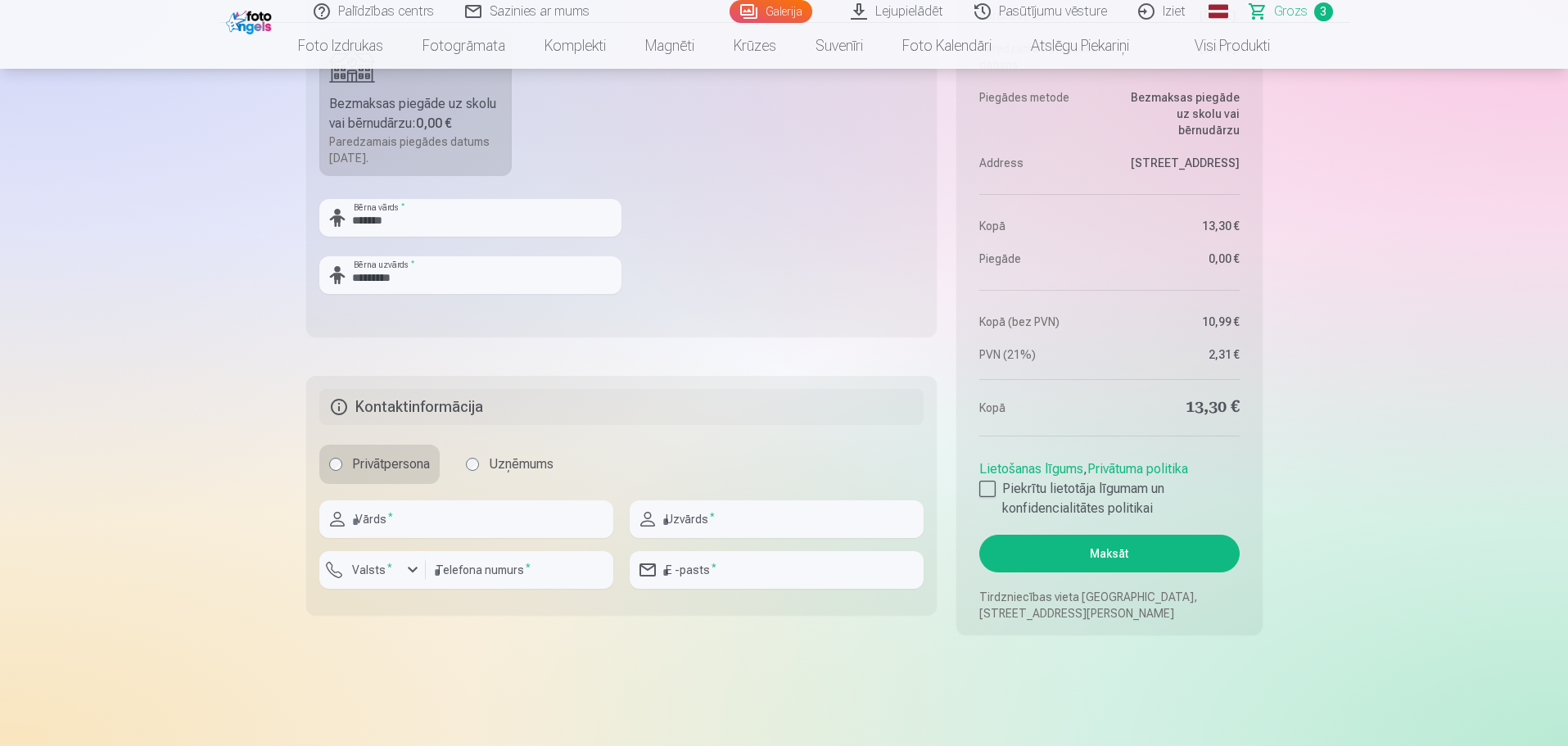
scroll to position [982, 0]
click at [988, 489] on div at bounding box center [987, 492] width 16 height 16
click at [565, 509] on input "text" at bounding box center [466, 522] width 294 height 38
type input "********"
type input "*********"
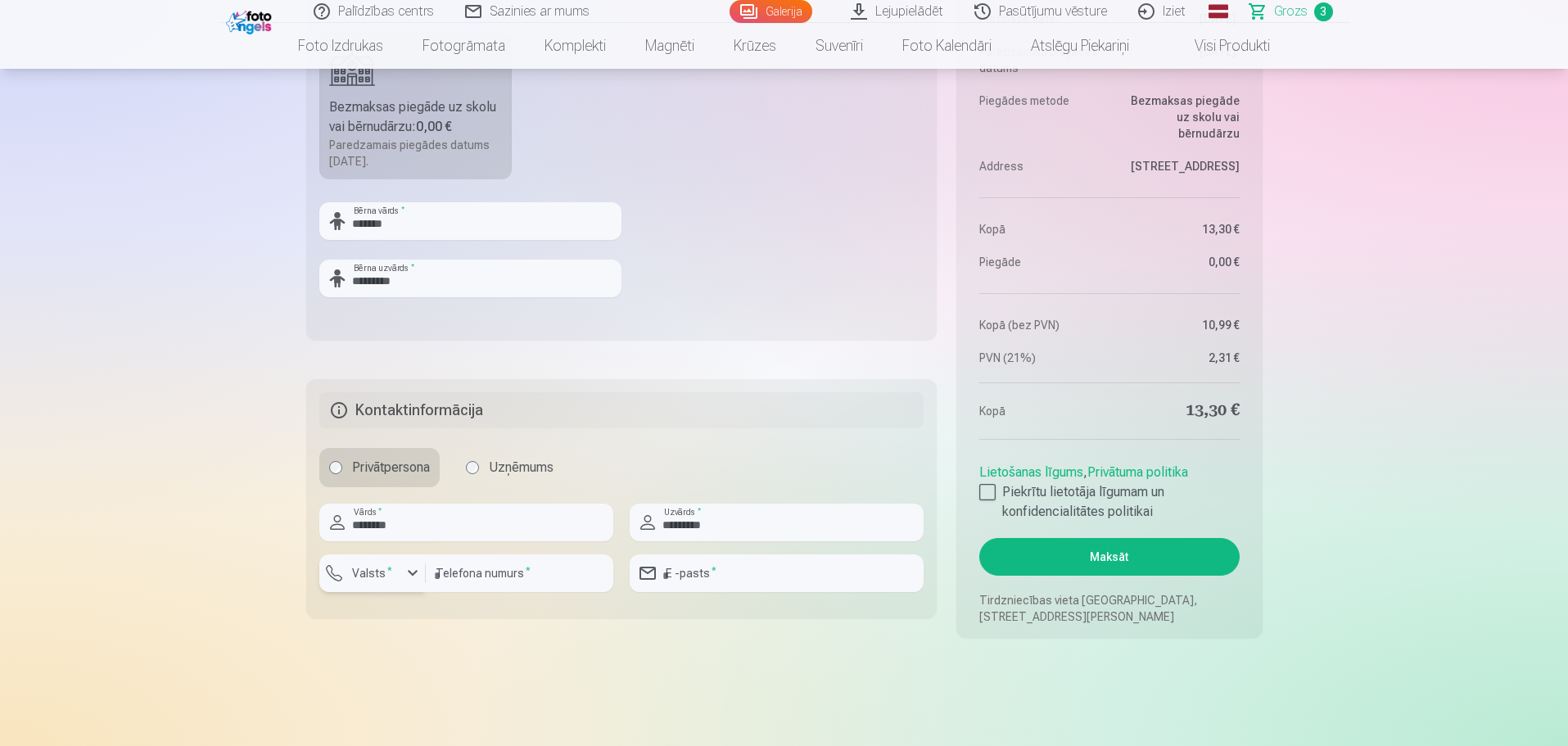
click at [398, 580] on div "button" at bounding box center [376, 575] width 50 height 16
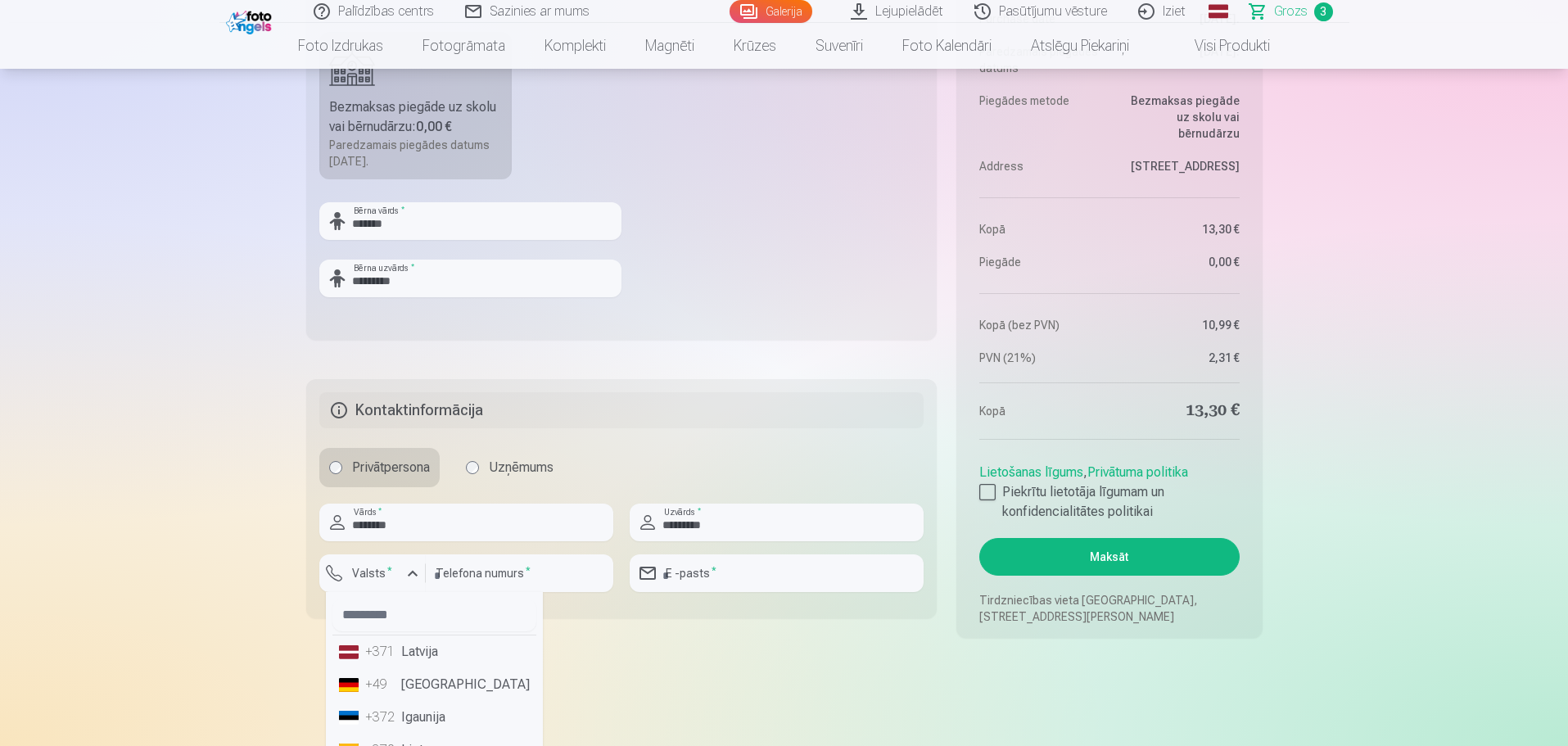
click at [428, 664] on li "+371 Latvija" at bounding box center [434, 651] width 204 height 32
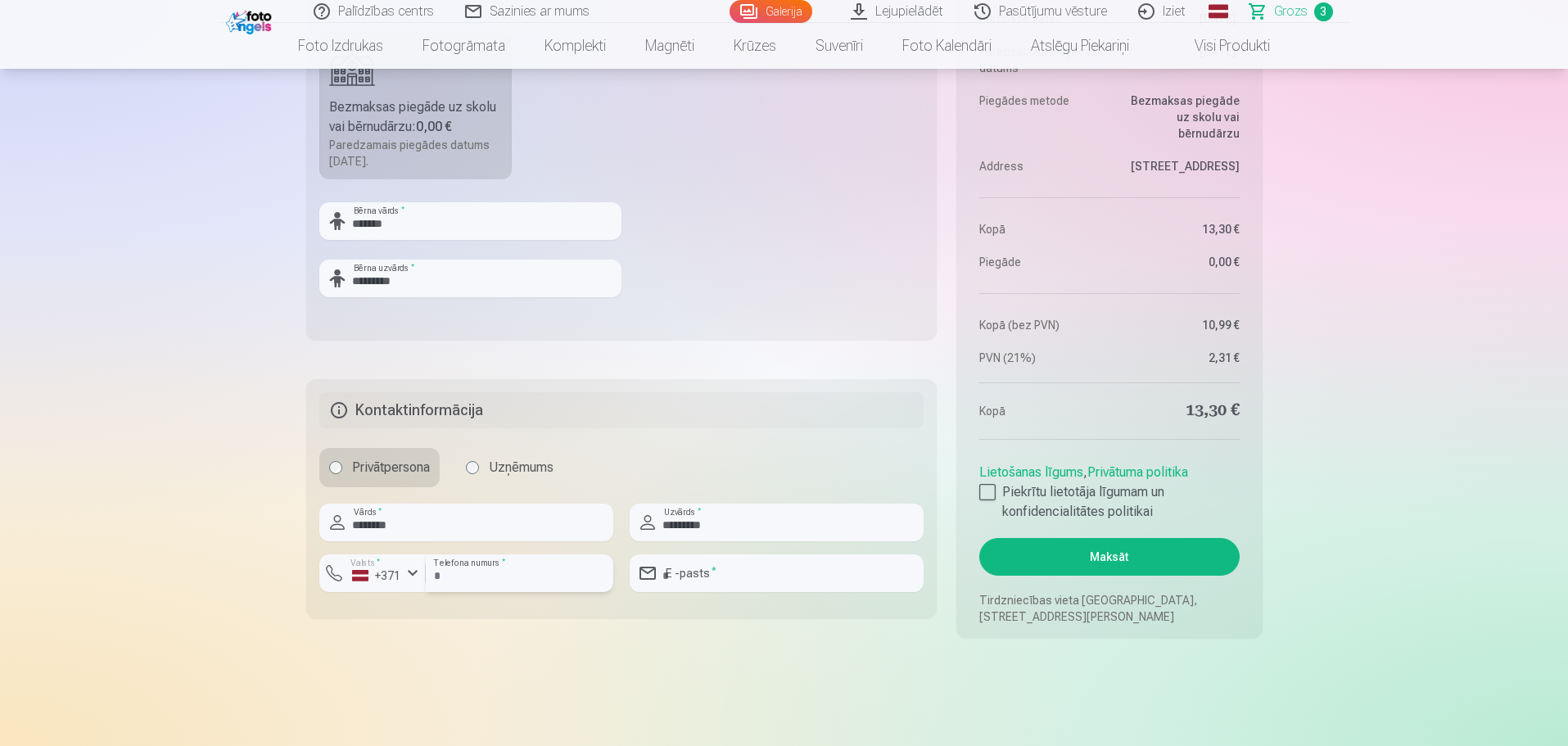
click at [498, 580] on input "number" at bounding box center [520, 573] width 188 height 38
type input "********"
click at [723, 556] on input "email" at bounding box center [777, 573] width 294 height 38
type input "**********"
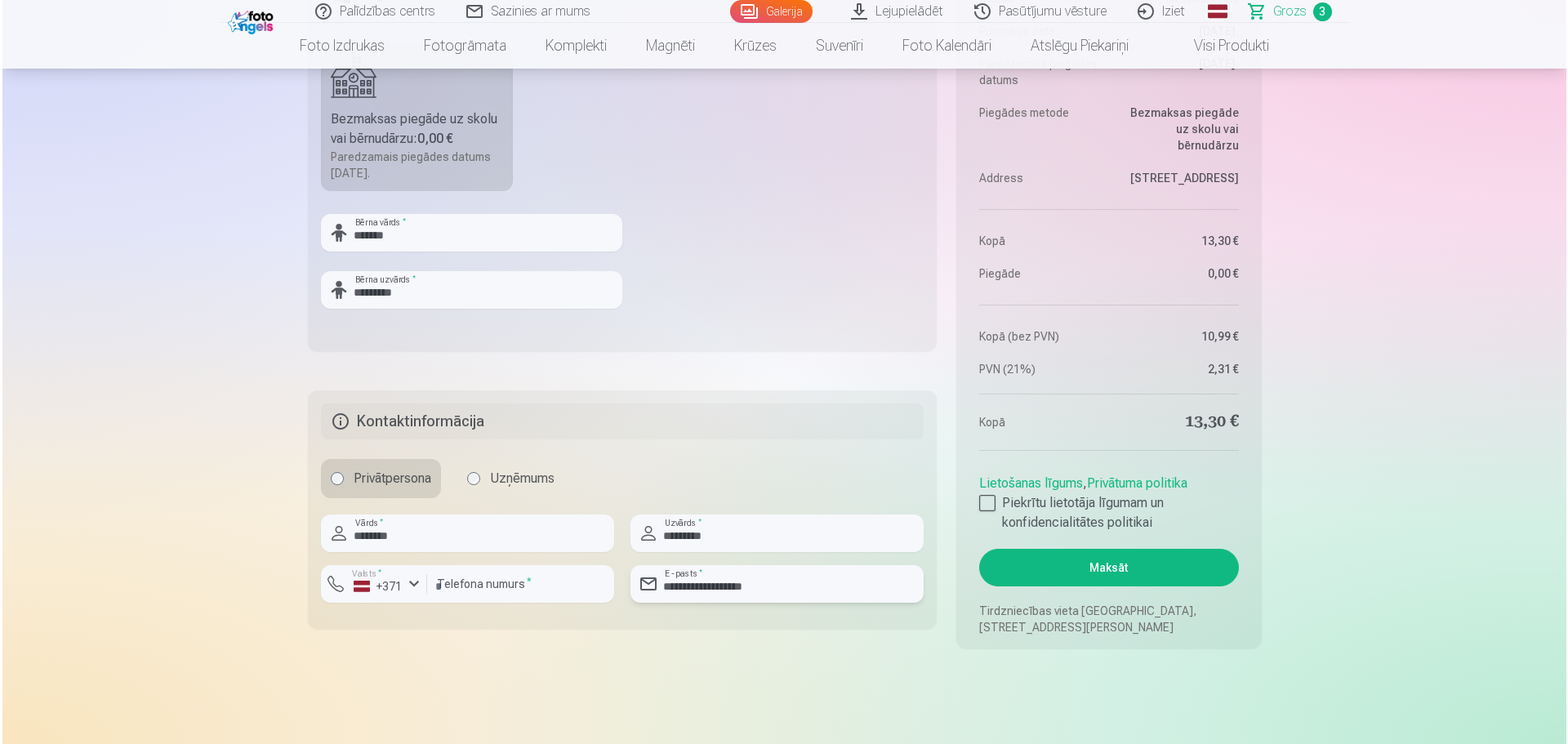
scroll to position [1143, 0]
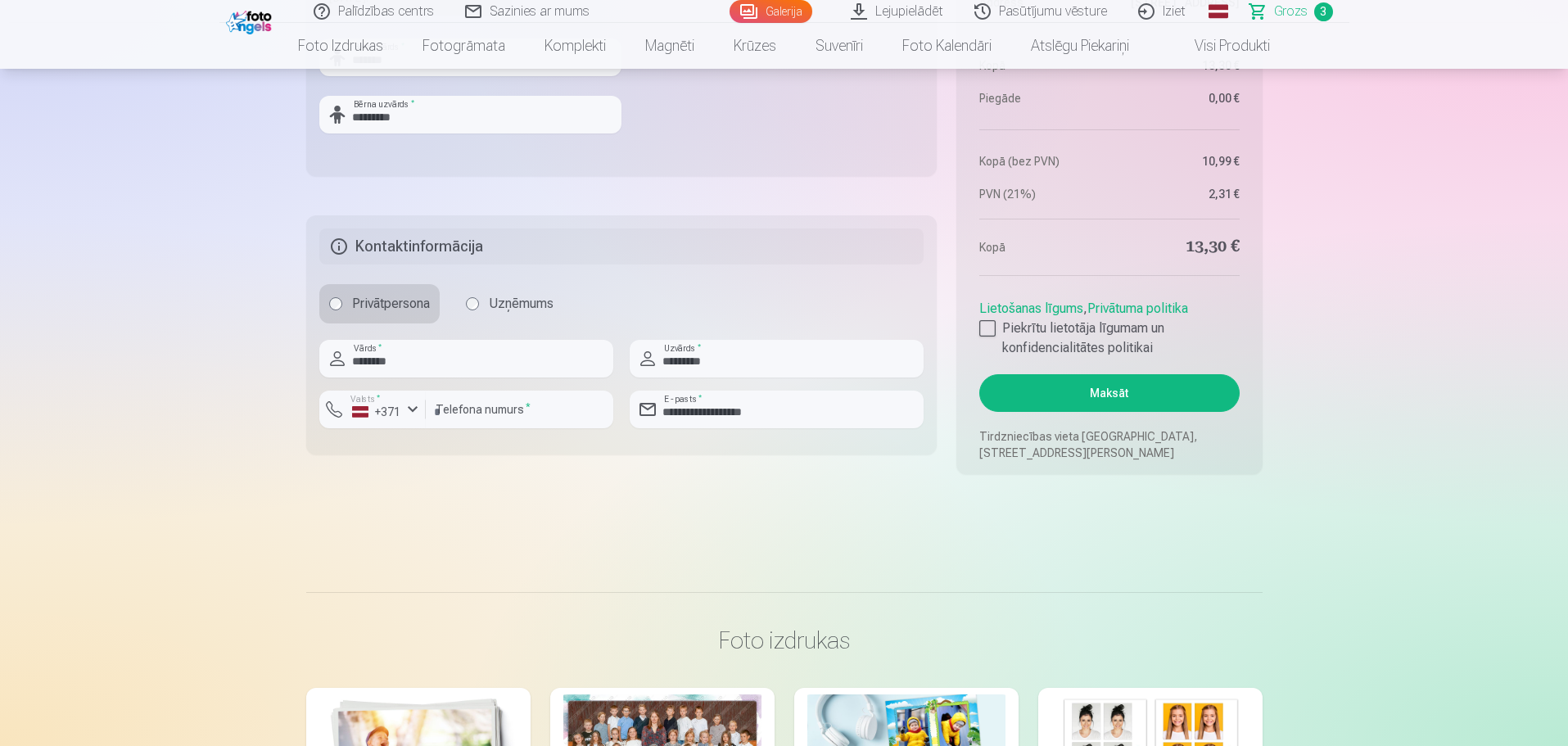
click at [1122, 388] on button "Maksāt" at bounding box center [1109, 393] width 259 height 38
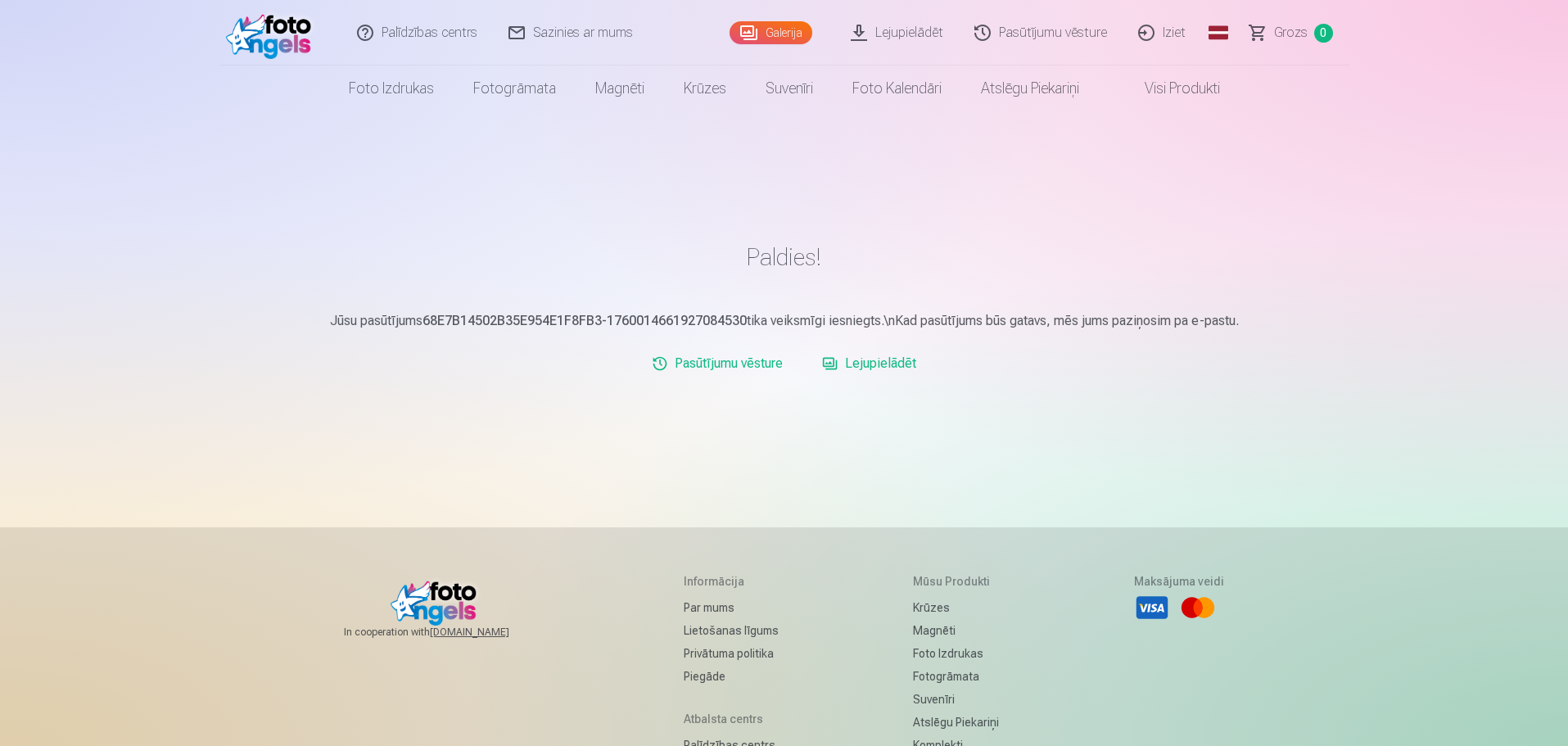
click at [1178, 27] on link "Iziet" at bounding box center [1163, 32] width 79 height 66
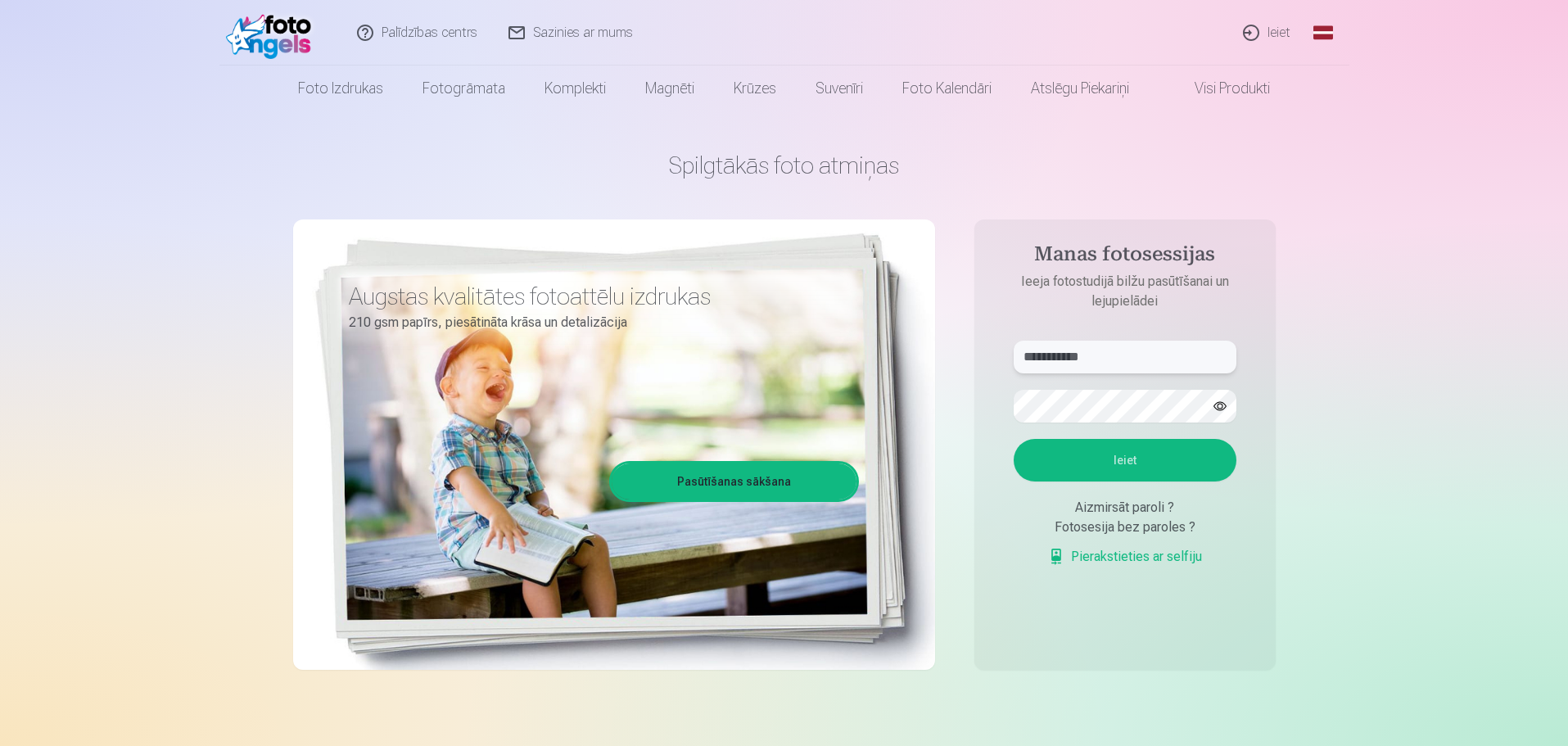
click at [1163, 357] on input "**********" at bounding box center [1124, 357] width 223 height 32
type input "*"
type input "**********"
click at [1057, 471] on button "Ieiet" at bounding box center [1124, 460] width 223 height 43
